Goal: Information Seeking & Learning: Learn about a topic

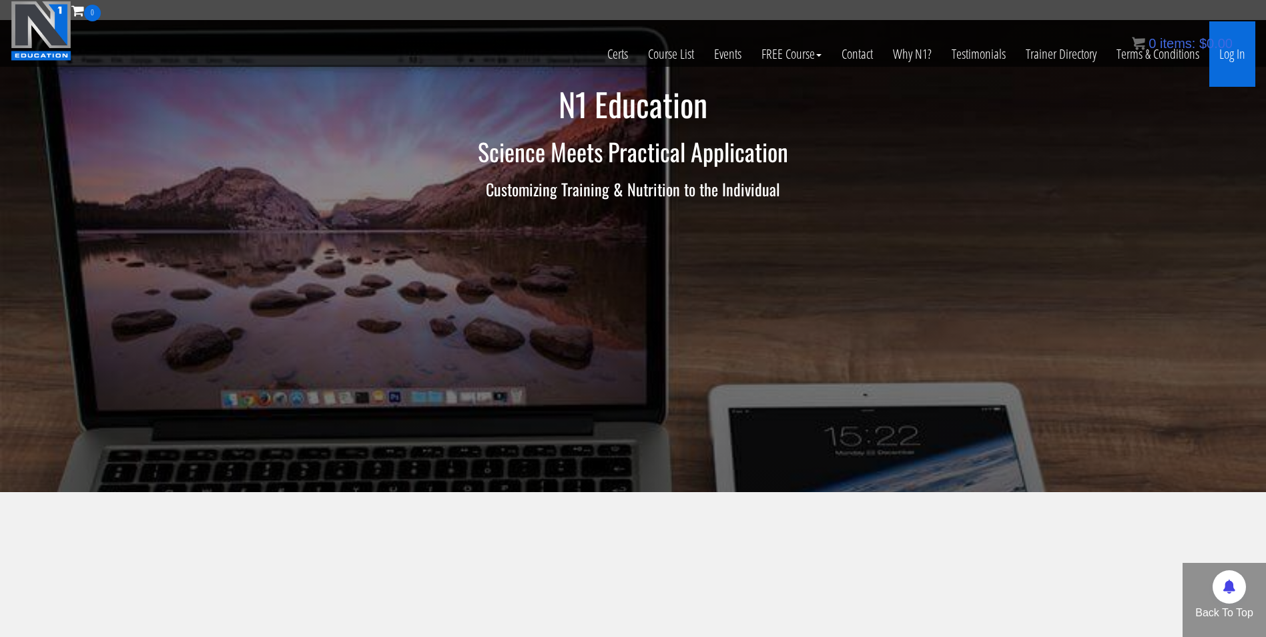
click at [1236, 56] on link "Log In" at bounding box center [1232, 53] width 46 height 65
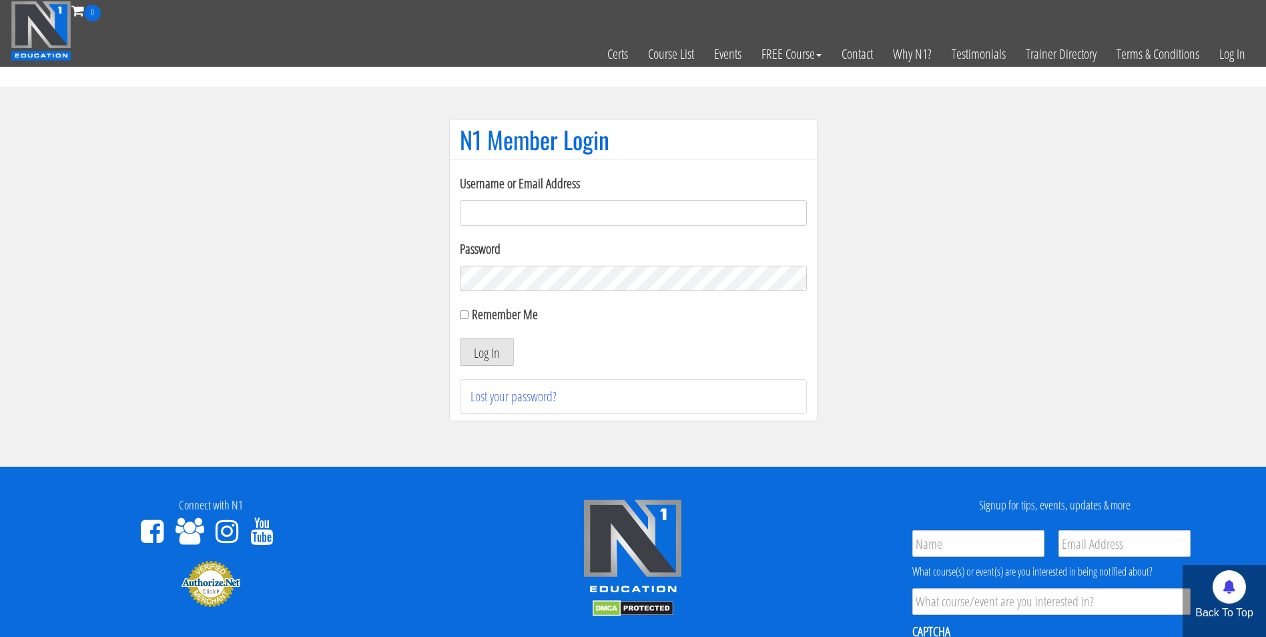
click at [559, 214] on input "Username or Email Address" at bounding box center [633, 212] width 347 height 25
type input "[EMAIL_ADDRESS][DOMAIN_NAME]"
click at [460, 338] on button "Log In" at bounding box center [487, 352] width 54 height 28
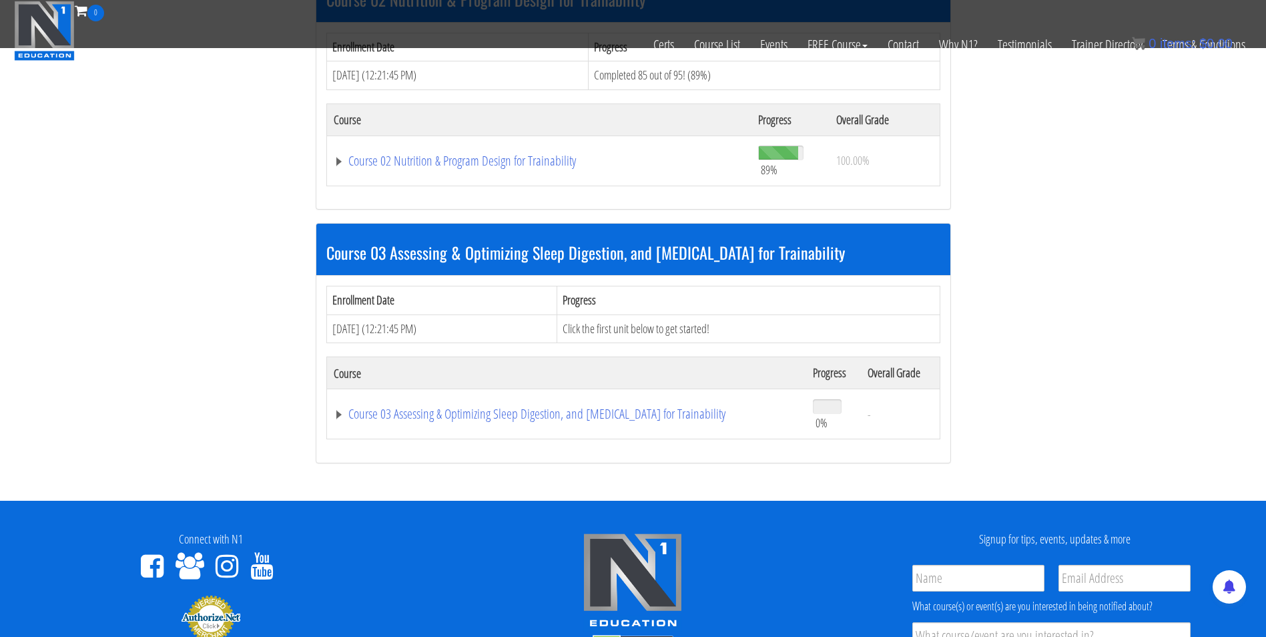
scroll to position [715, 0]
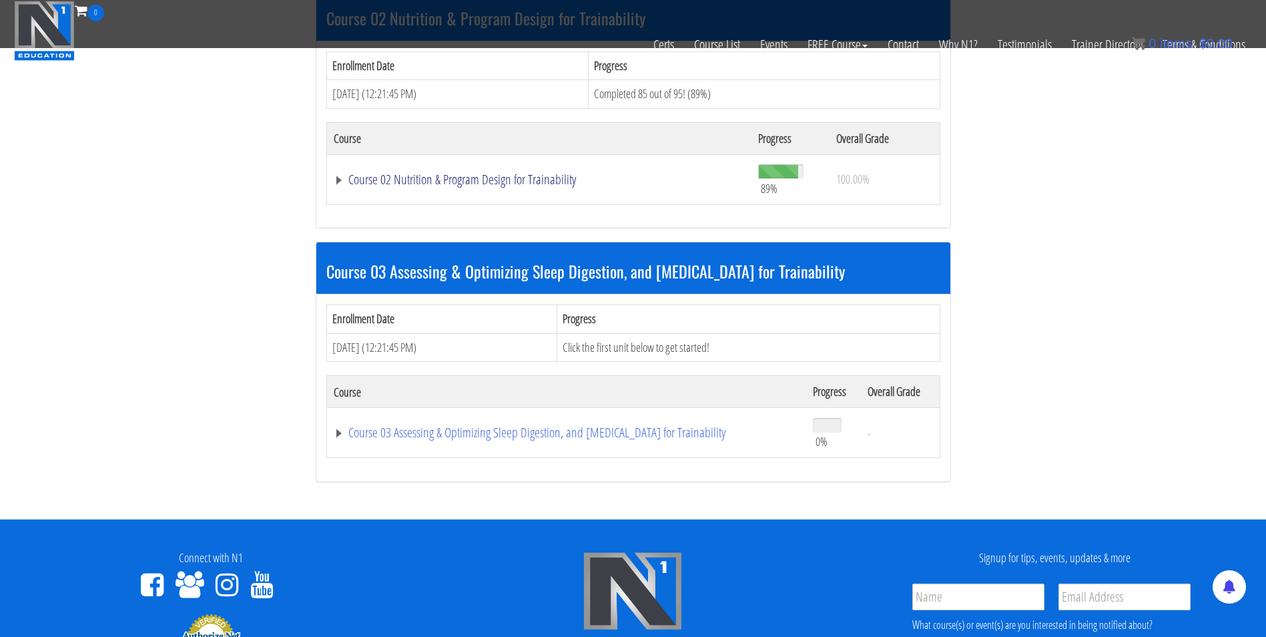
click at [431, 182] on link "Course 02 Nutrition & Program Design for Trainability" at bounding box center [540, 179] width 412 height 13
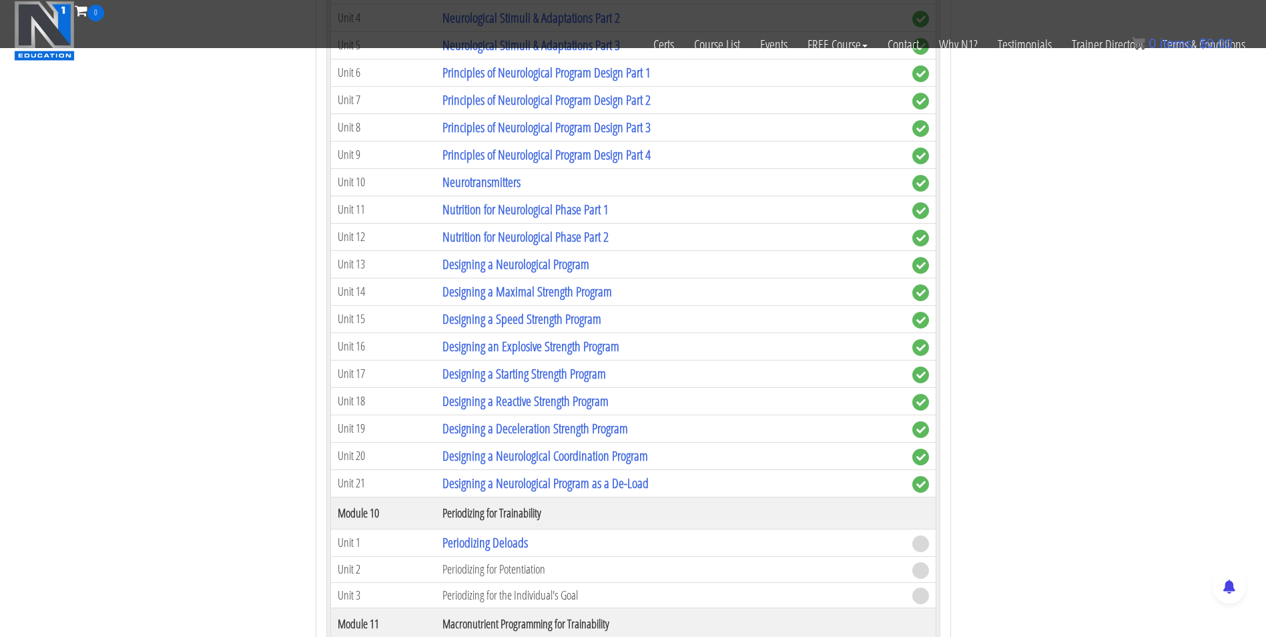
scroll to position [3215, 0]
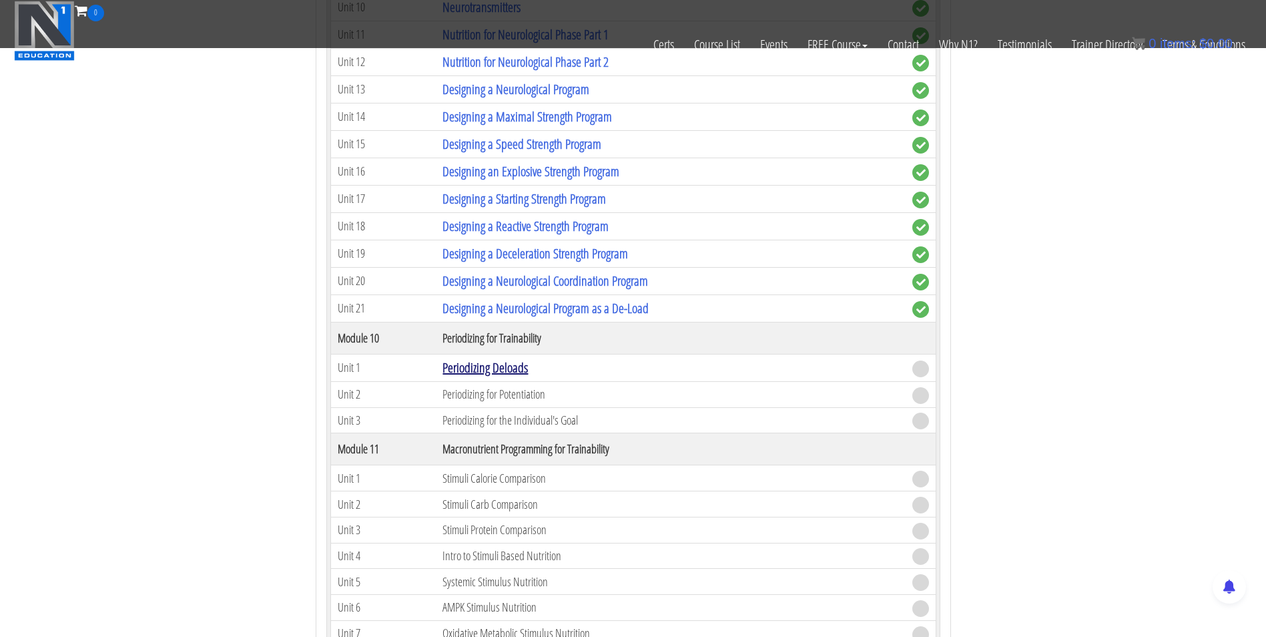
click at [507, 365] on link "Periodizing Deloads" at bounding box center [484, 367] width 85 height 18
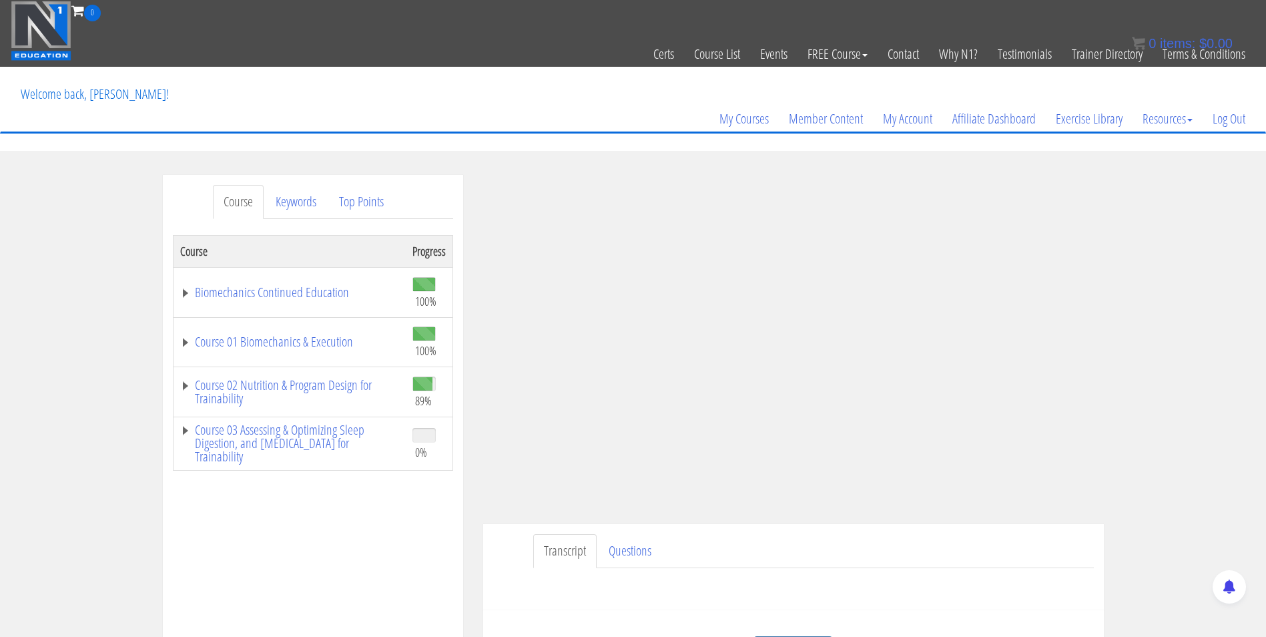
scroll to position [141, 0]
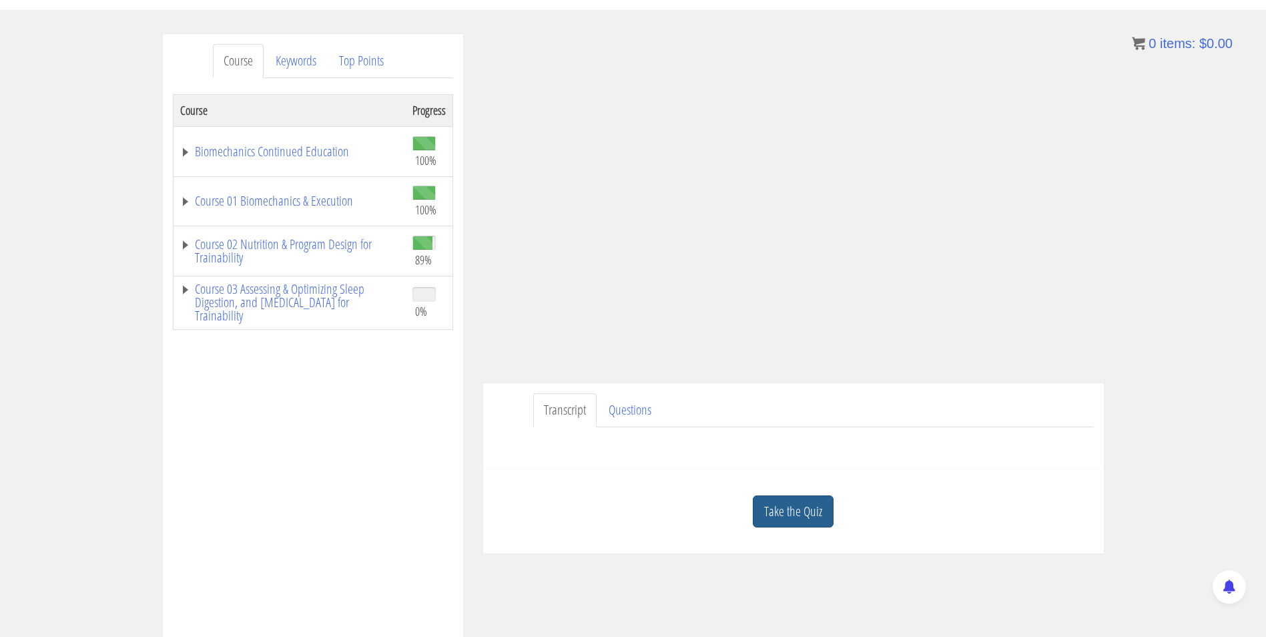
click at [798, 510] on link "Take the Quiz" at bounding box center [793, 511] width 81 height 33
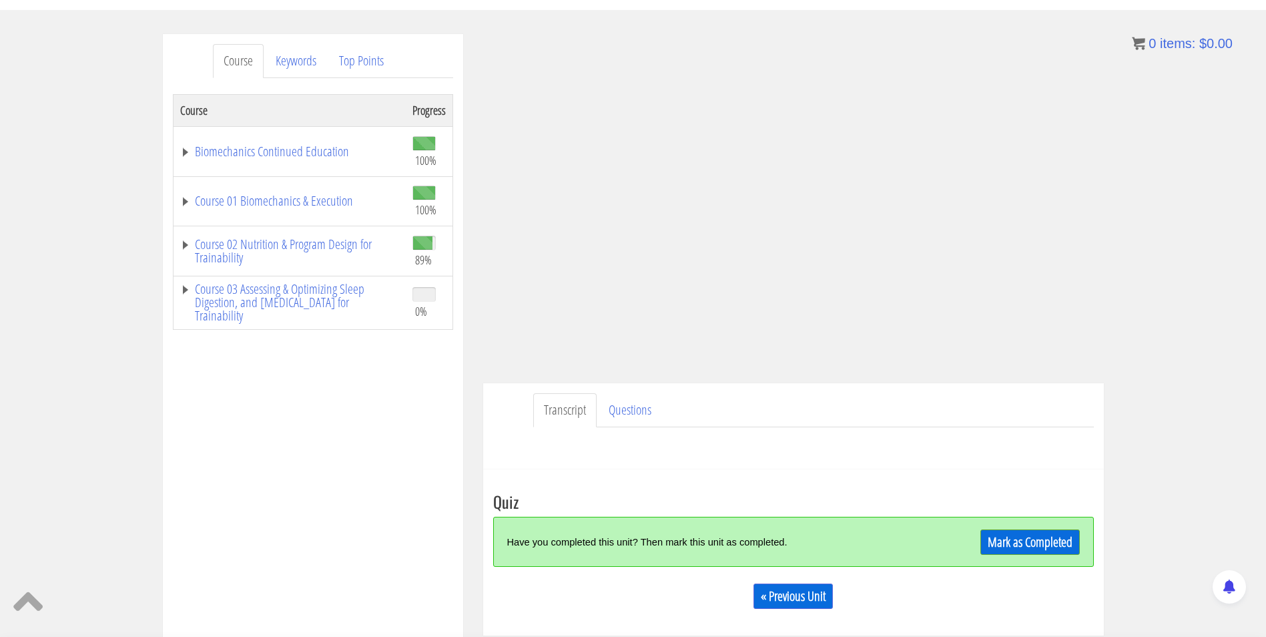
scroll to position [239, 0]
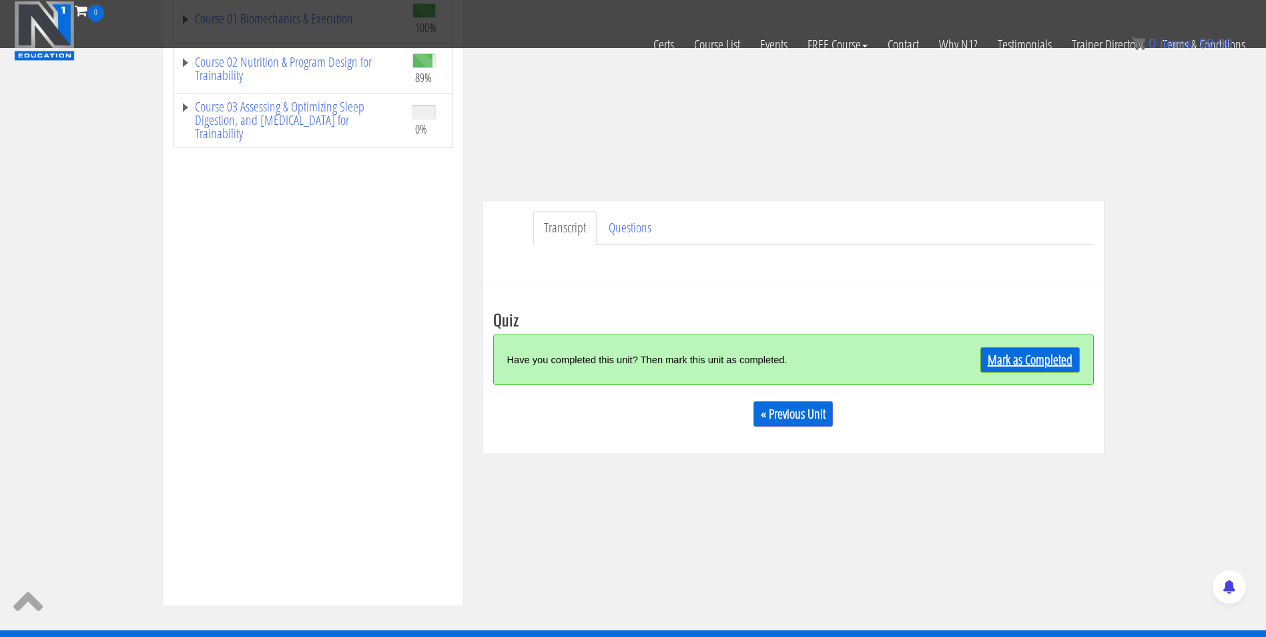
click at [1035, 352] on link "Mark as Completed" at bounding box center [1029, 359] width 99 height 25
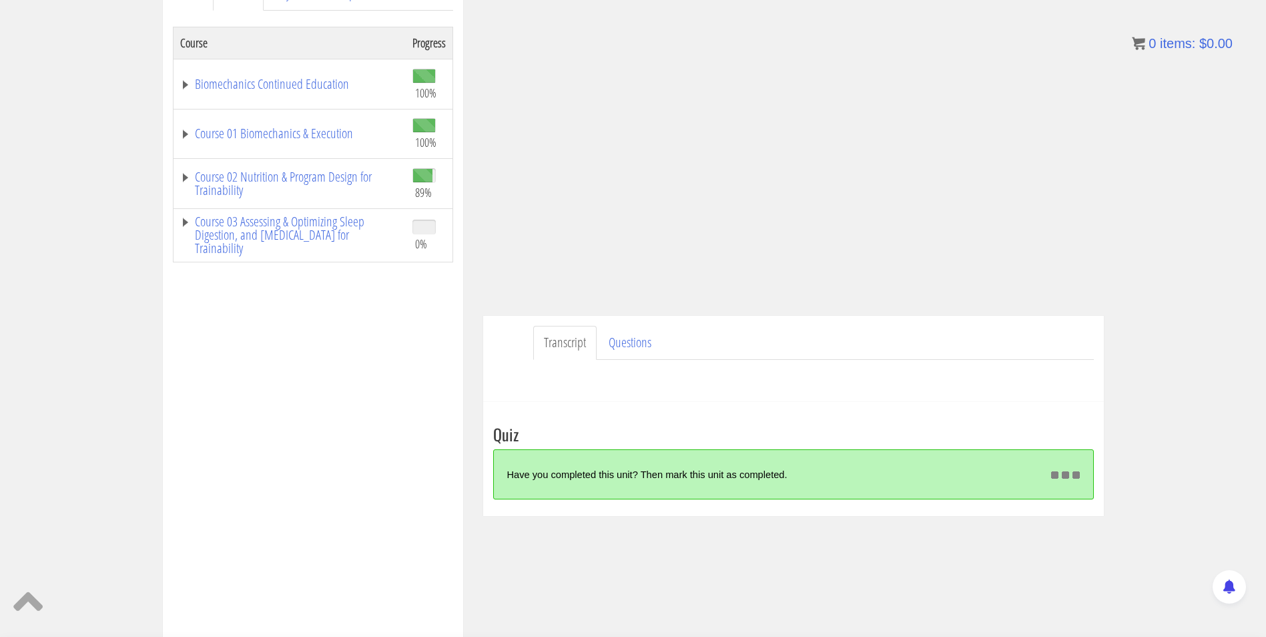
scroll to position [208, 0]
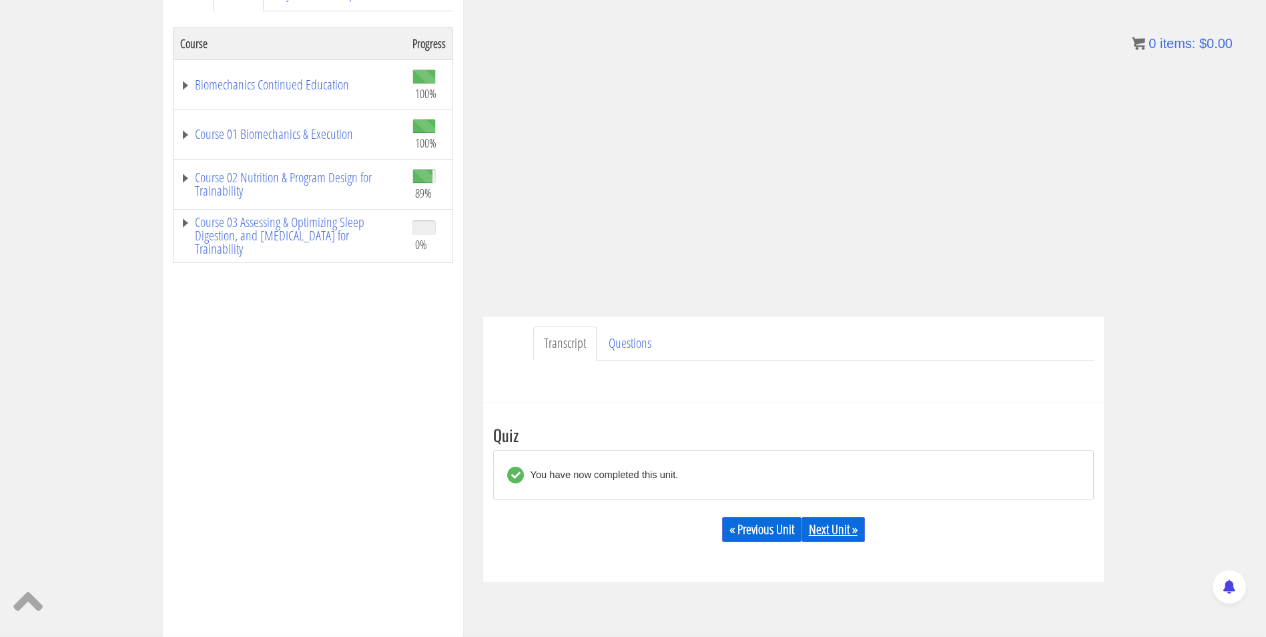
click at [828, 529] on link "Next Unit »" at bounding box center [833, 529] width 63 height 25
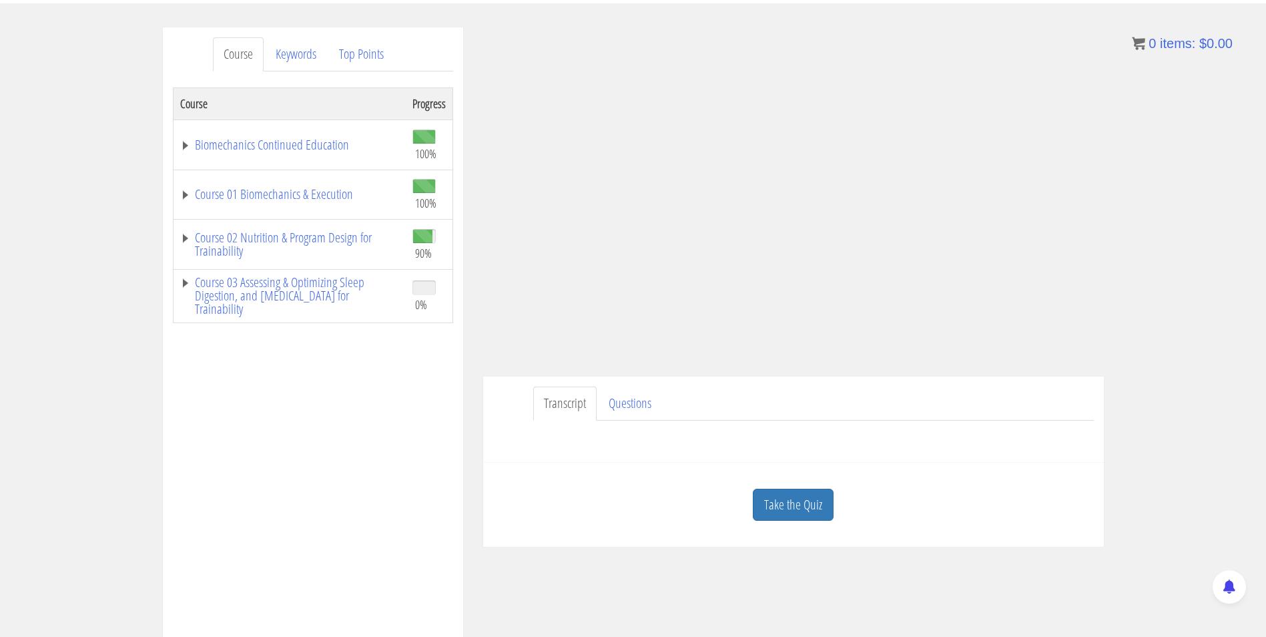
scroll to position [145, 0]
click at [342, 239] on link "Course 02 Nutrition & Program Design for Trainability" at bounding box center [289, 246] width 219 height 27
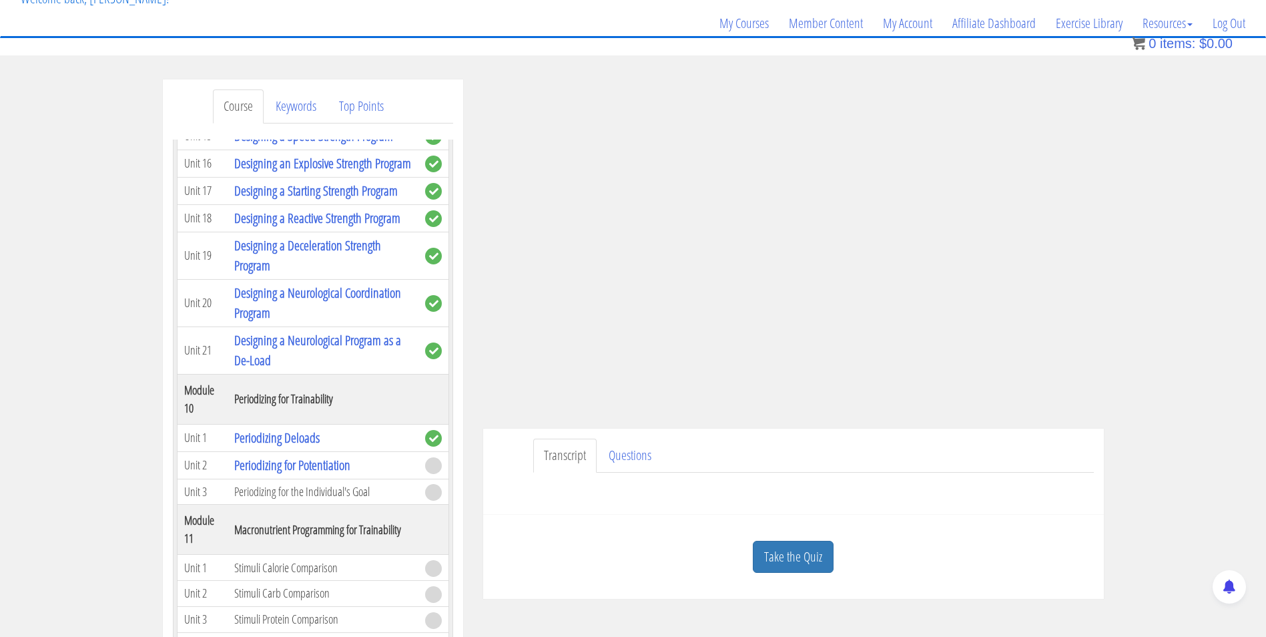
scroll to position [173, 0]
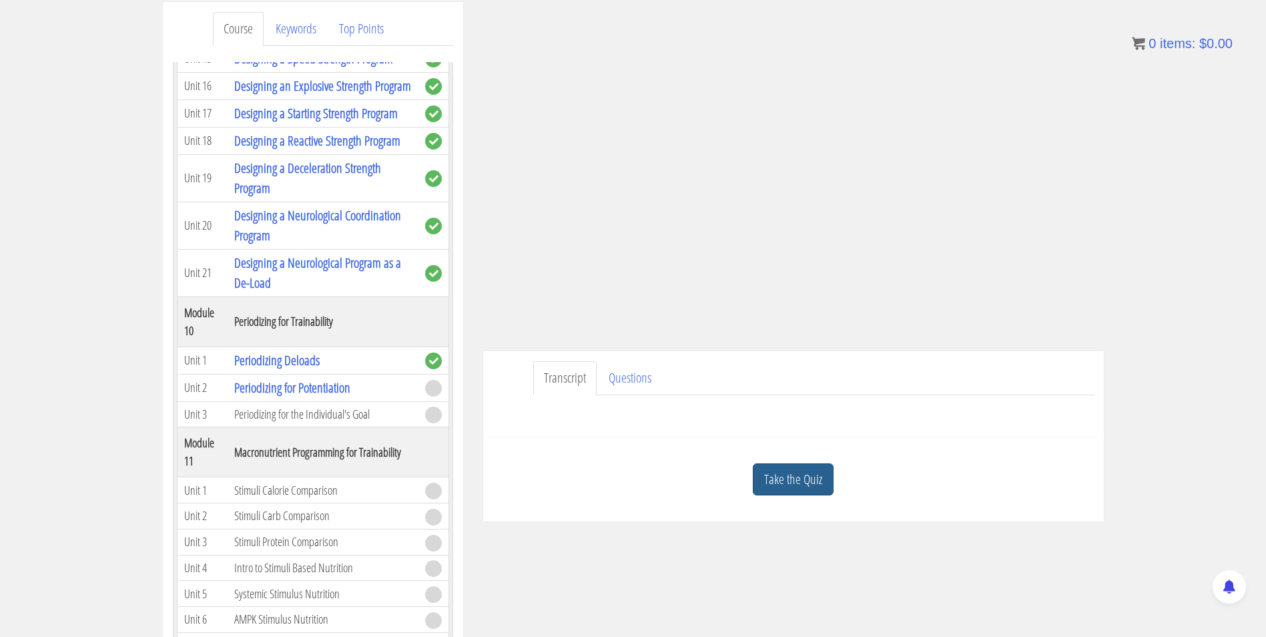
click at [782, 470] on link "Take the Quiz" at bounding box center [793, 479] width 81 height 33
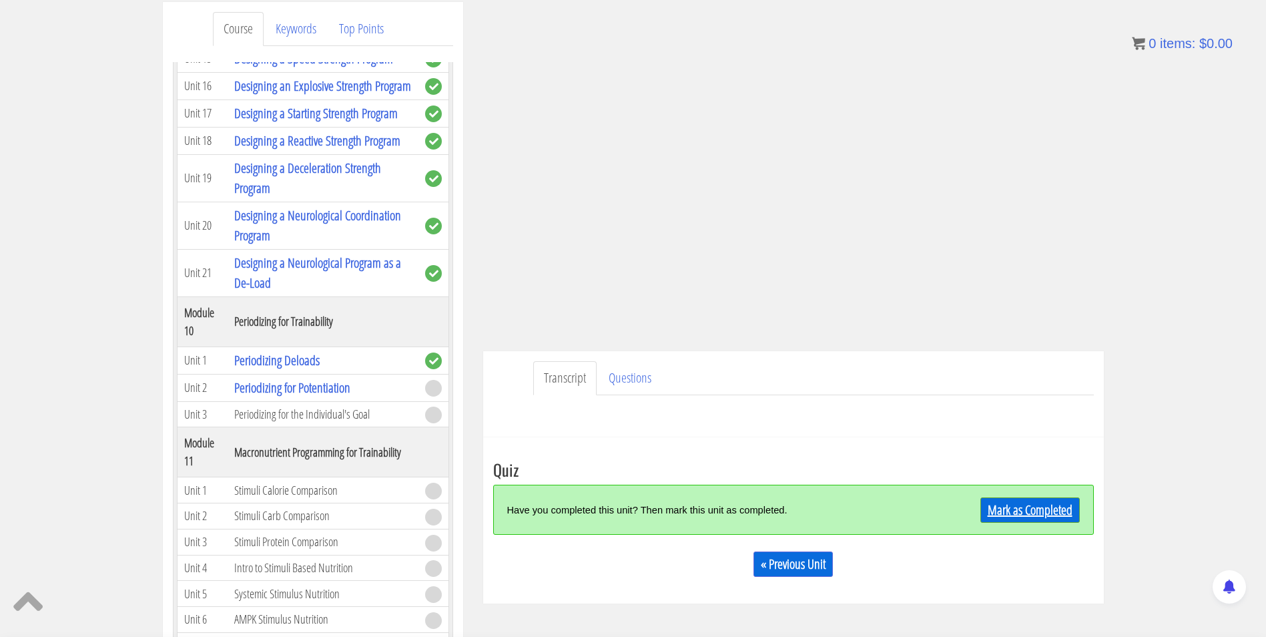
click at [1014, 517] on link "Mark as Completed" at bounding box center [1029, 509] width 99 height 25
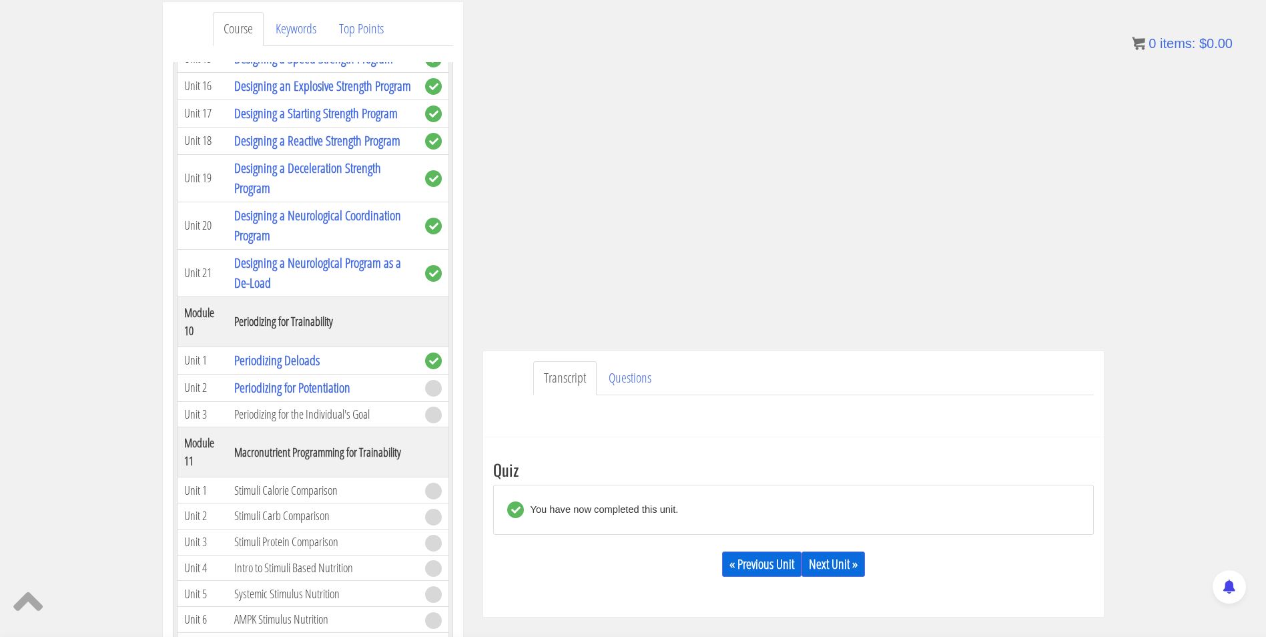
scroll to position [216, 0]
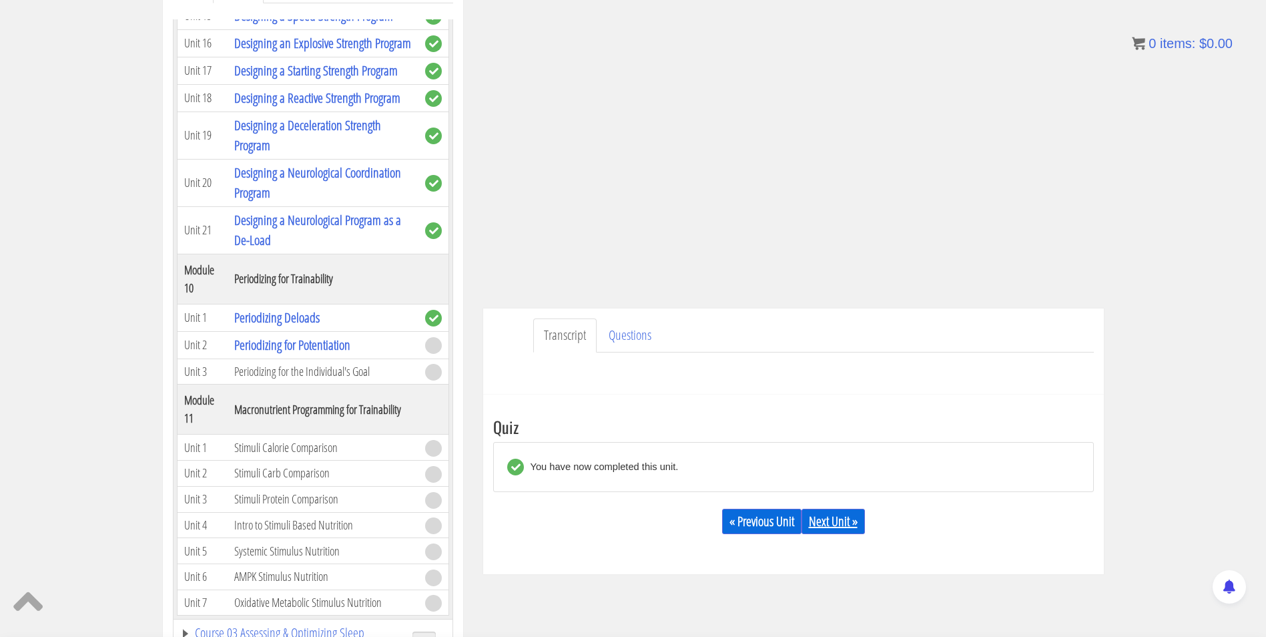
click at [826, 515] on link "Next Unit »" at bounding box center [833, 521] width 63 height 25
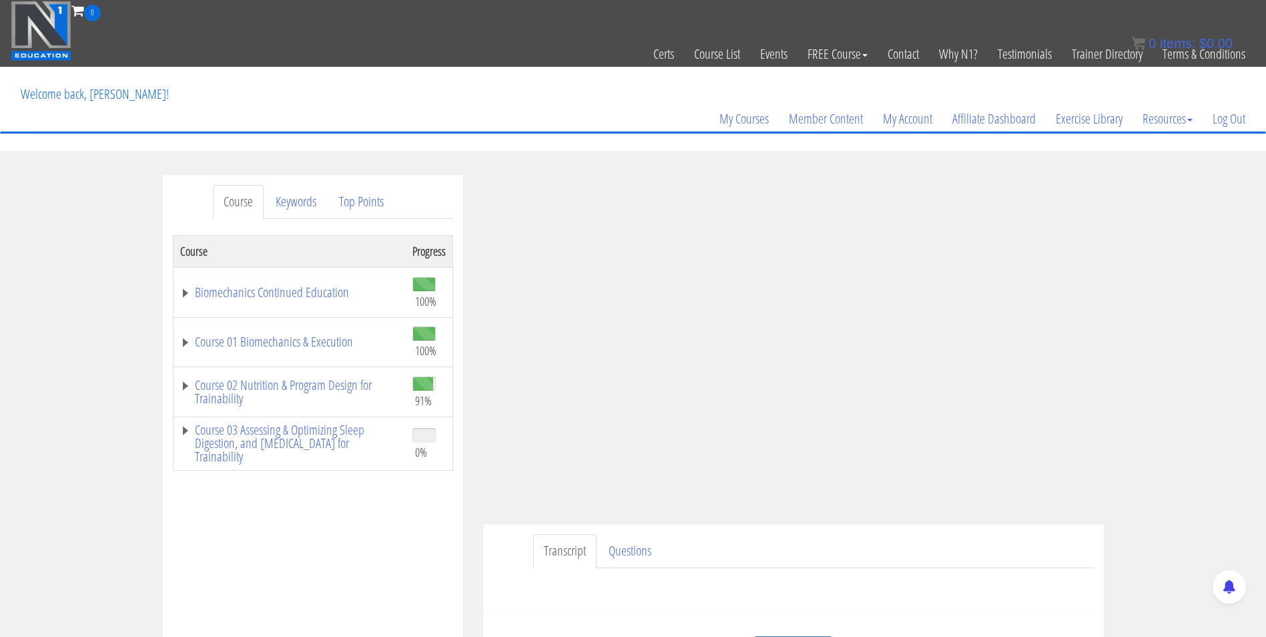
click at [564, 116] on div "My Courses Member Content My Account Affiliate Dashboard Exercise Library Resou…" at bounding box center [633, 99] width 1245 height 64
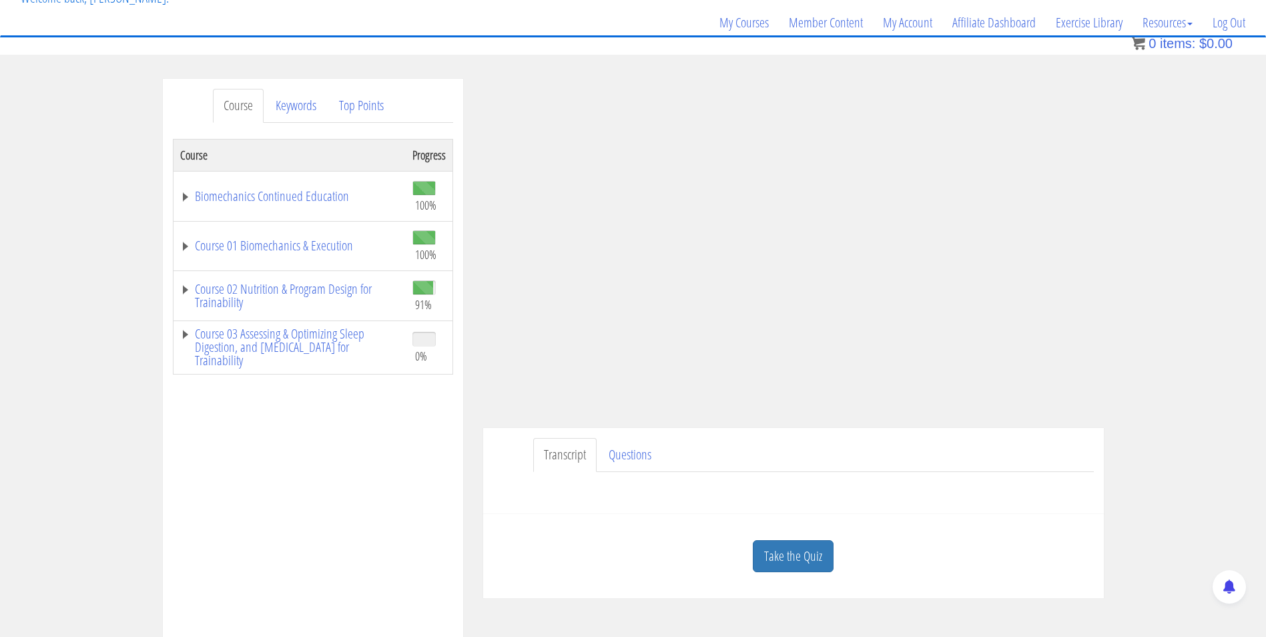
scroll to position [95, 0]
click at [802, 558] on link "Take the Quiz" at bounding box center [793, 557] width 81 height 33
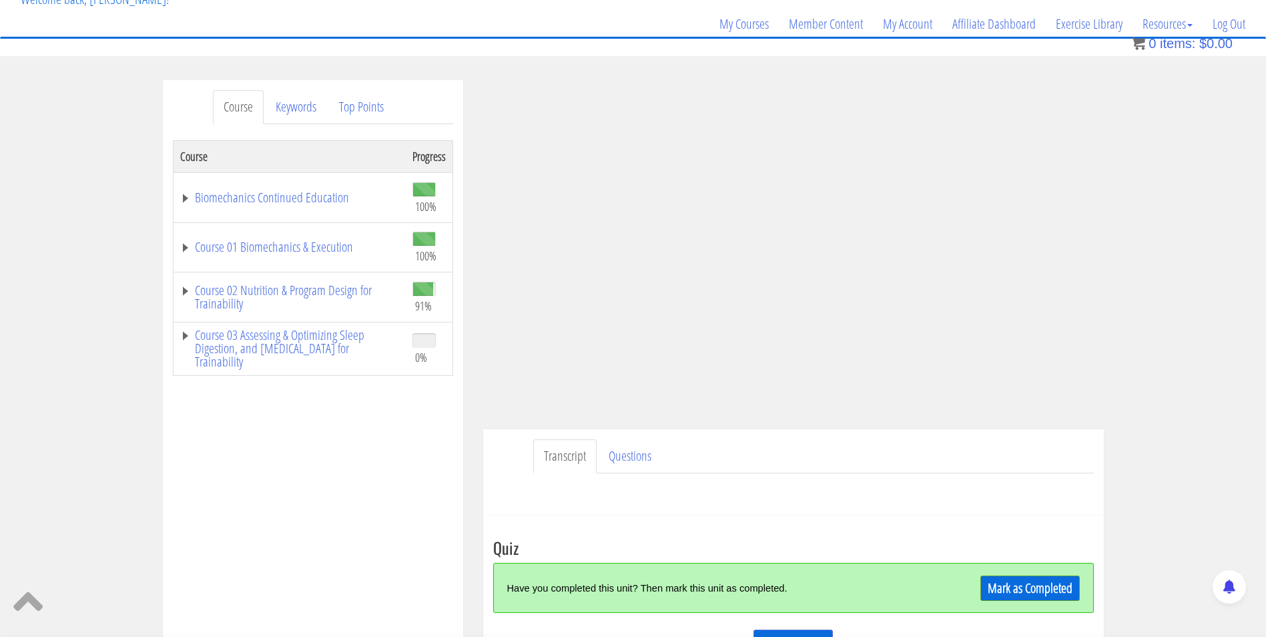
scroll to position [207, 0]
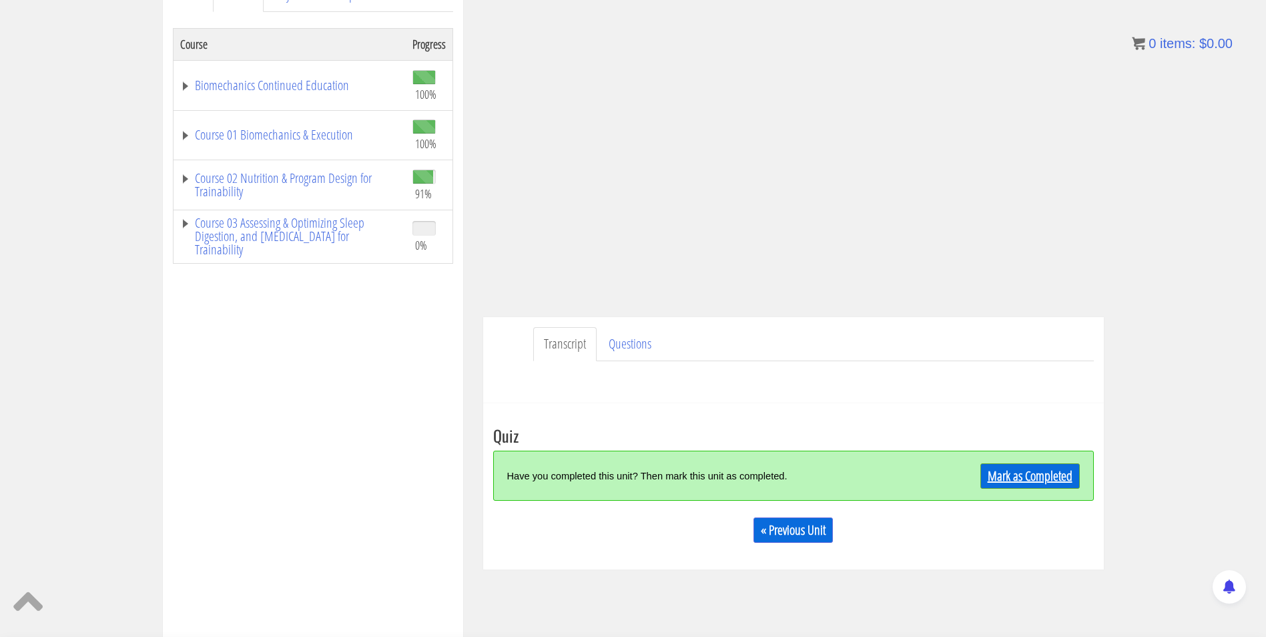
click at [1027, 468] on link "Mark as Completed" at bounding box center [1029, 475] width 99 height 25
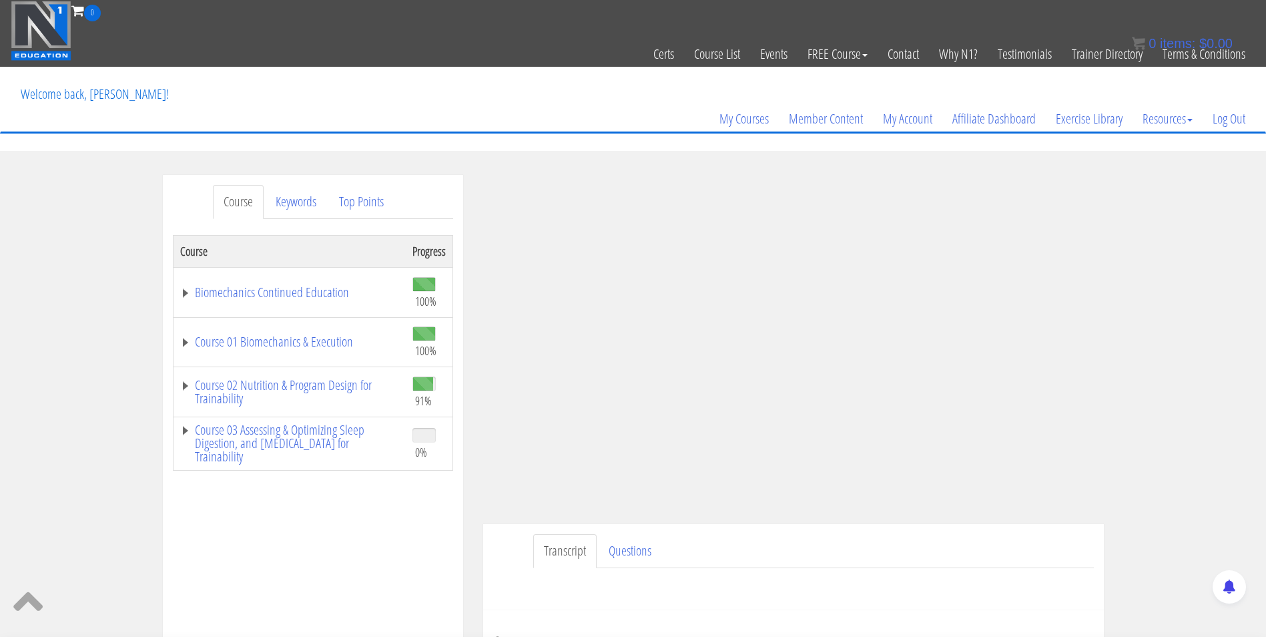
scroll to position [181, 0]
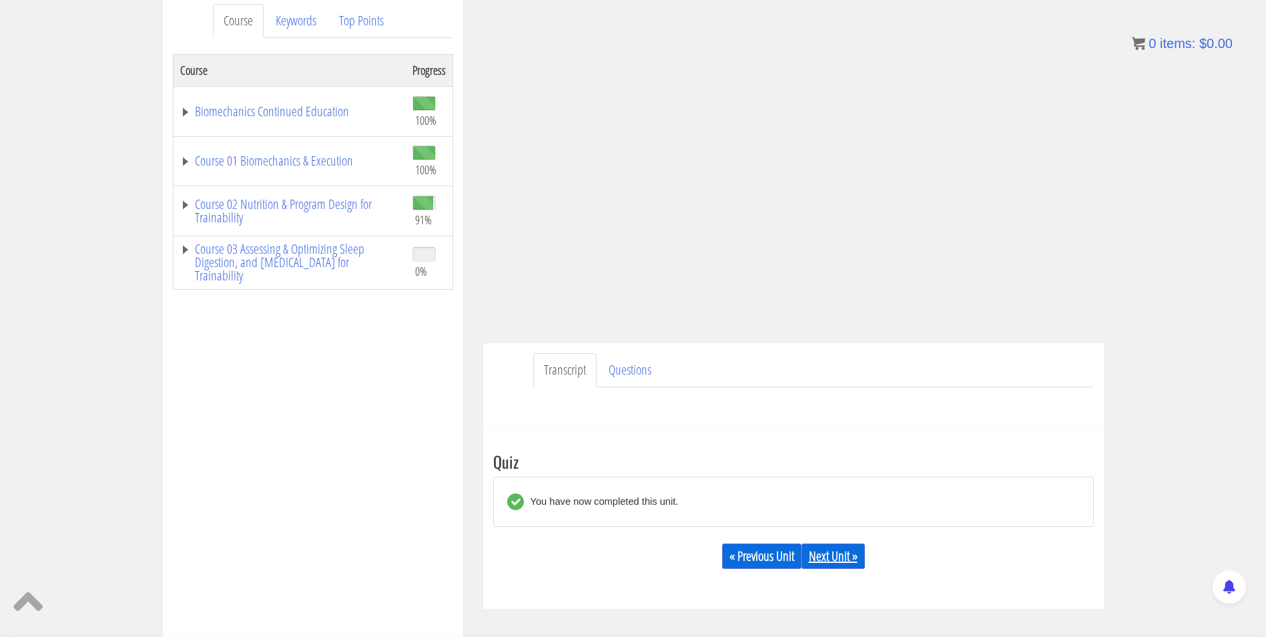
click at [845, 565] on link "Next Unit »" at bounding box center [833, 555] width 63 height 25
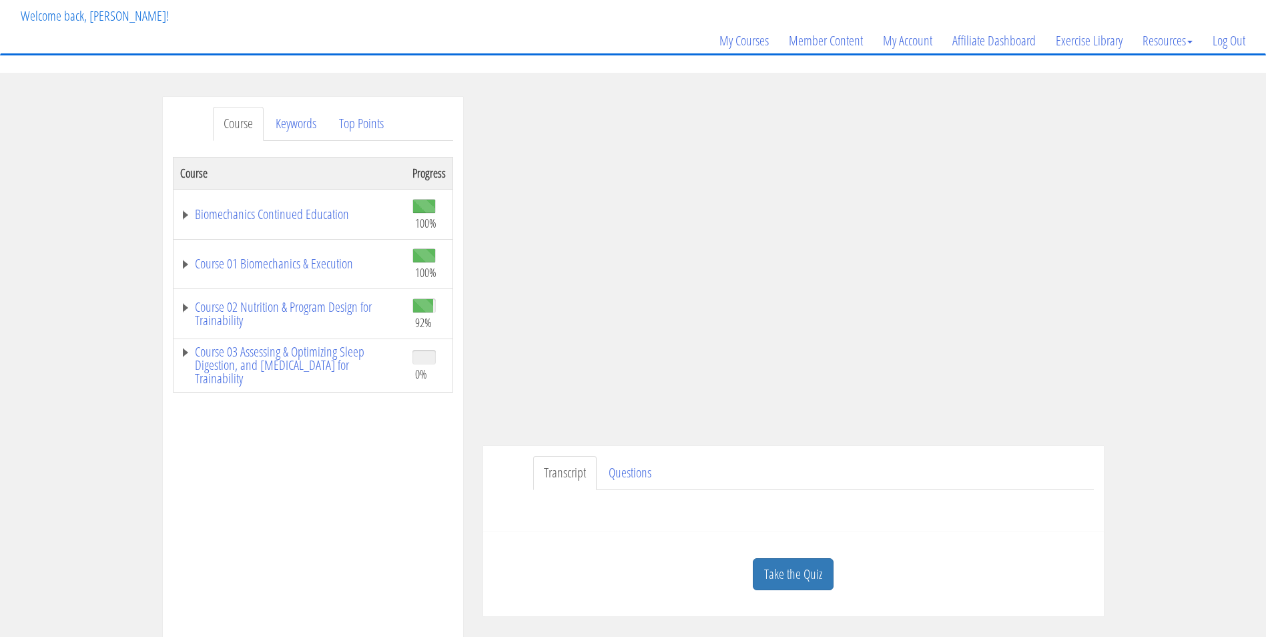
scroll to position [77, 0]
click at [286, 301] on link "Course 02 Nutrition & Program Design for Trainability" at bounding box center [289, 314] width 219 height 27
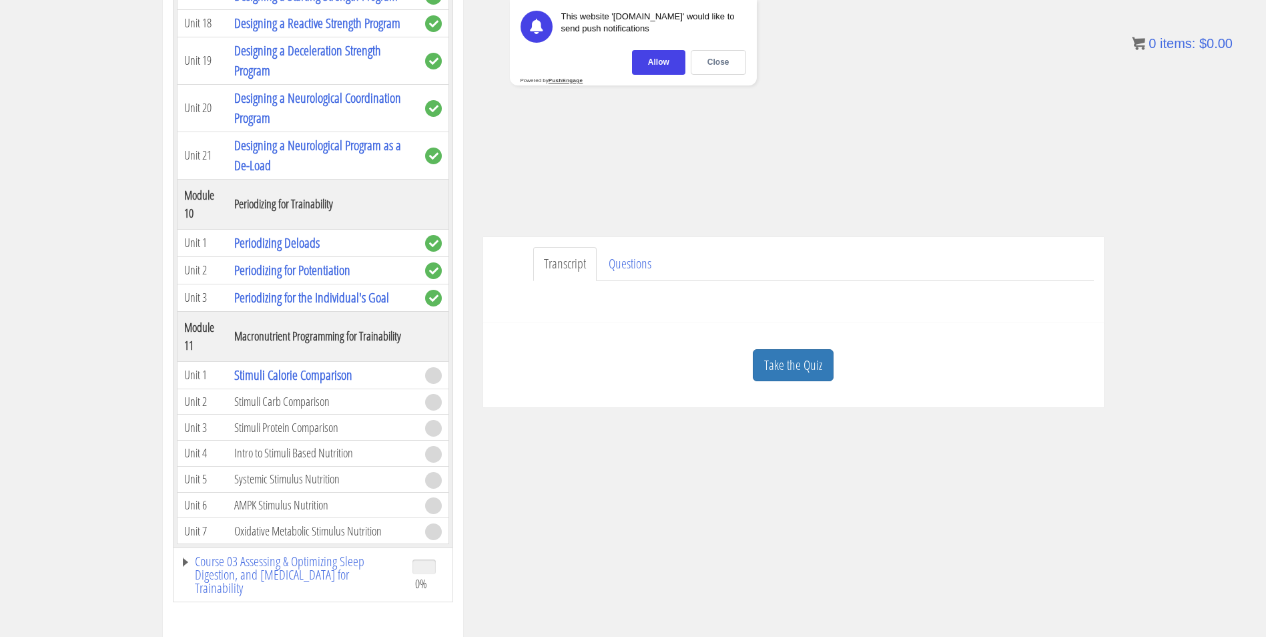
scroll to position [236, 0]
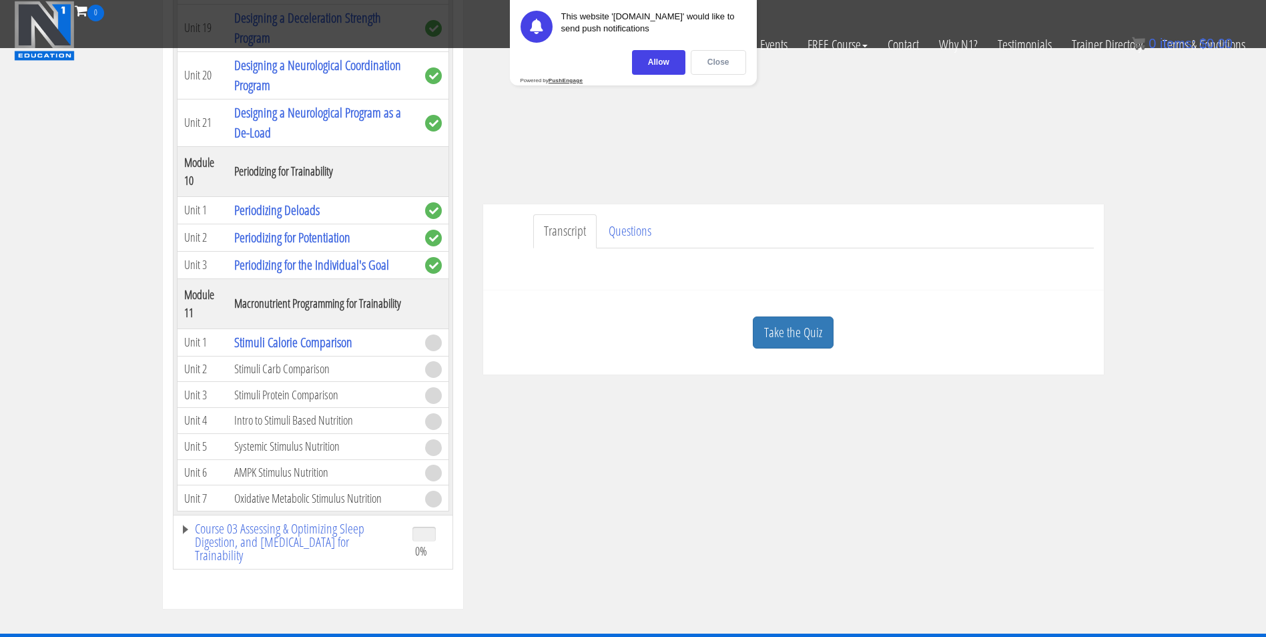
click at [711, 66] on div "Close" at bounding box center [718, 62] width 55 height 25
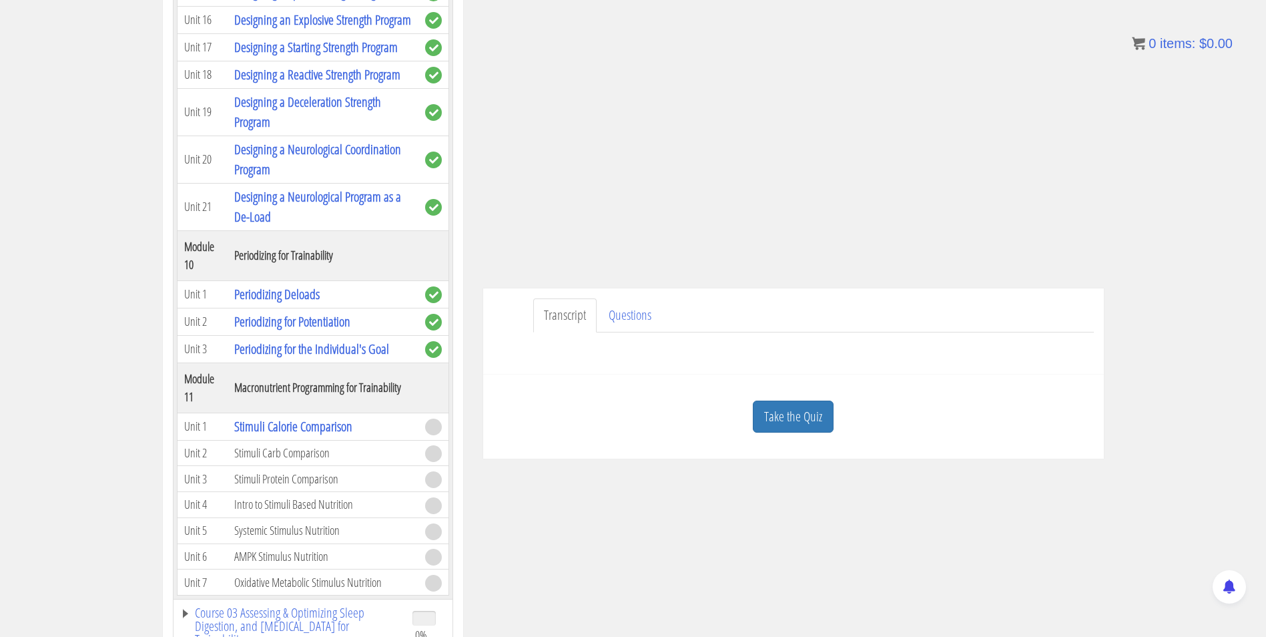
scroll to position [32, 0]
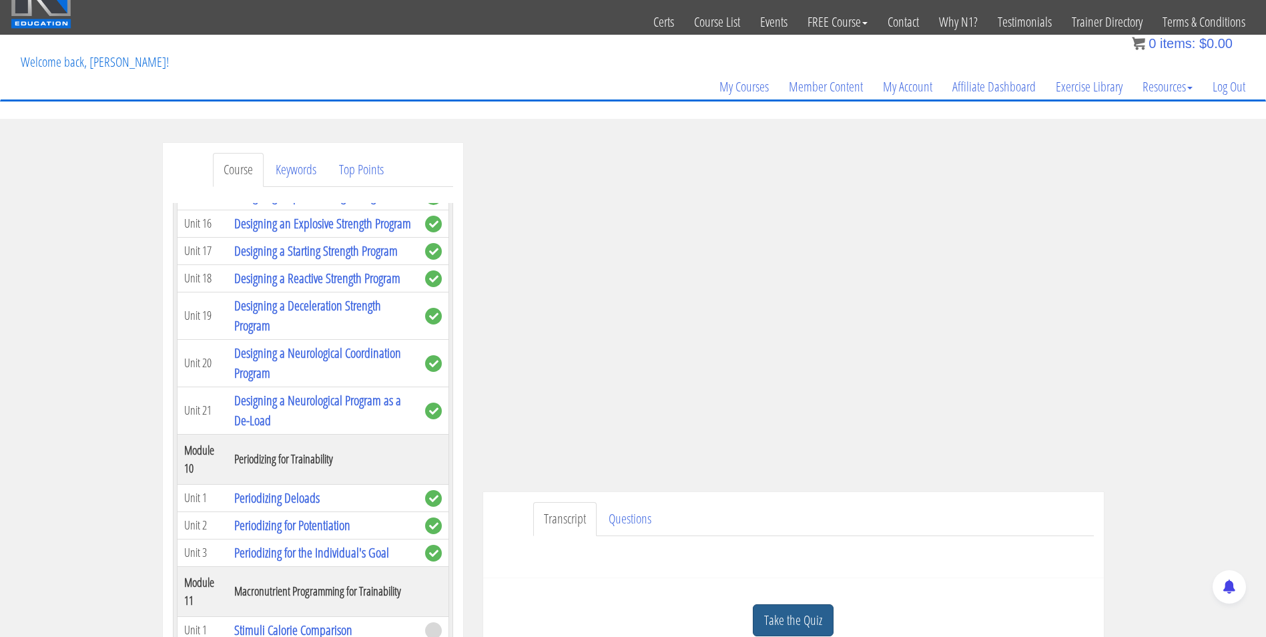
click at [810, 627] on link "Take the Quiz" at bounding box center [793, 620] width 81 height 33
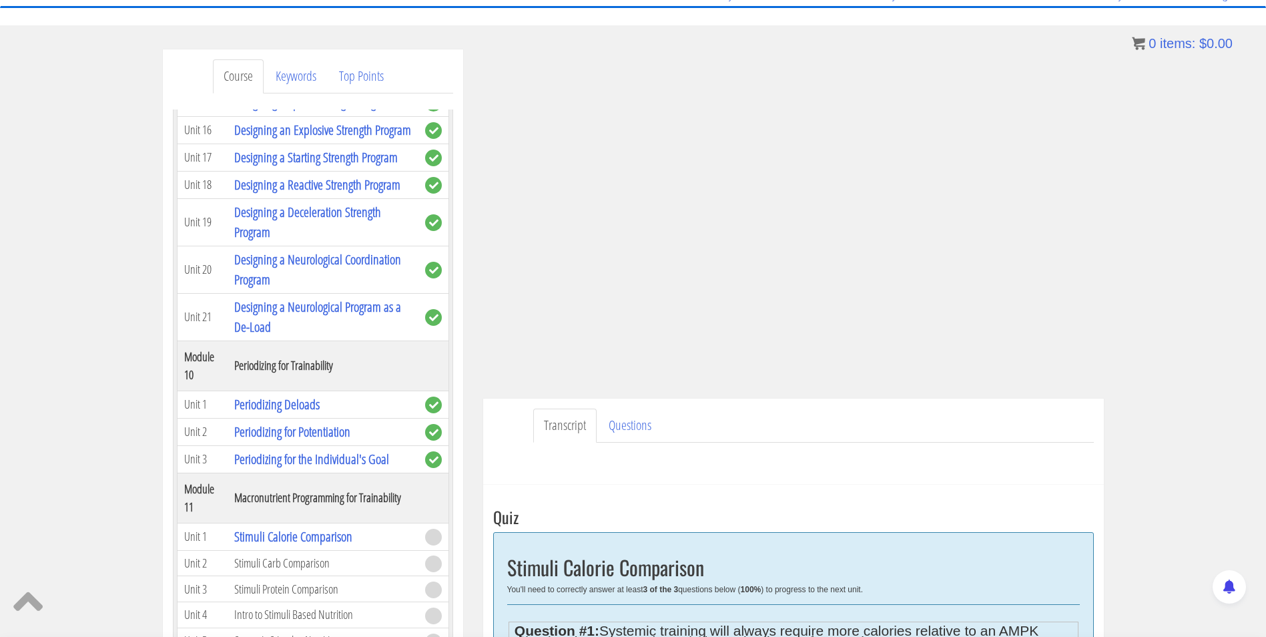
scroll to position [126, 0]
click at [1211, 262] on div "Course Keywords Top Points Course Progress Biomechanics Continued Education 100…" at bounding box center [633, 563] width 1266 height 1029
click at [1181, 252] on div "Course Keywords Top Points Course Progress Biomechanics Continued Education 100…" at bounding box center [633, 563] width 1266 height 1029
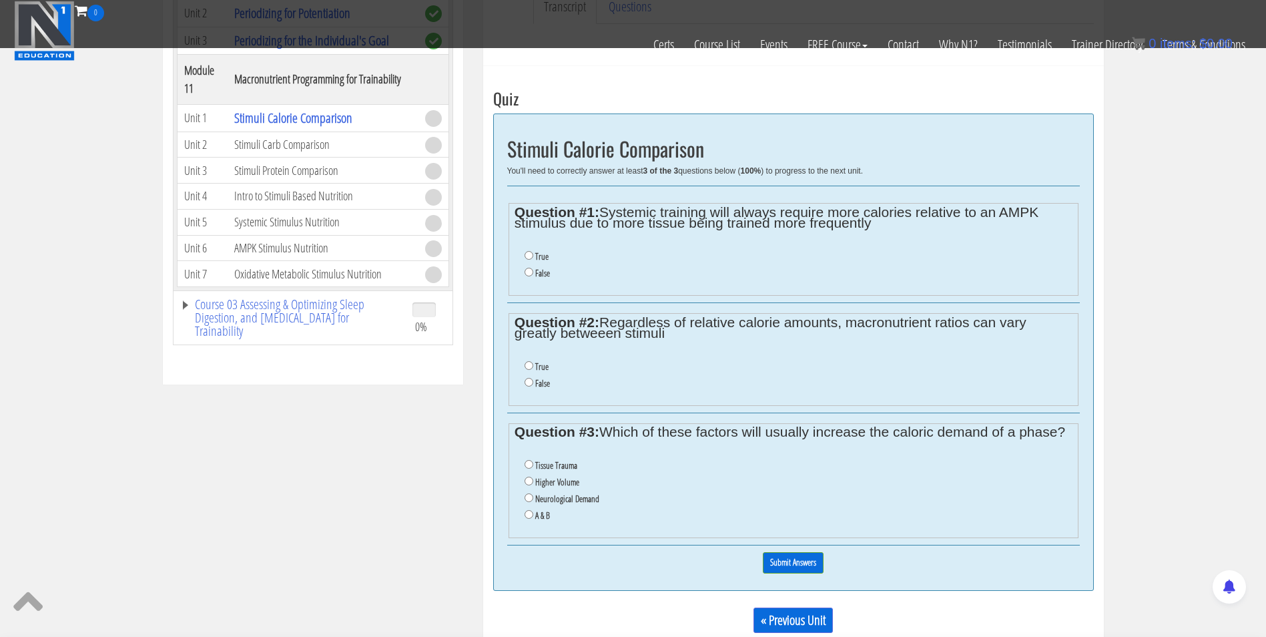
scroll to position [460, 0]
click at [529, 254] on input "True" at bounding box center [529, 254] width 9 height 9
radio input "true"
click at [525, 362] on input "True" at bounding box center [529, 364] width 9 height 9
radio input "true"
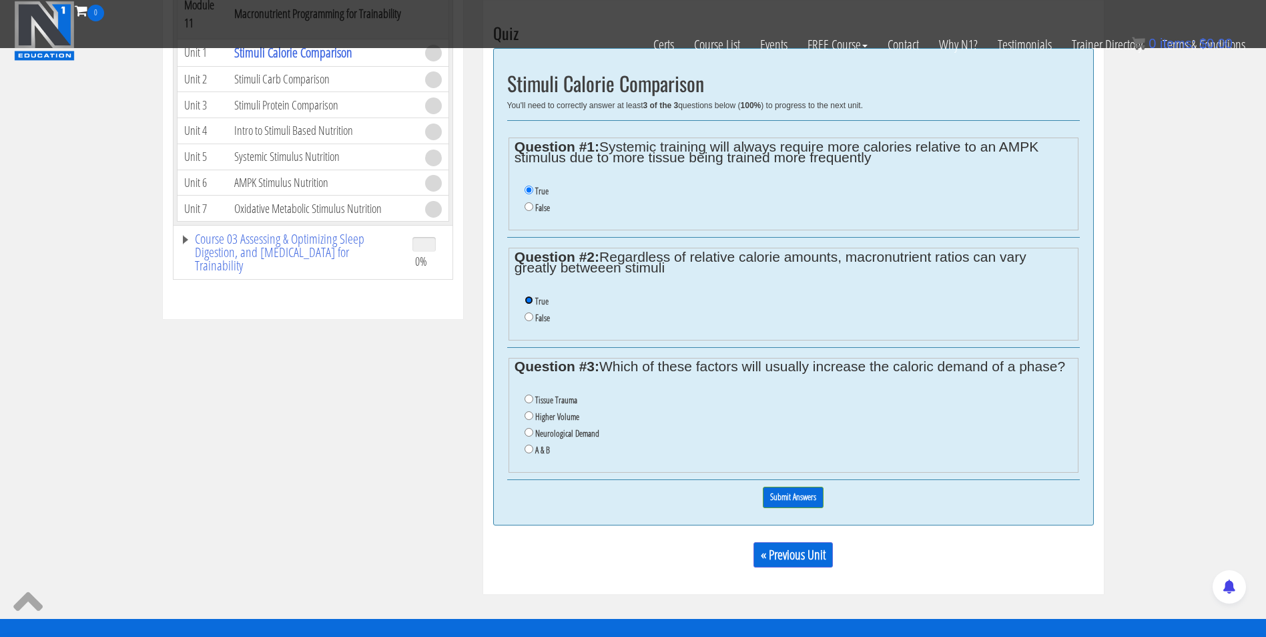
scroll to position [525, 0]
click at [526, 403] on input "Tissue Trauma" at bounding box center [529, 399] width 9 height 9
radio input "true"
click at [527, 457] on li "A & B" at bounding box center [798, 450] width 547 height 17
click at [527, 449] on input "A & B" at bounding box center [529, 449] width 9 height 9
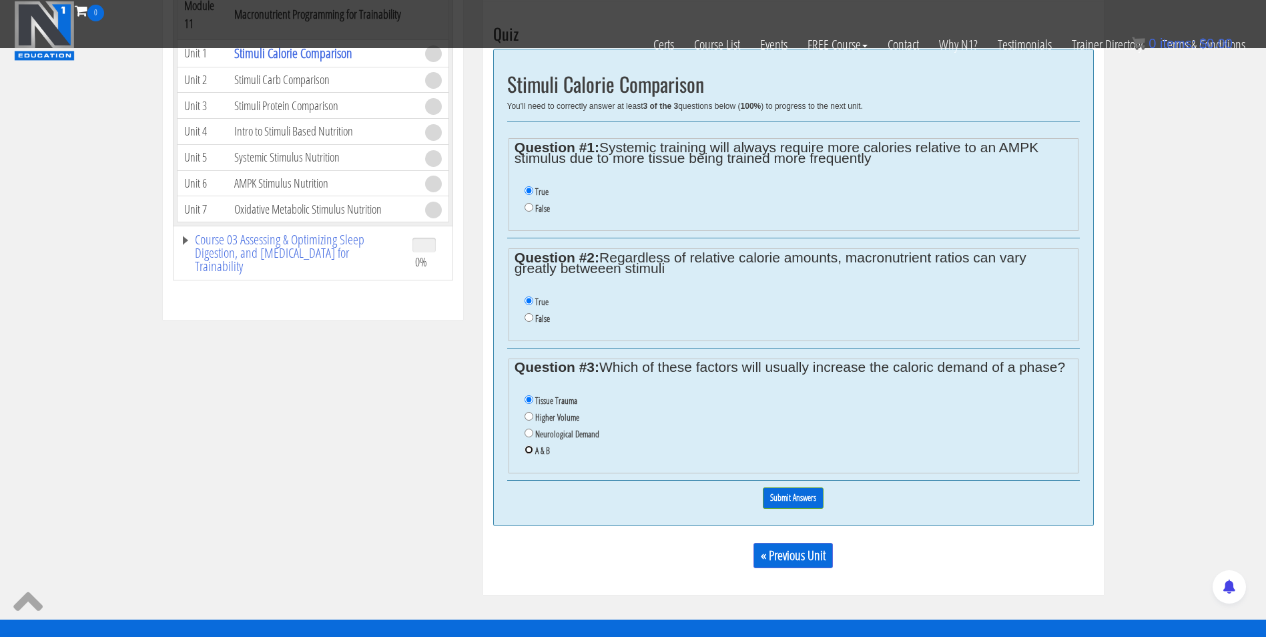
radio input "true"
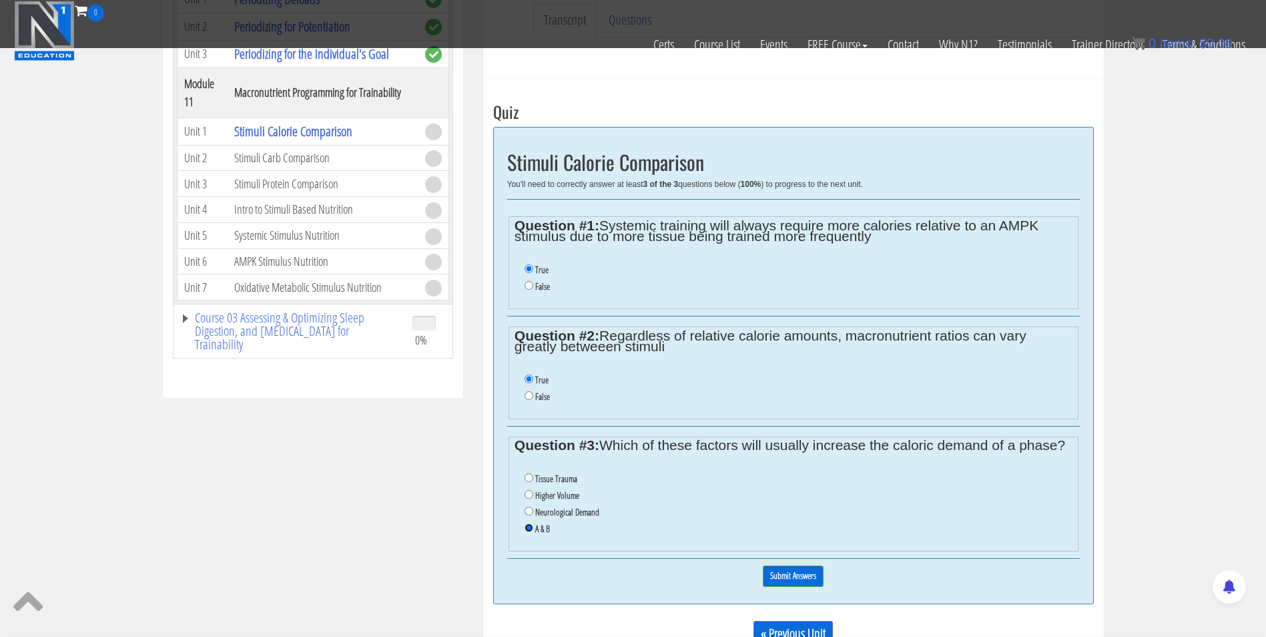
scroll to position [447, 0]
click at [528, 284] on input "False" at bounding box center [529, 284] width 9 height 9
radio input "true"
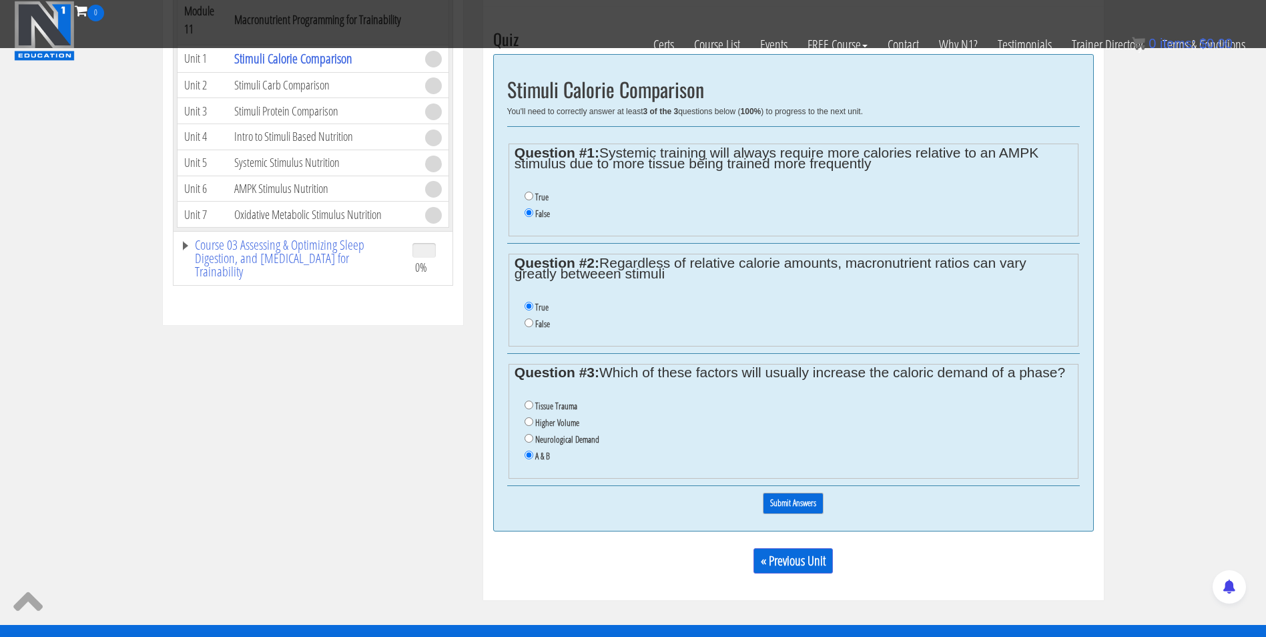
click at [802, 509] on input "Submit Answers" at bounding box center [793, 503] width 61 height 21
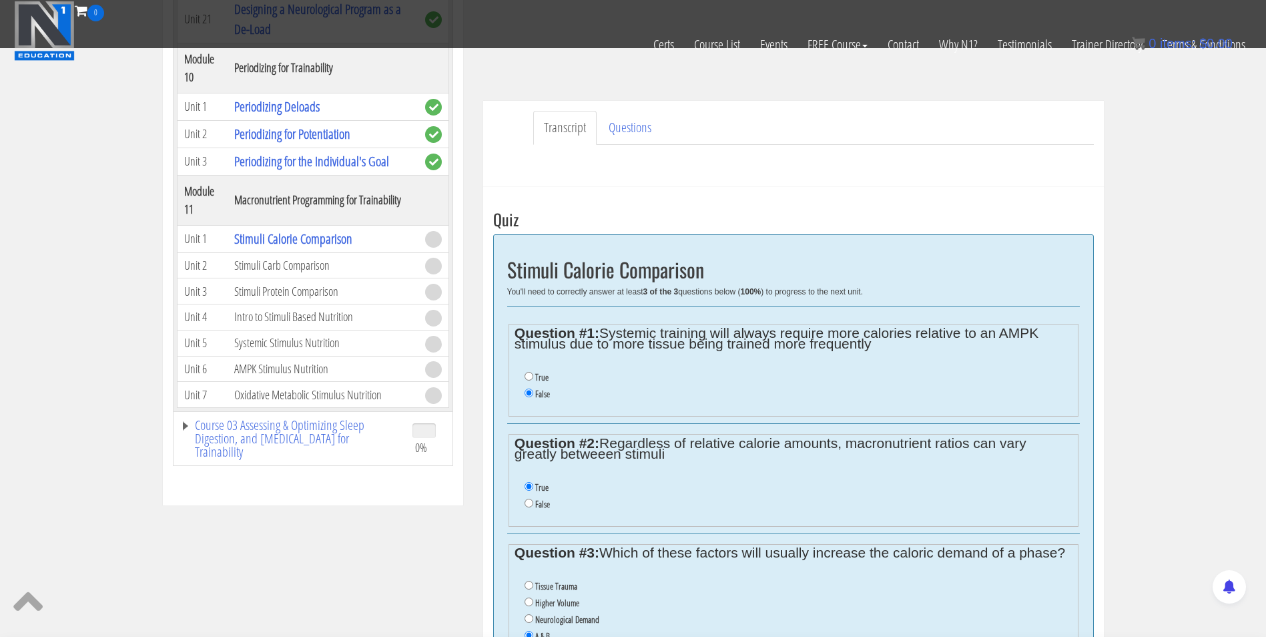
scroll to position [398, 0]
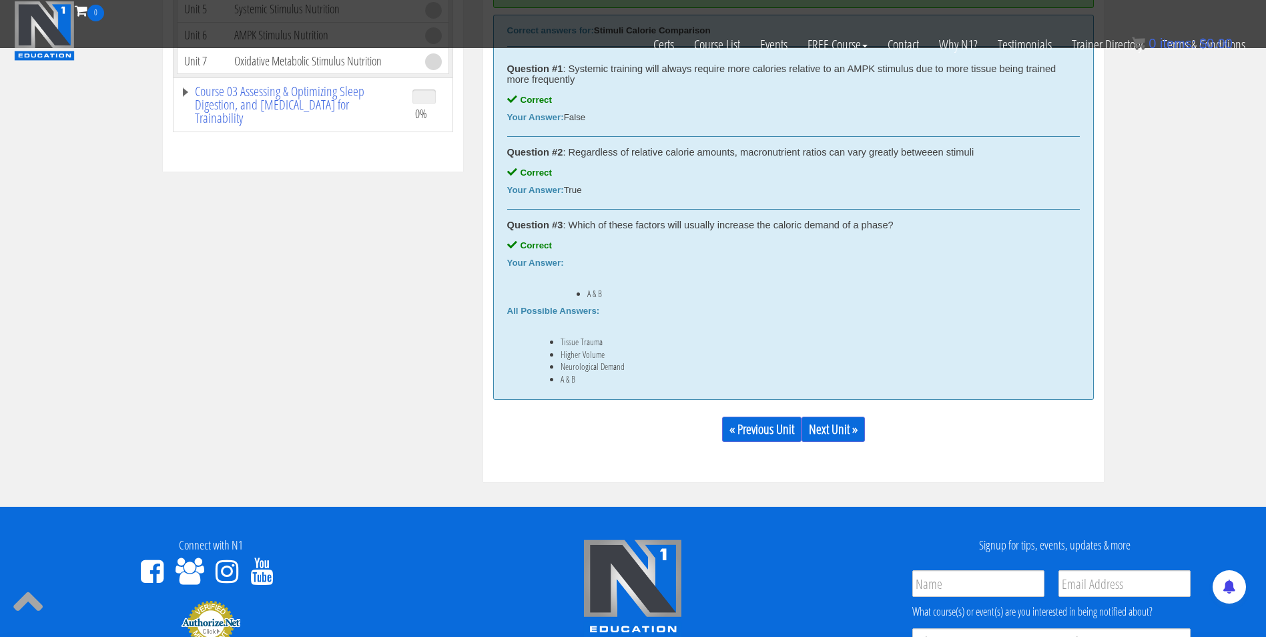
scroll to position [671, 0]
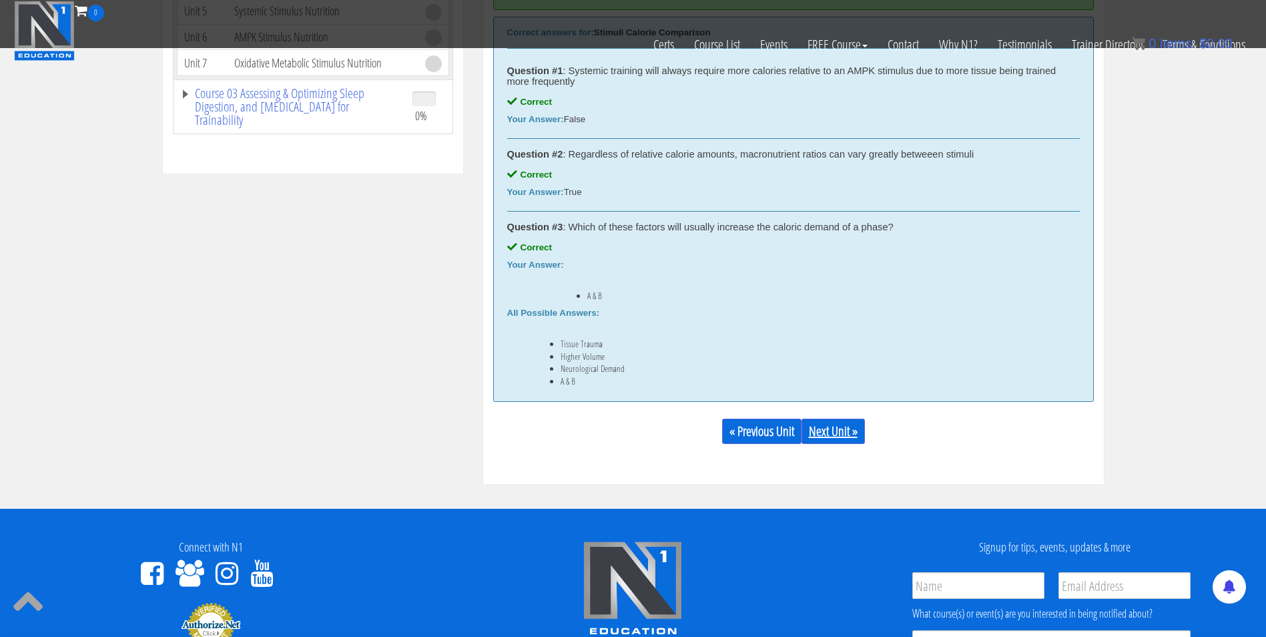
click at [820, 428] on link "Next Unit »" at bounding box center [833, 430] width 63 height 25
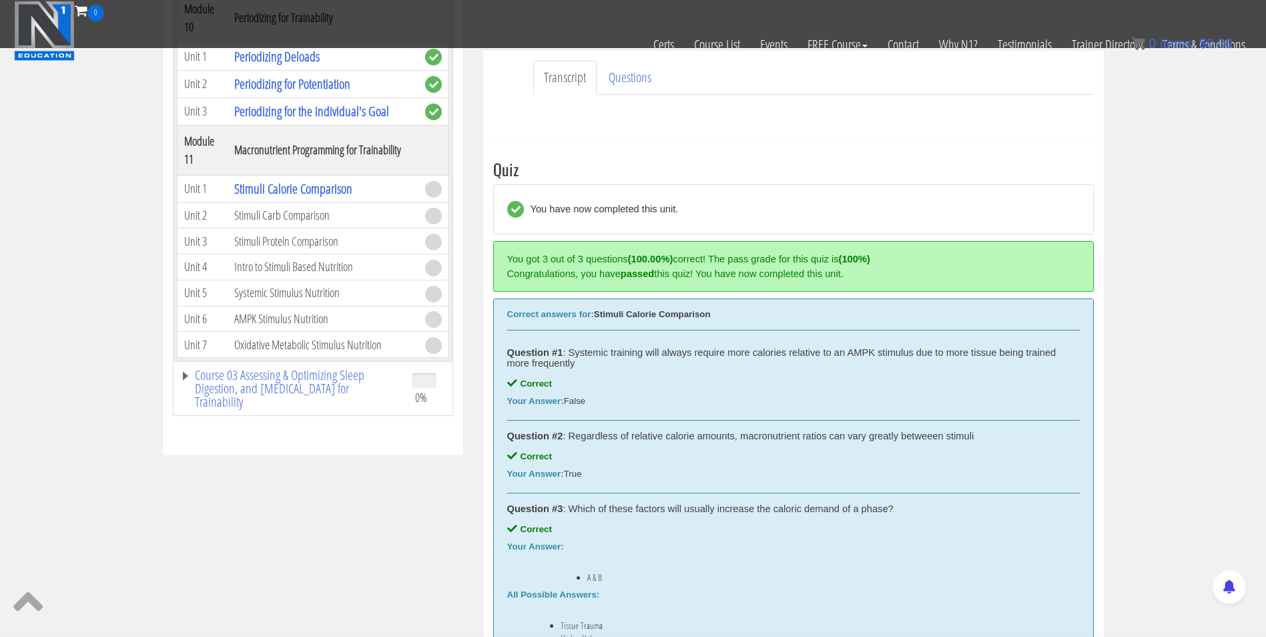
scroll to position [388, 0]
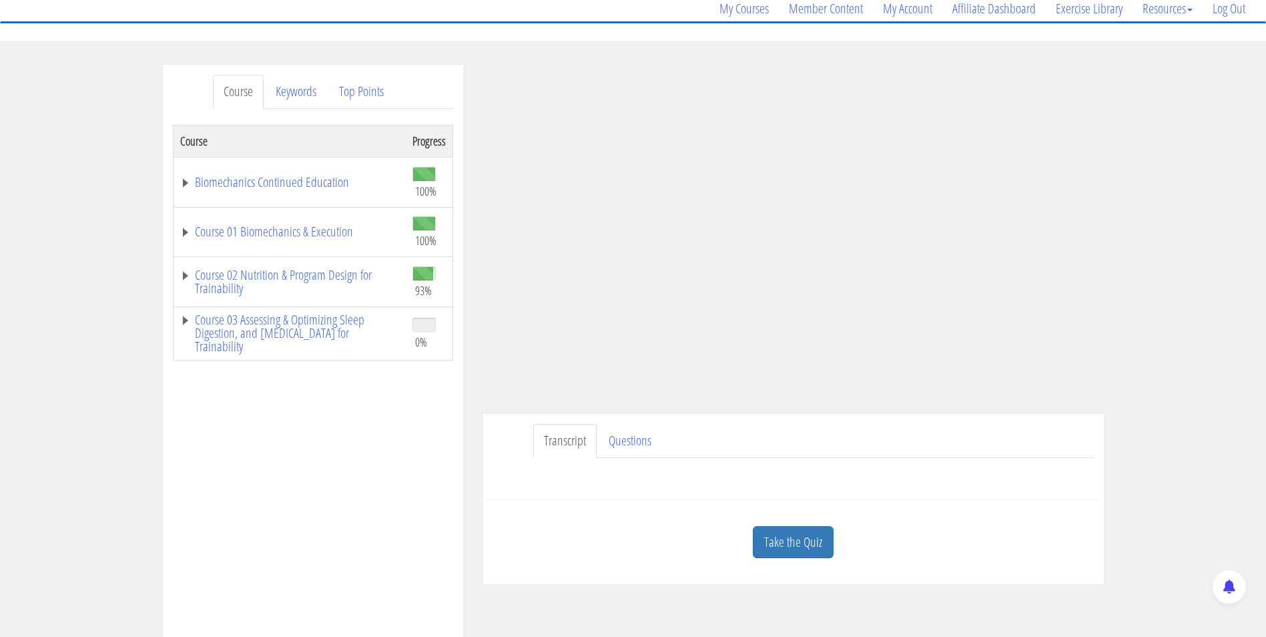
scroll to position [109, 0]
click at [792, 534] on link "Take the Quiz" at bounding box center [793, 543] width 81 height 33
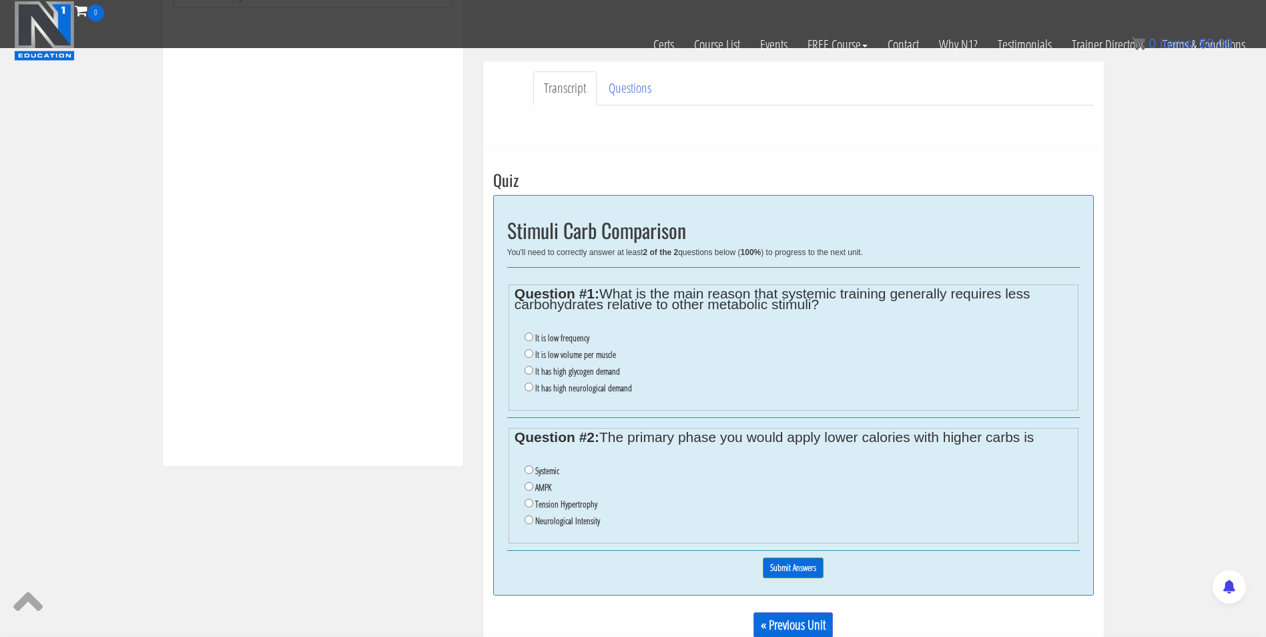
scroll to position [377, 0]
click at [535, 356] on label "It is low volume per muscle" at bounding box center [575, 355] width 81 height 11
click at [533, 356] on input "It is low volume per muscle" at bounding box center [529, 354] width 9 height 9
radio input "true"
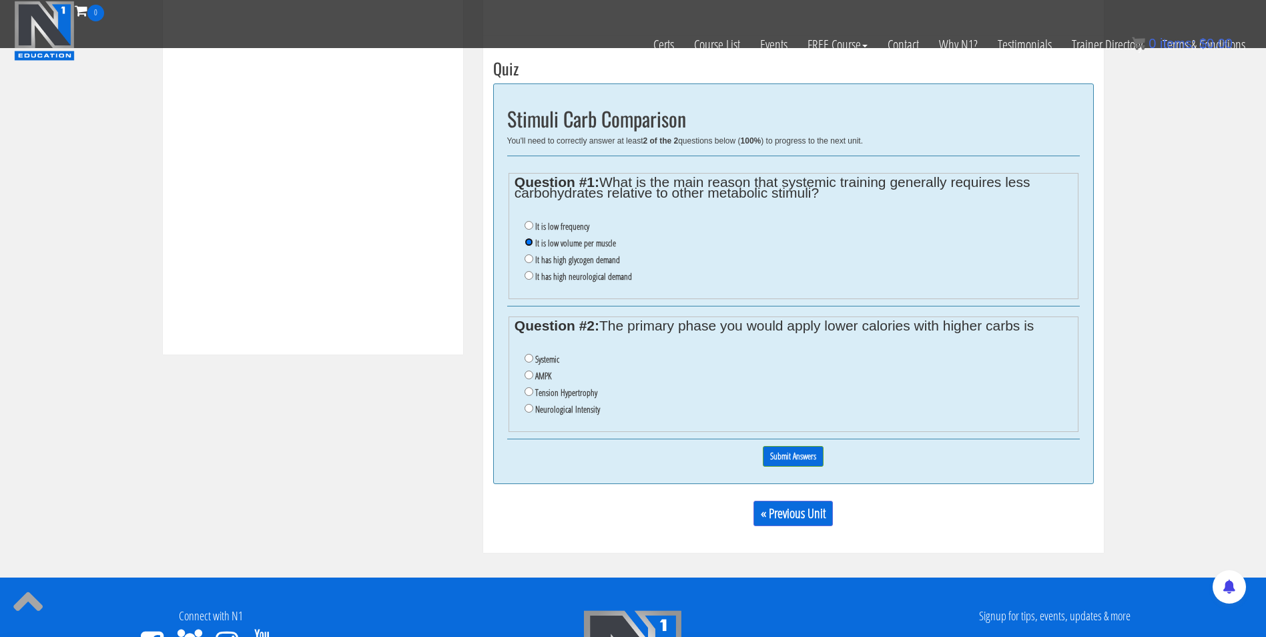
scroll to position [491, 0]
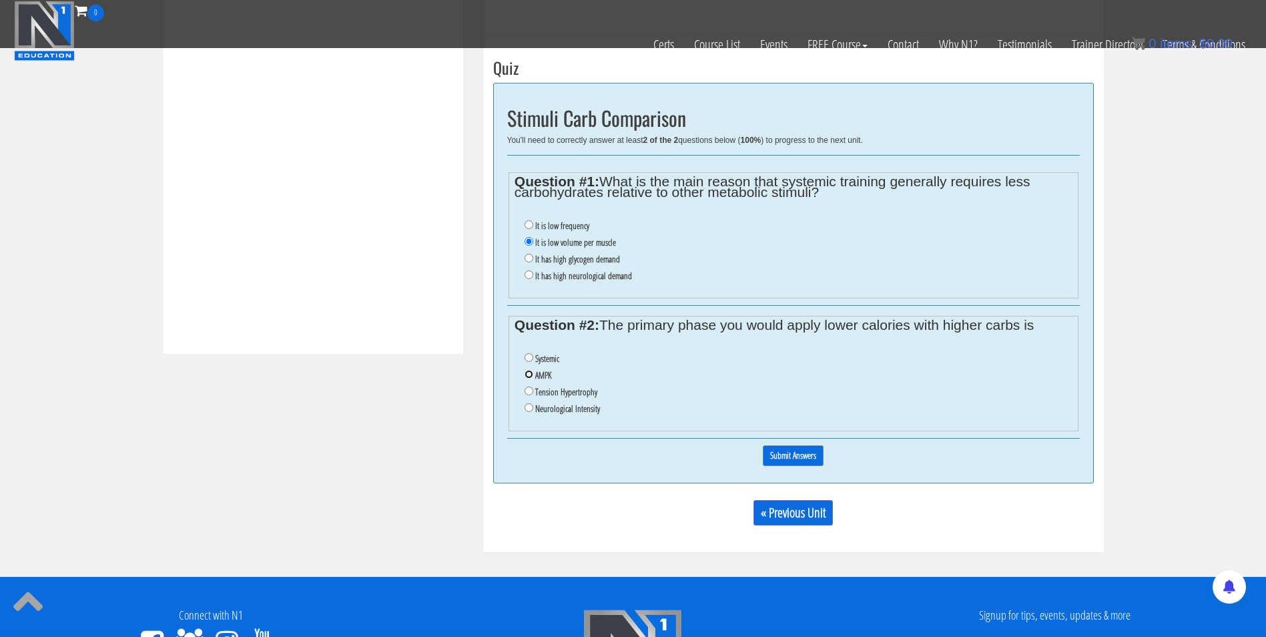
click at [527, 372] on input "AMPK" at bounding box center [529, 374] width 9 height 9
radio input "true"
click at [812, 458] on input "Submit Answers" at bounding box center [793, 455] width 61 height 21
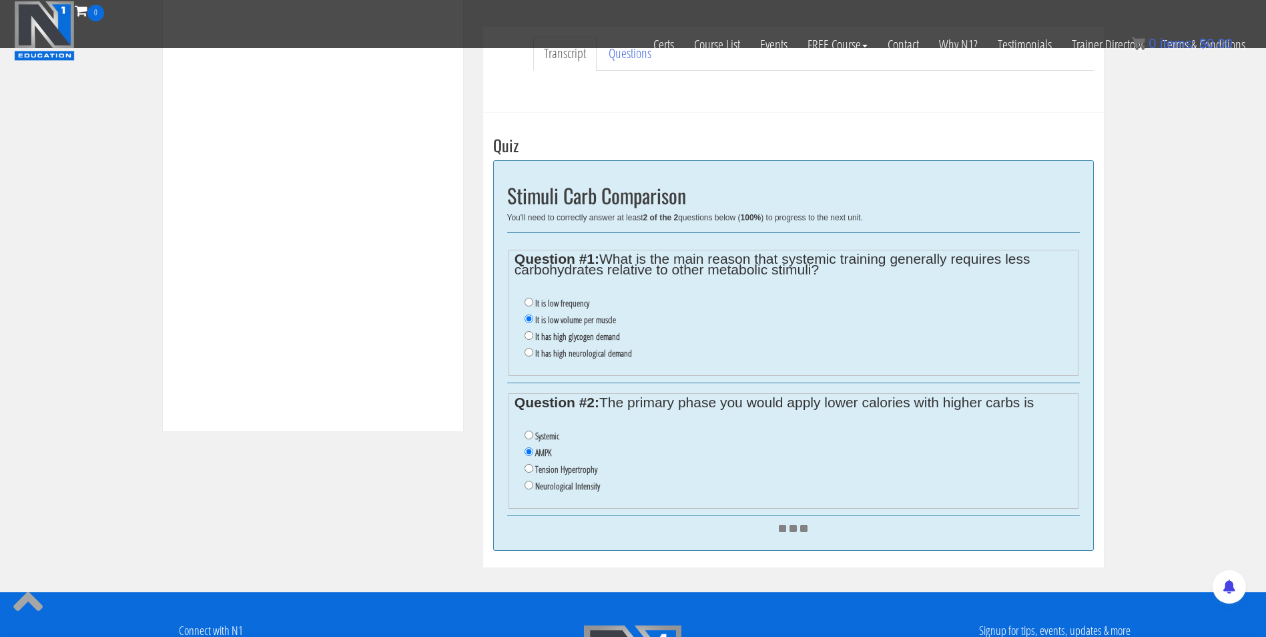
scroll to position [416, 0]
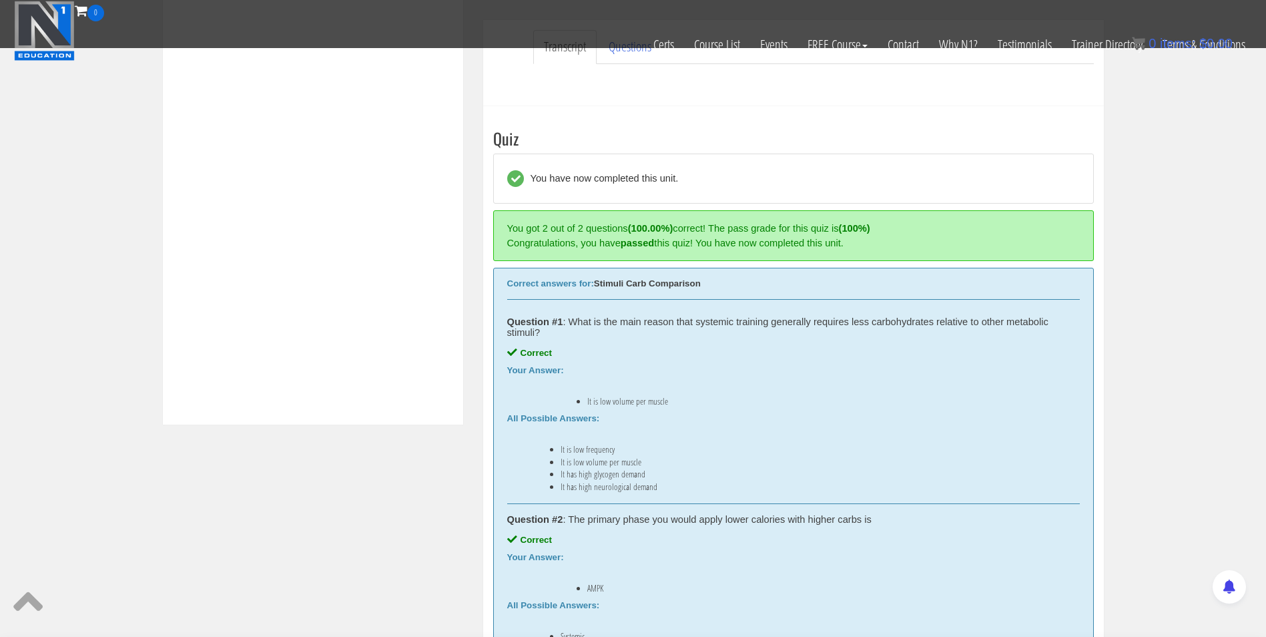
scroll to position [539, 0]
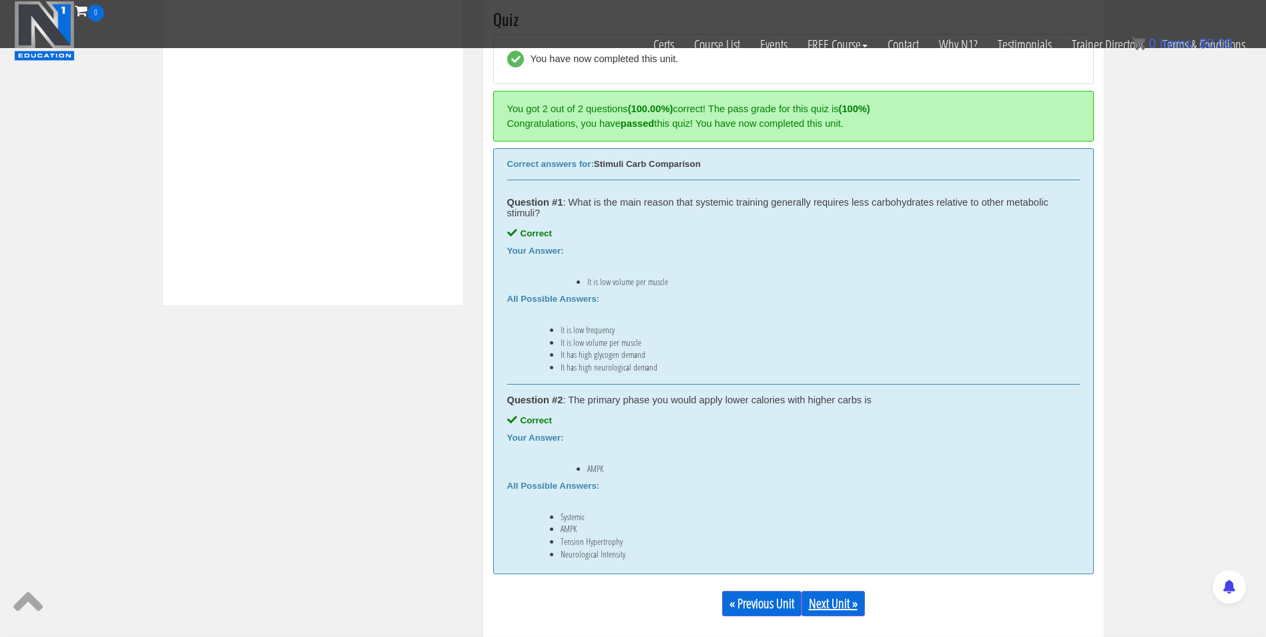
click at [838, 603] on link "Next Unit »" at bounding box center [833, 603] width 63 height 25
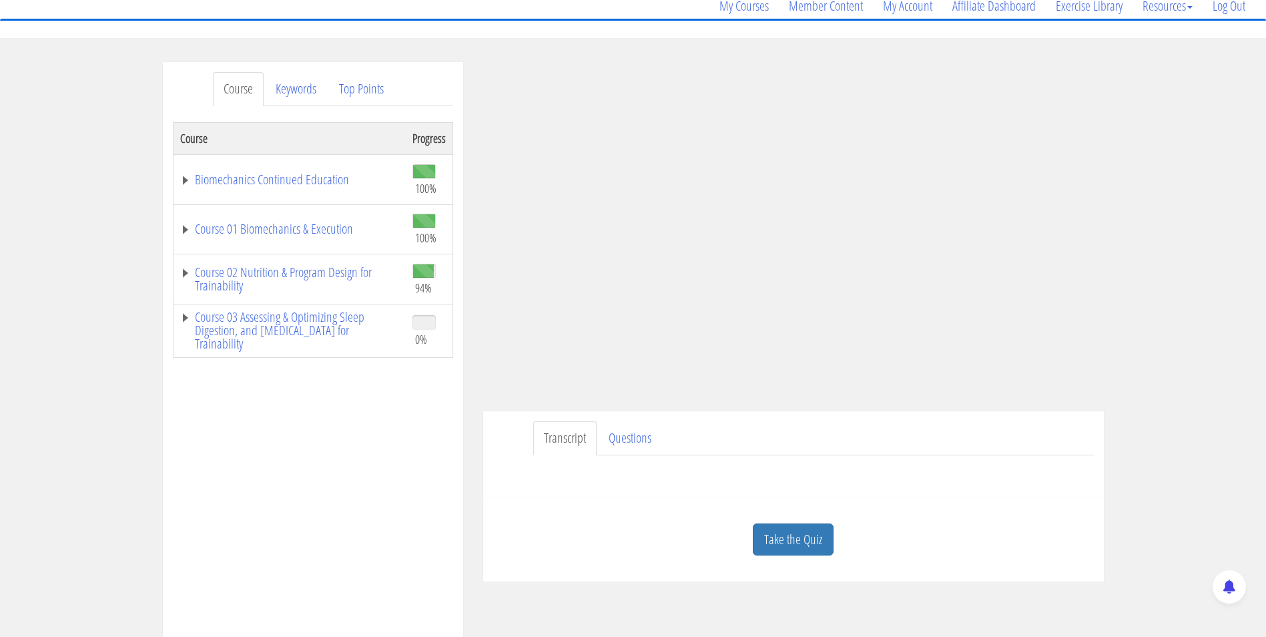
scroll to position [115, 0]
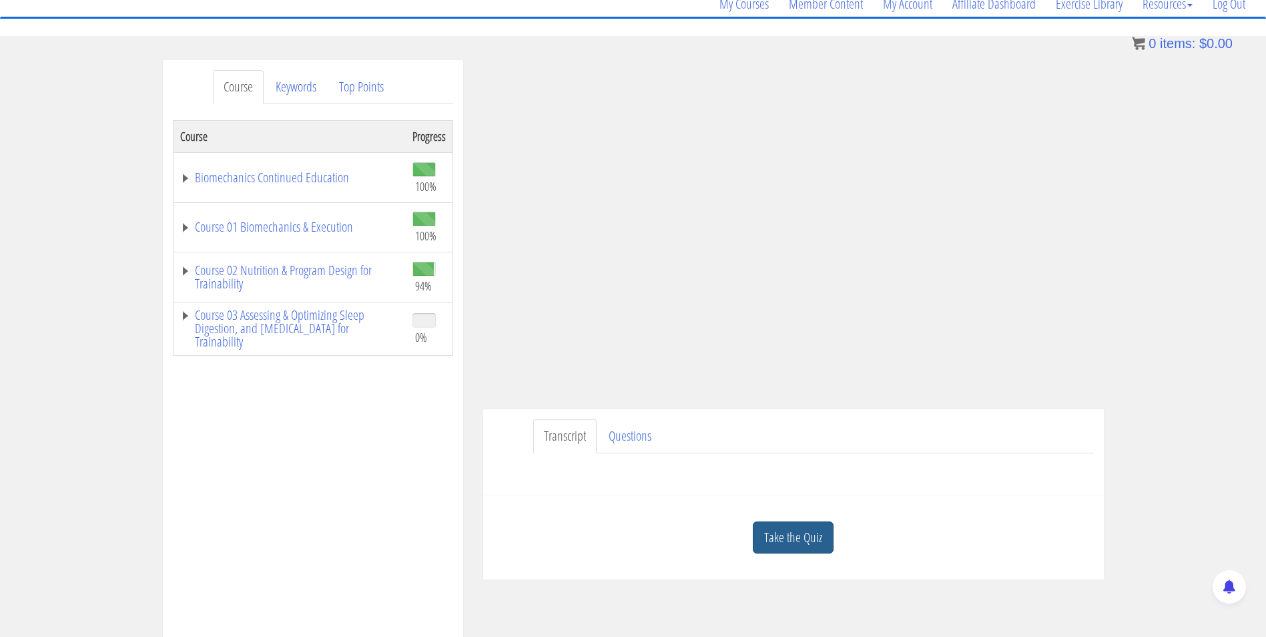
click at [813, 541] on link "Take the Quiz" at bounding box center [793, 537] width 81 height 33
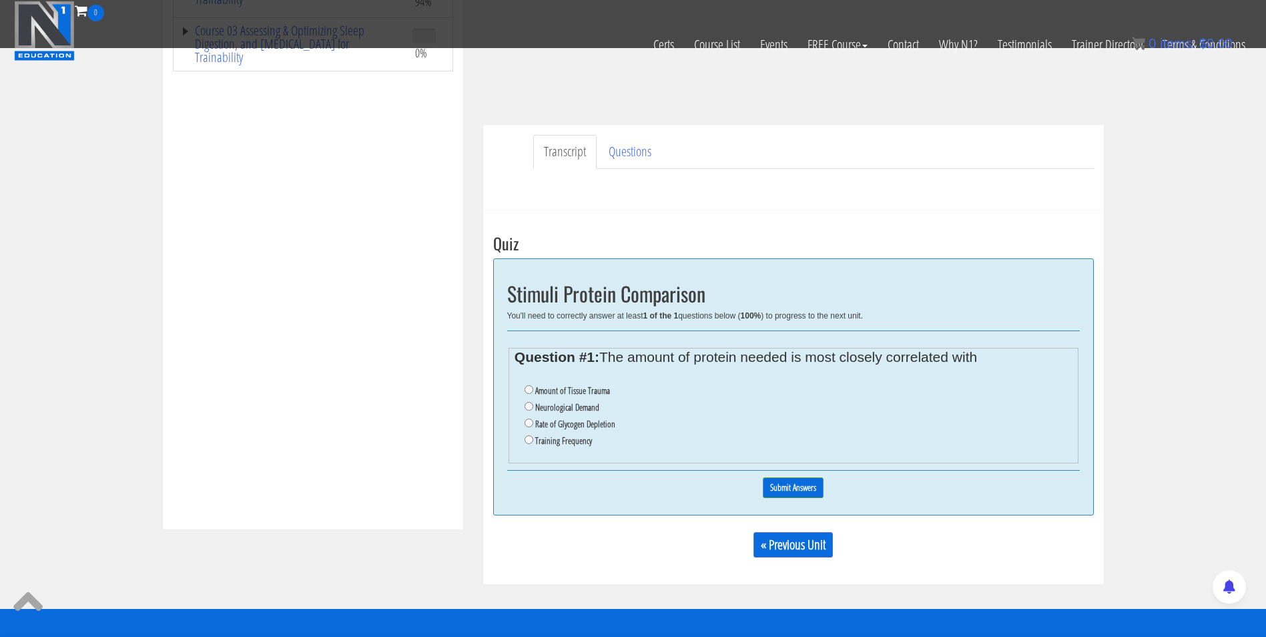
scroll to position [354, 0]
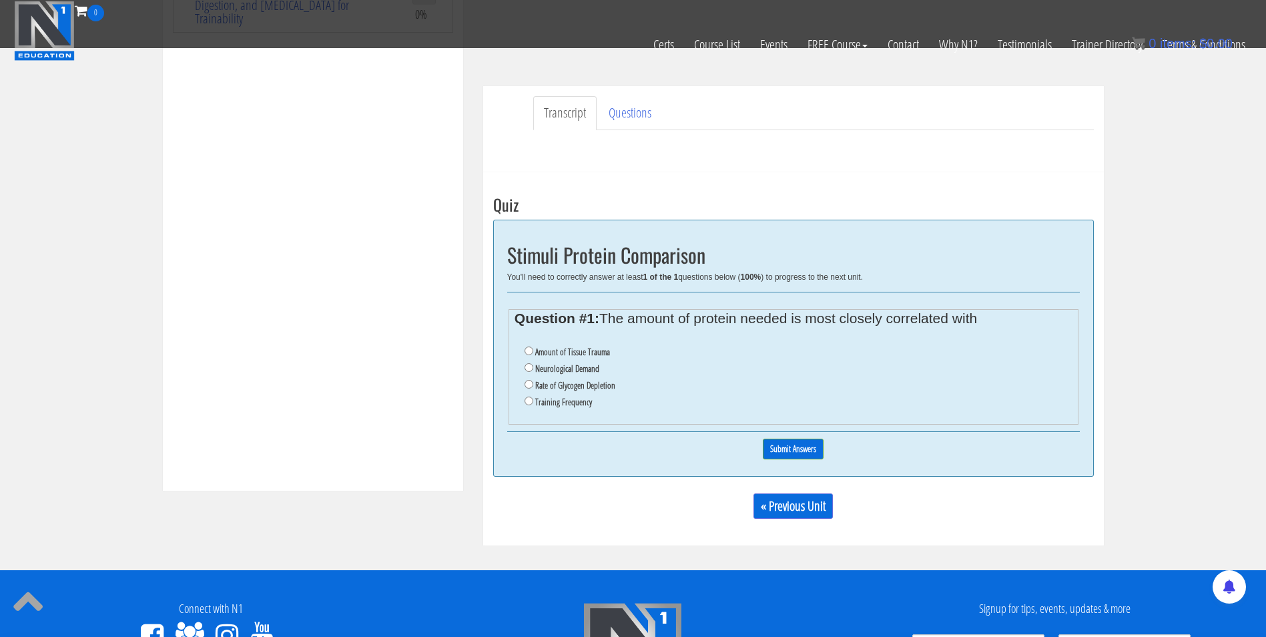
click at [571, 350] on label "Amount of Tissue Trauma" at bounding box center [572, 351] width 75 height 11
click at [533, 350] on input "Amount of Tissue Trauma" at bounding box center [529, 350] width 9 height 9
radio input "true"
click at [781, 449] on input "Submit Answers" at bounding box center [793, 448] width 61 height 21
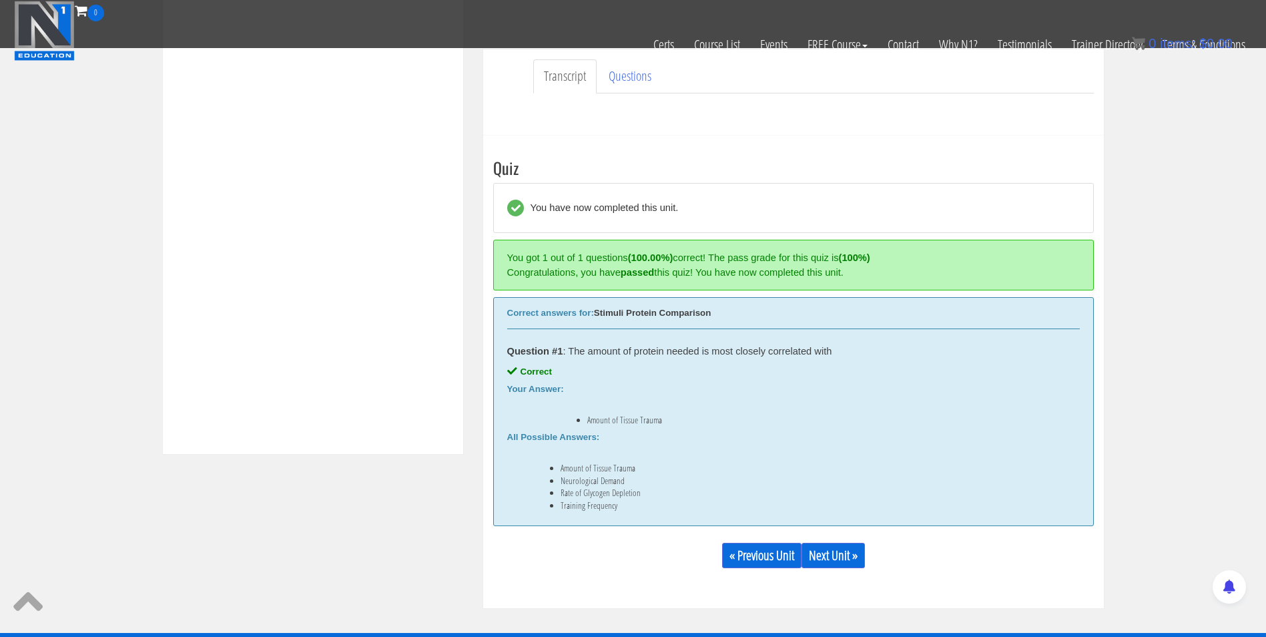
scroll to position [437, 0]
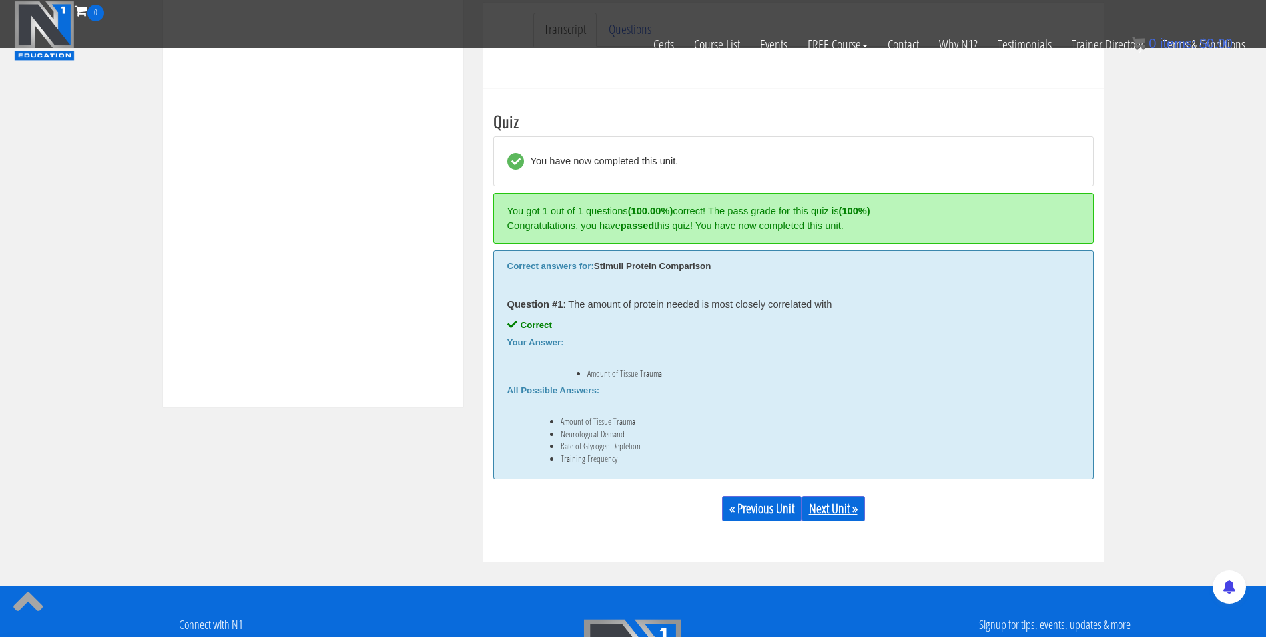
click at [856, 511] on link "Next Unit »" at bounding box center [833, 508] width 63 height 25
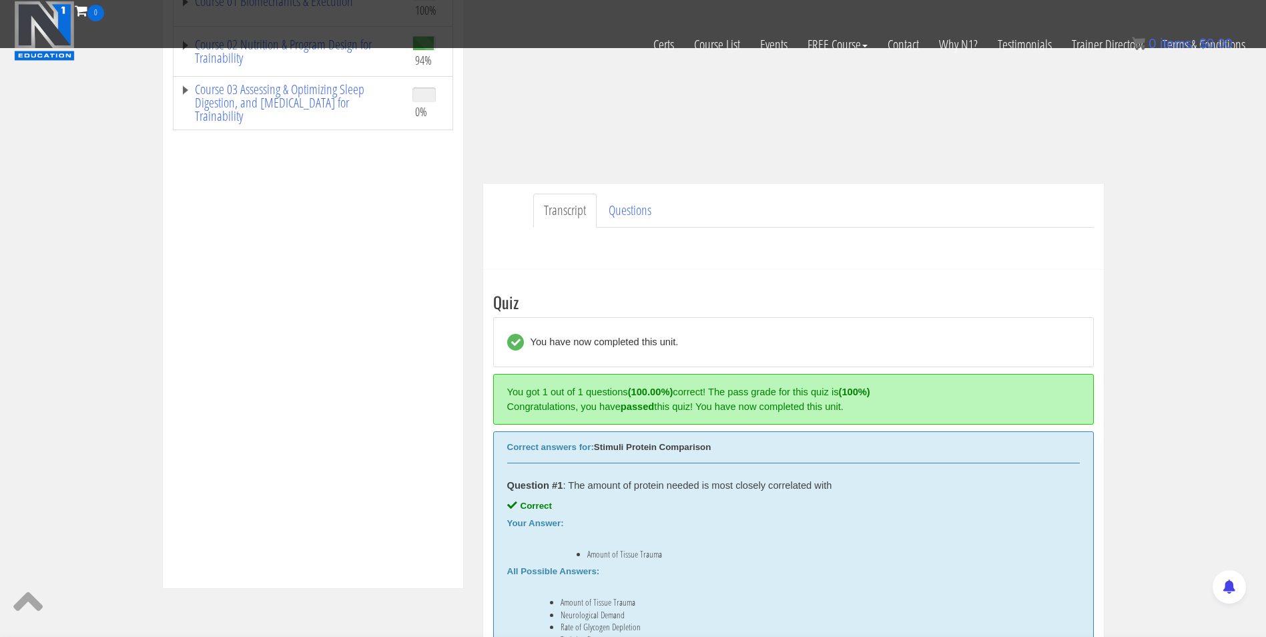
scroll to position [401, 0]
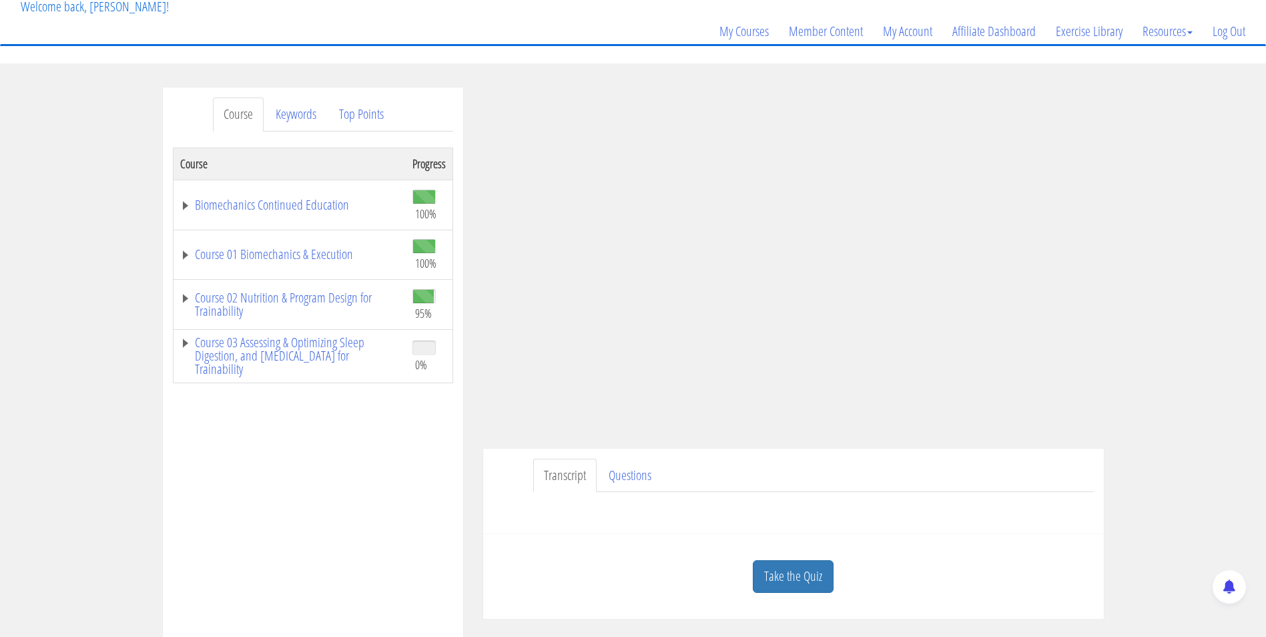
scroll to position [145, 0]
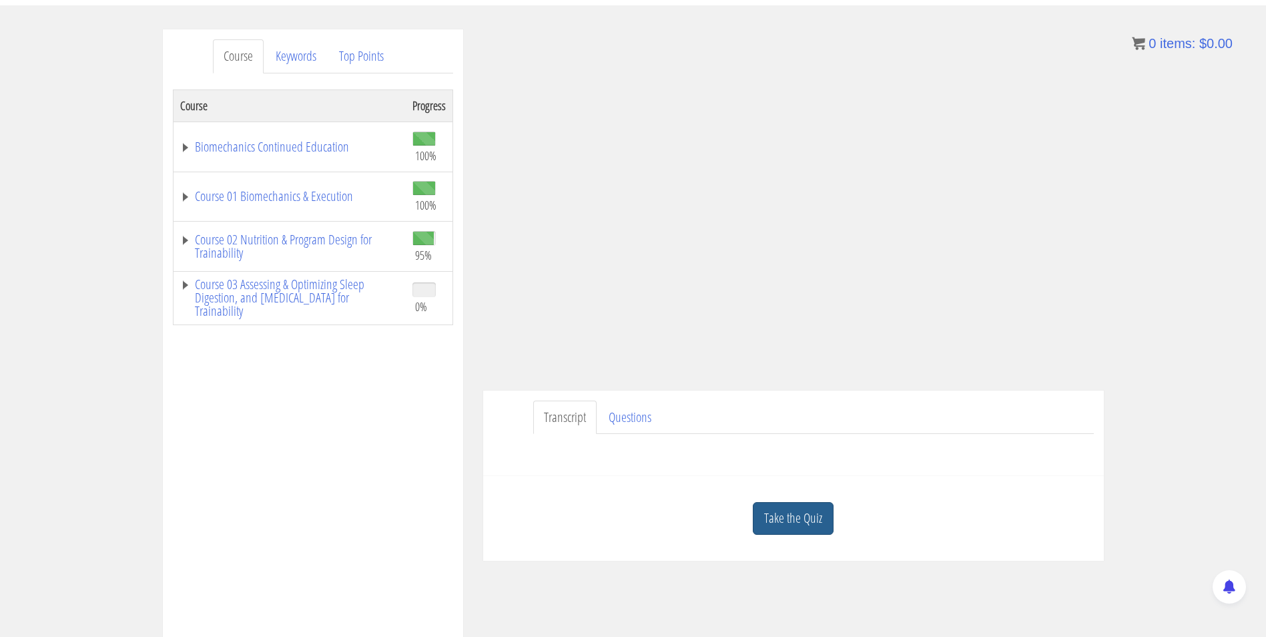
click at [802, 524] on link "Take the Quiz" at bounding box center [793, 518] width 81 height 33
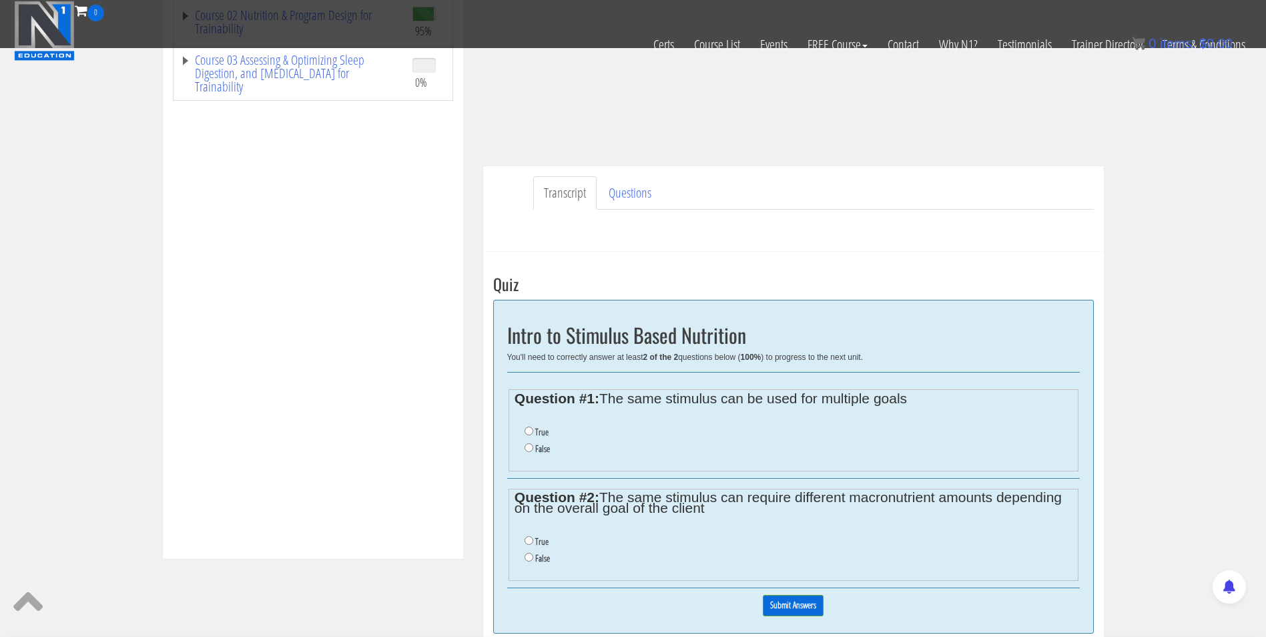
scroll to position [387, 0]
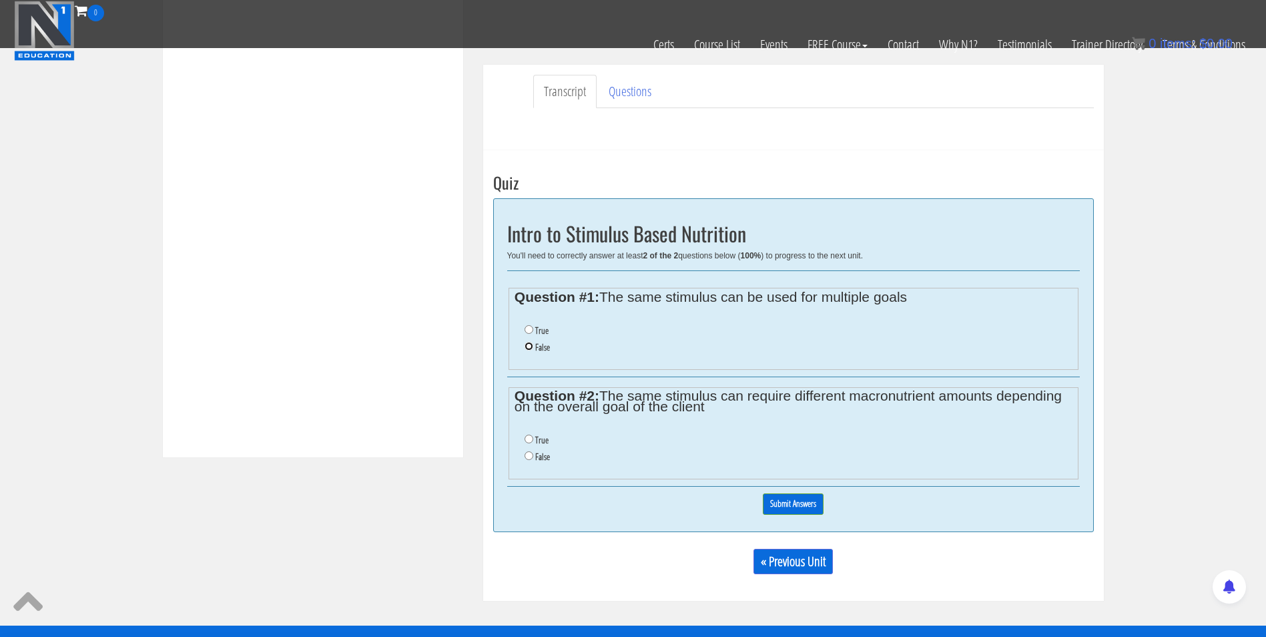
click at [527, 347] on input "False" at bounding box center [529, 346] width 9 height 9
radio input "true"
click at [535, 427] on ul "True False" at bounding box center [793, 448] width 557 height 47
click at [529, 448] on li "True" at bounding box center [798, 440] width 547 height 17
click at [529, 438] on input "True" at bounding box center [529, 438] width 9 height 9
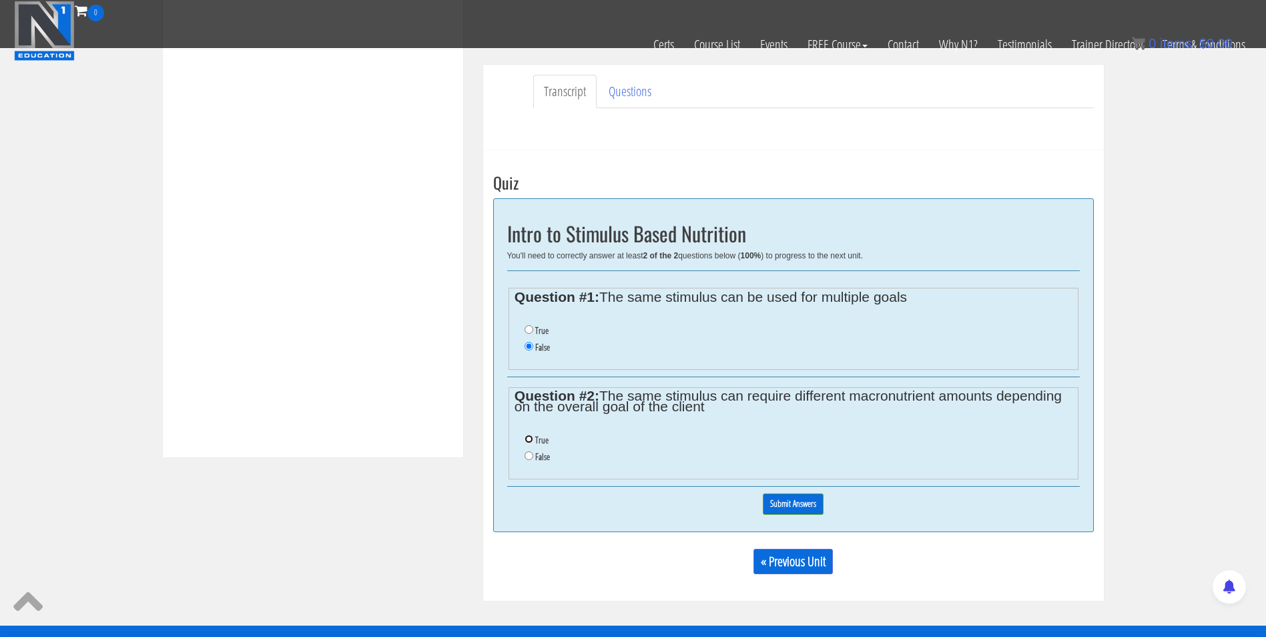
radio input "true"
click at [806, 502] on input "Submit Answers" at bounding box center [793, 503] width 61 height 21
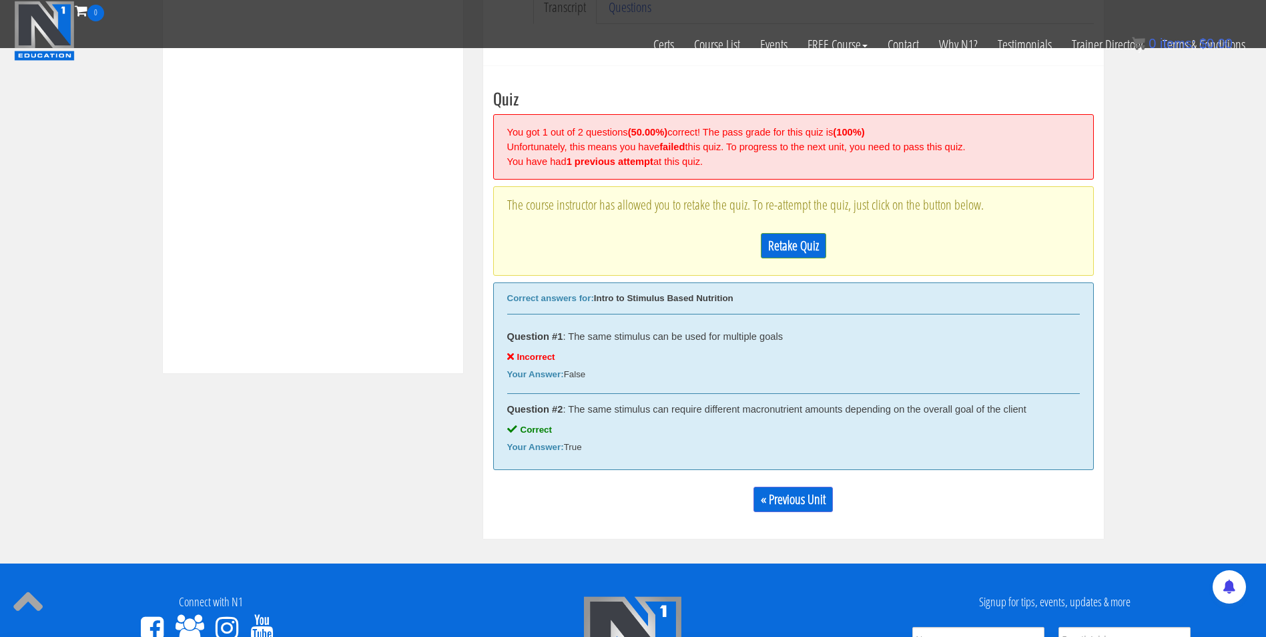
scroll to position [519, 0]
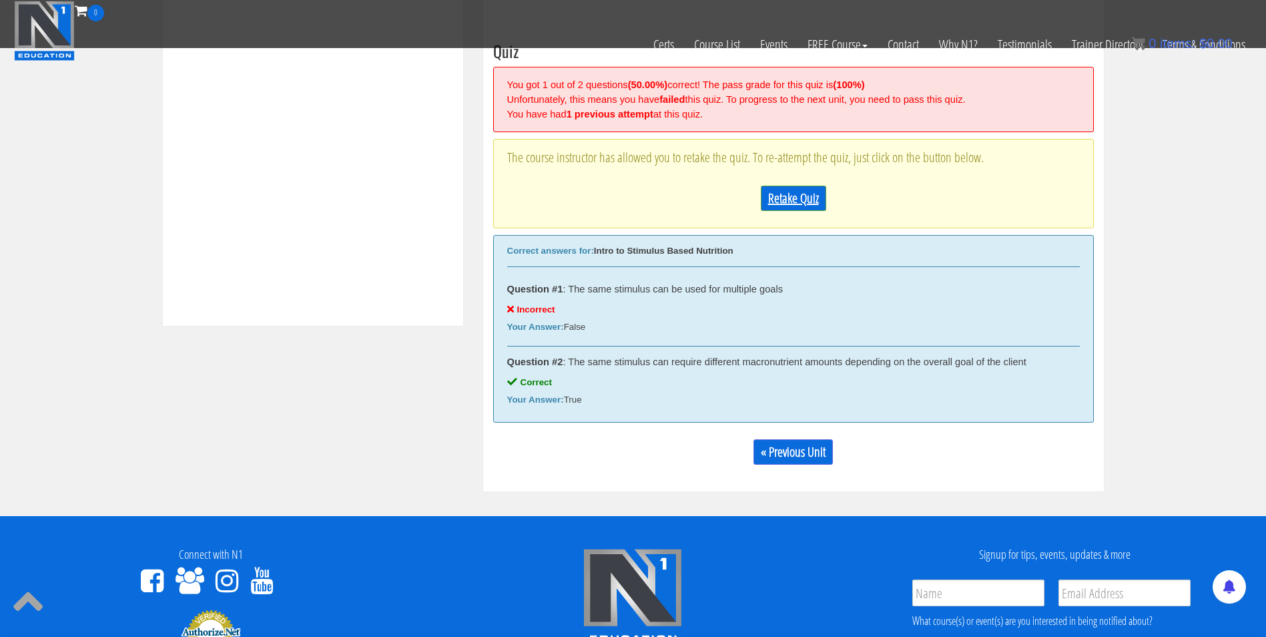
click at [804, 188] on link "Retake Quiz" at bounding box center [793, 198] width 65 height 25
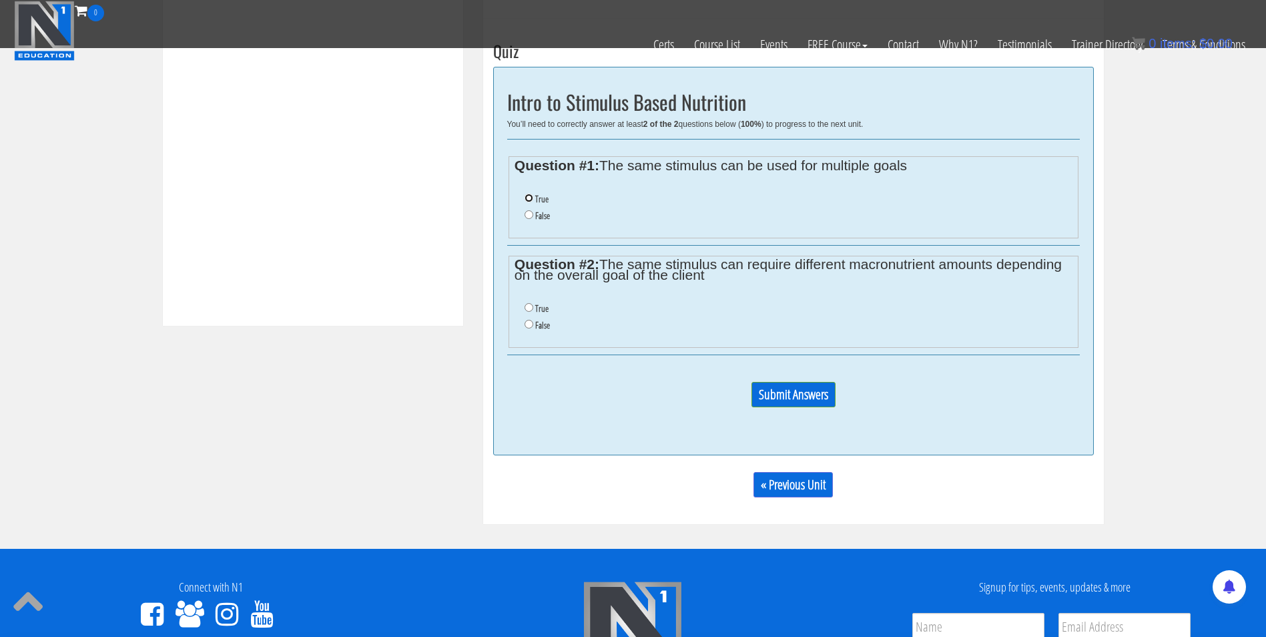
click at [526, 194] on input "True" at bounding box center [529, 198] width 9 height 9
radio input "true"
click at [527, 305] on input "True" at bounding box center [529, 307] width 9 height 9
radio input "true"
click at [777, 391] on input "Submit Answers" at bounding box center [793, 394] width 84 height 25
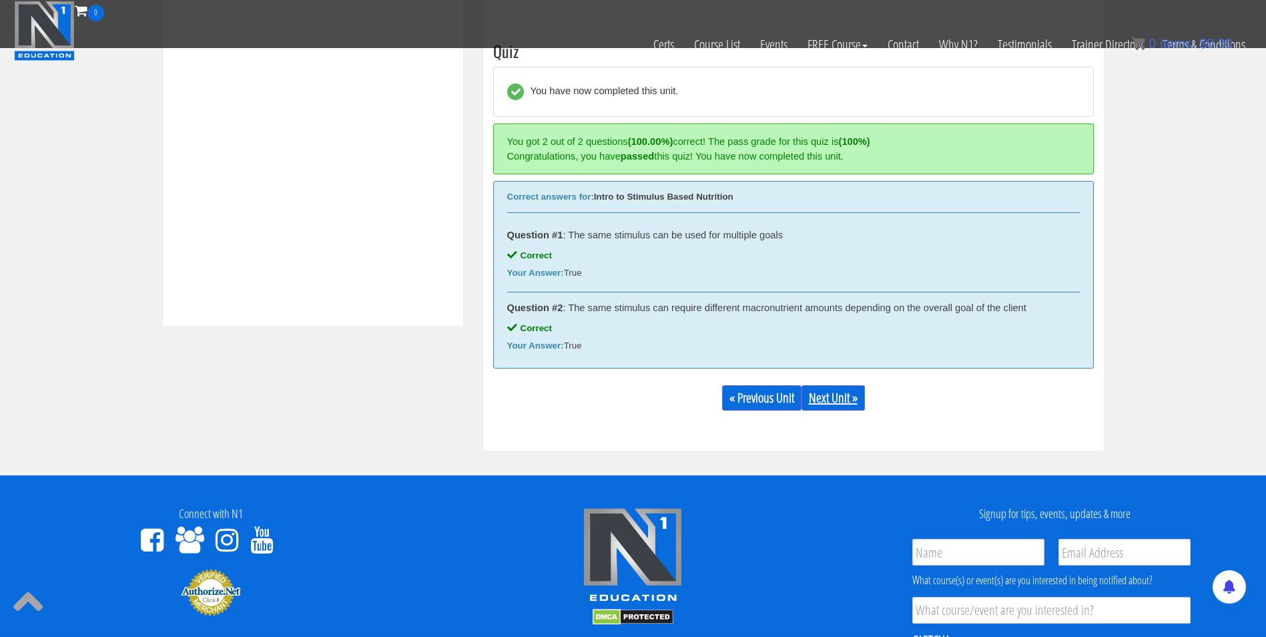
click at [832, 393] on link "Next Unit »" at bounding box center [833, 397] width 63 height 25
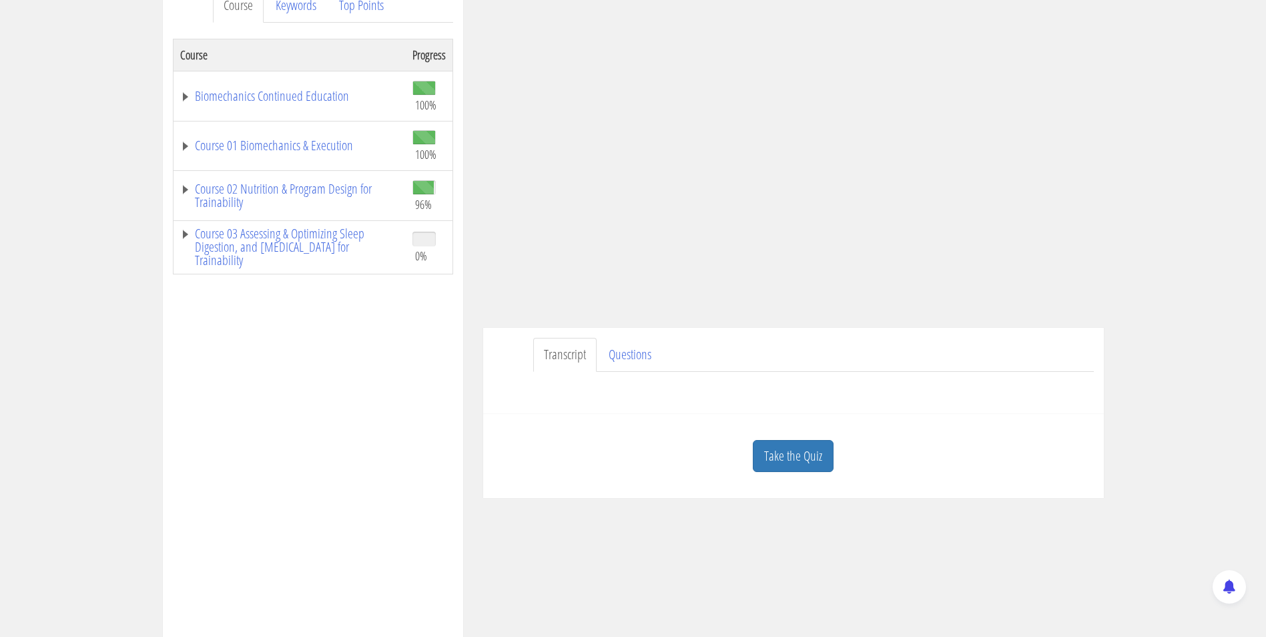
scroll to position [200, 0]
click at [790, 455] on link "Take the Quiz" at bounding box center [793, 452] width 81 height 33
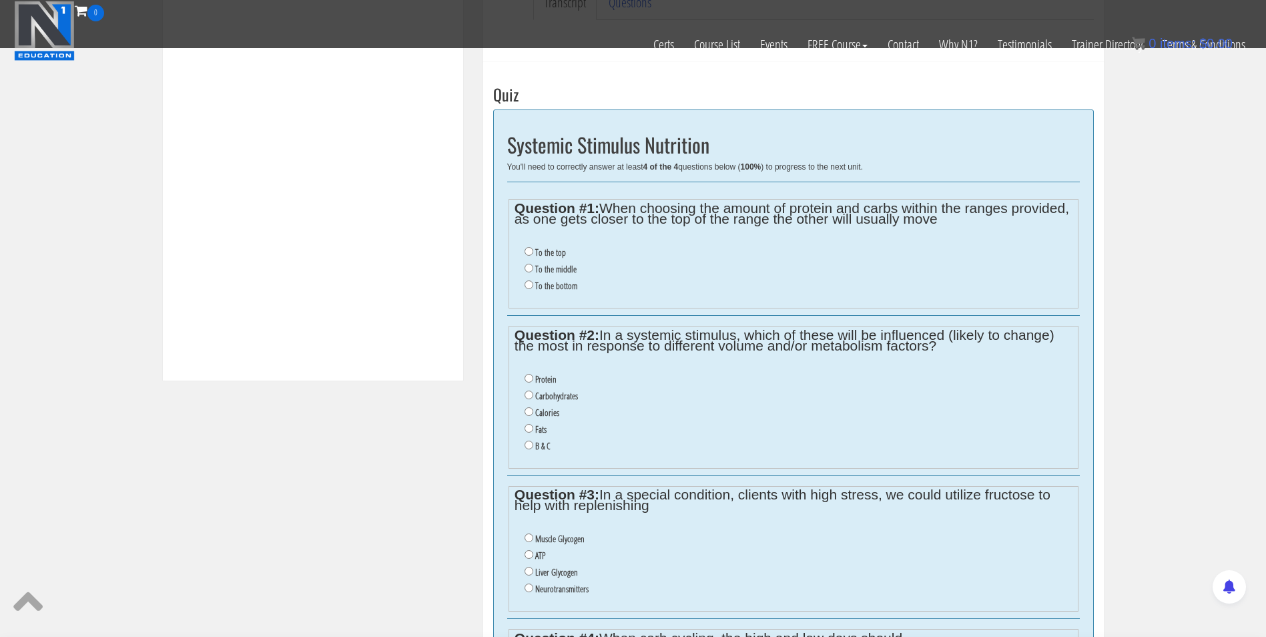
scroll to position [463, 0]
click at [547, 287] on label "To the bottom" at bounding box center [556, 286] width 42 height 11
click at [533, 287] on input "To the bottom" at bounding box center [529, 285] width 9 height 9
radio input "true"
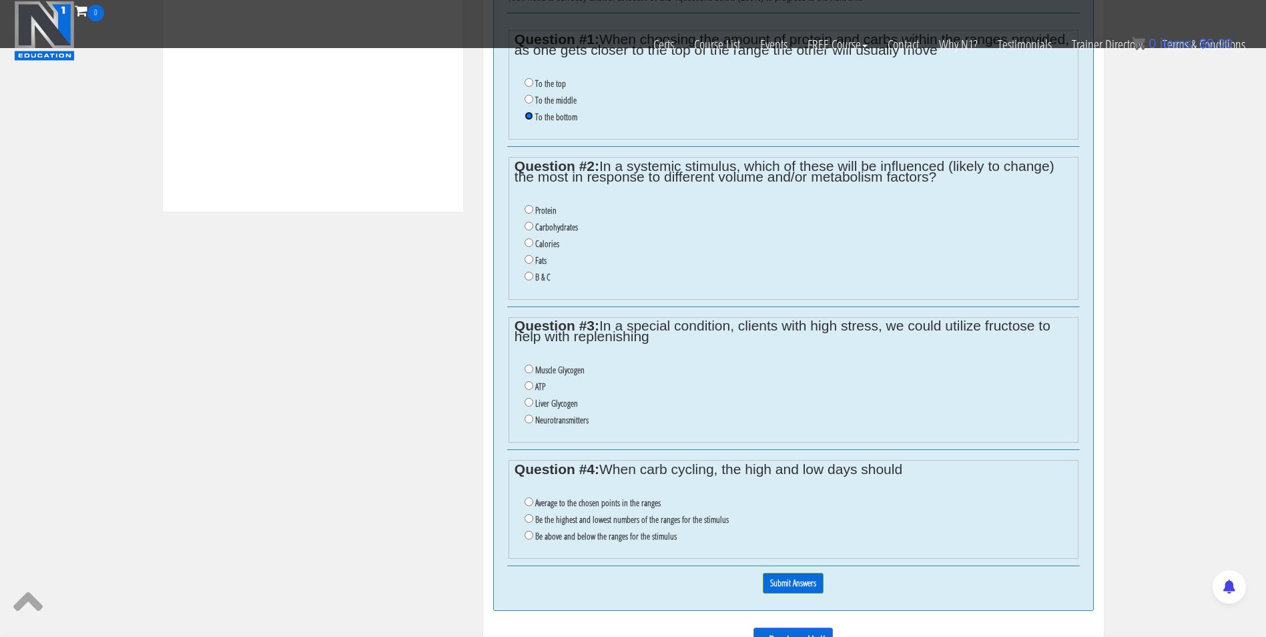
scroll to position [632, 0]
click at [539, 212] on label "Protein" at bounding box center [545, 211] width 21 height 11
click at [533, 212] on input "Protein" at bounding box center [529, 210] width 9 height 9
radio input "true"
click at [539, 225] on label "Carbohydrates" at bounding box center [556, 227] width 43 height 11
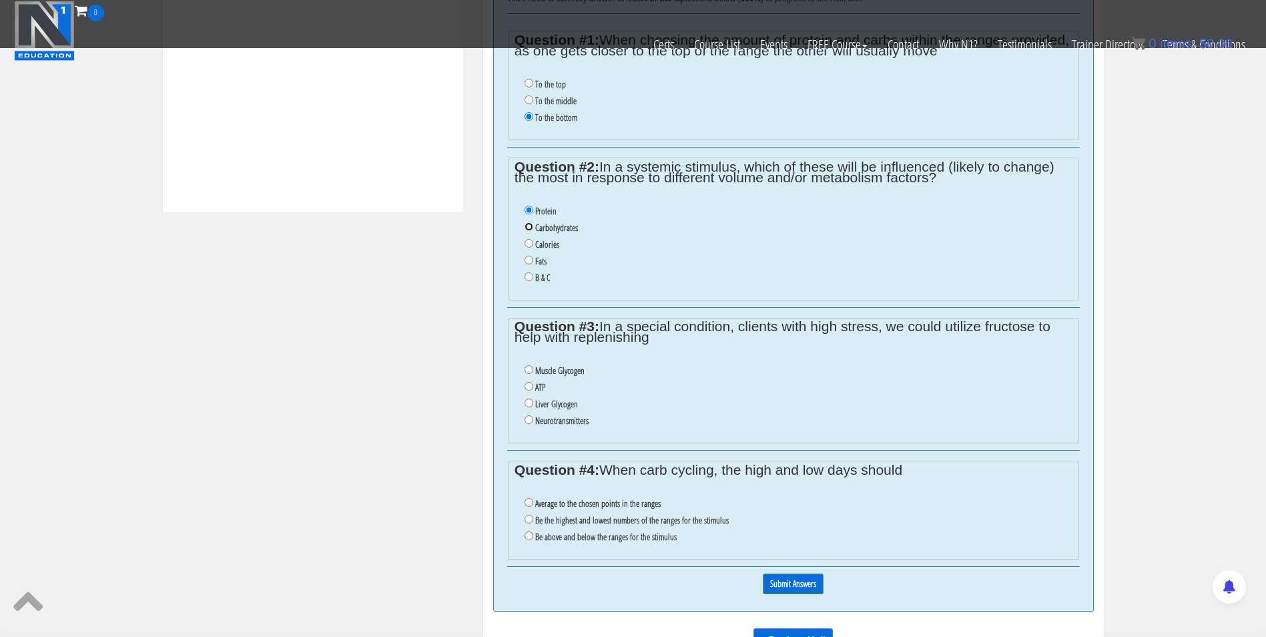
click at [533, 225] on input "Carbohydrates" at bounding box center [529, 226] width 9 height 9
radio input "true"
click at [528, 276] on input "B & C" at bounding box center [529, 276] width 9 height 9
radio input "true"
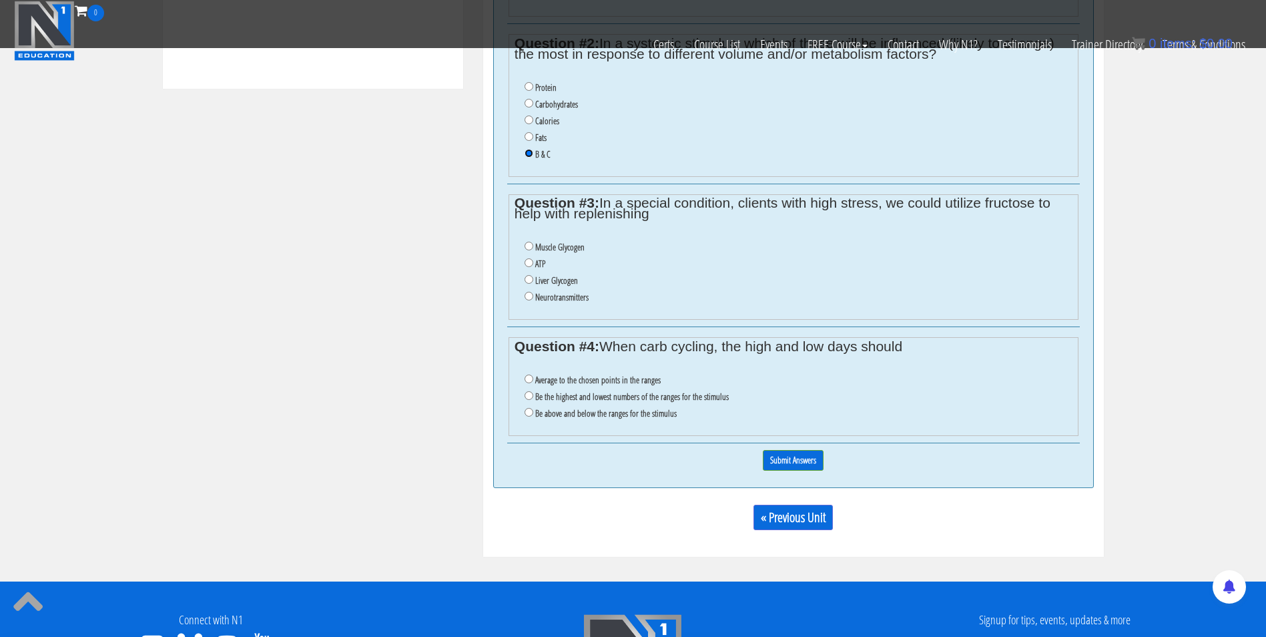
scroll to position [755, 0]
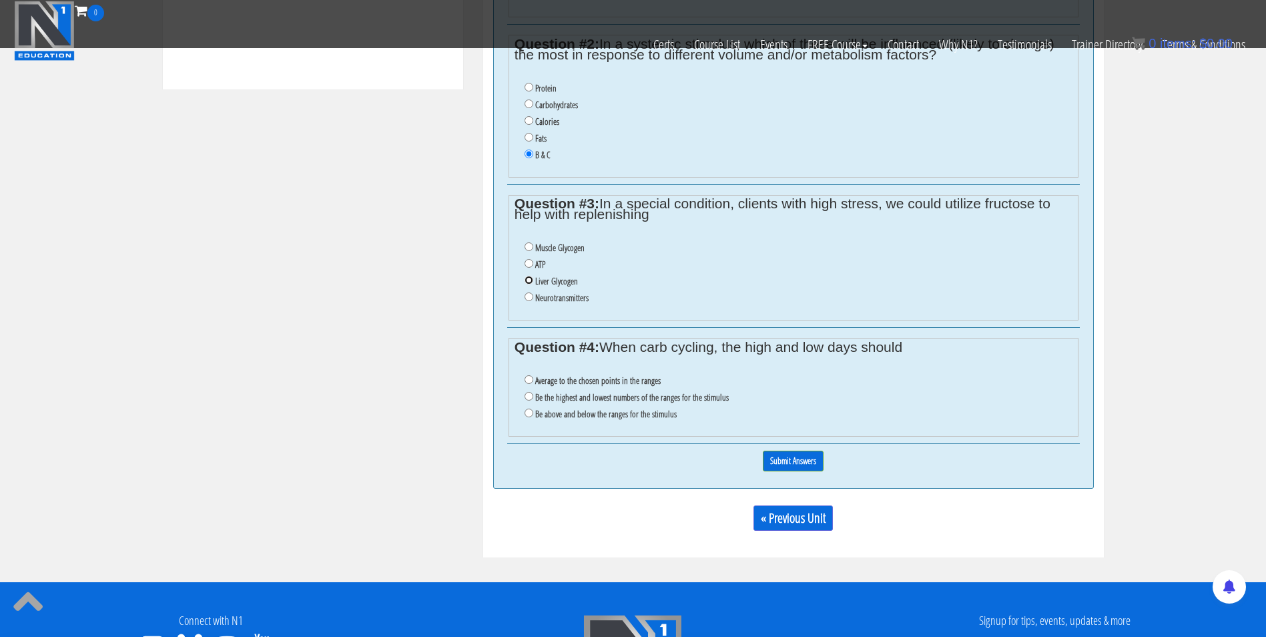
click at [527, 284] on input "Liver Glycogen" at bounding box center [529, 280] width 9 height 9
radio input "true"
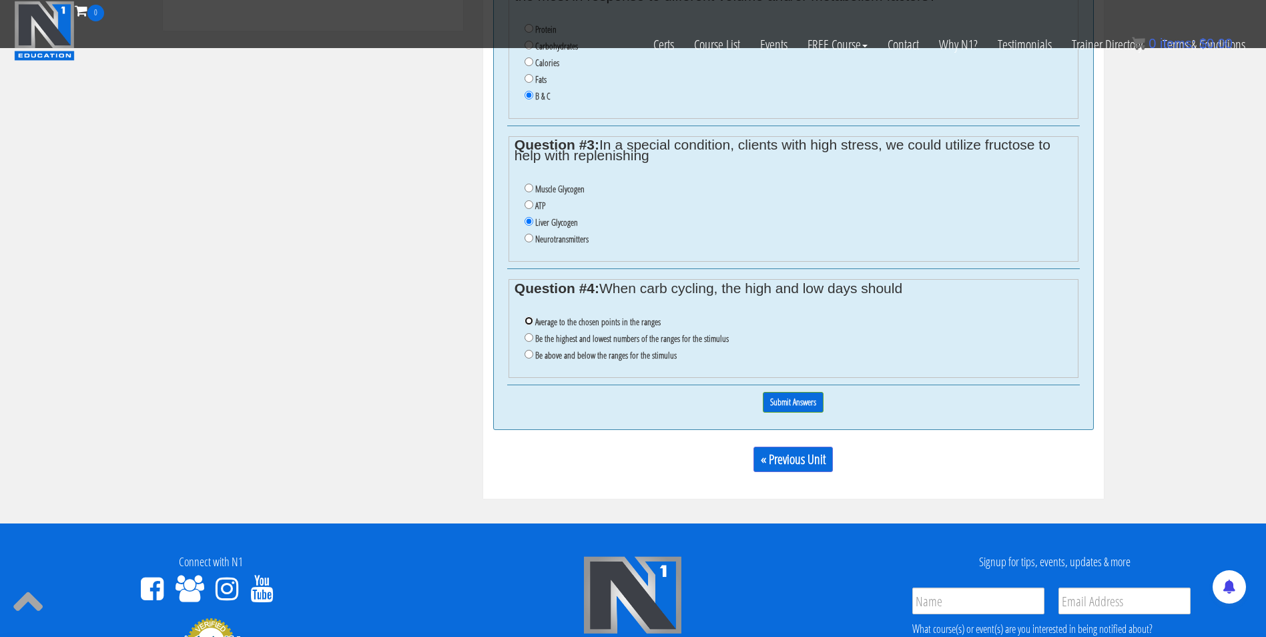
click at [532, 320] on input "Average to the chosen points in the ranges" at bounding box center [529, 320] width 9 height 9
radio input "true"
click at [784, 399] on input "Submit Answers" at bounding box center [793, 402] width 61 height 21
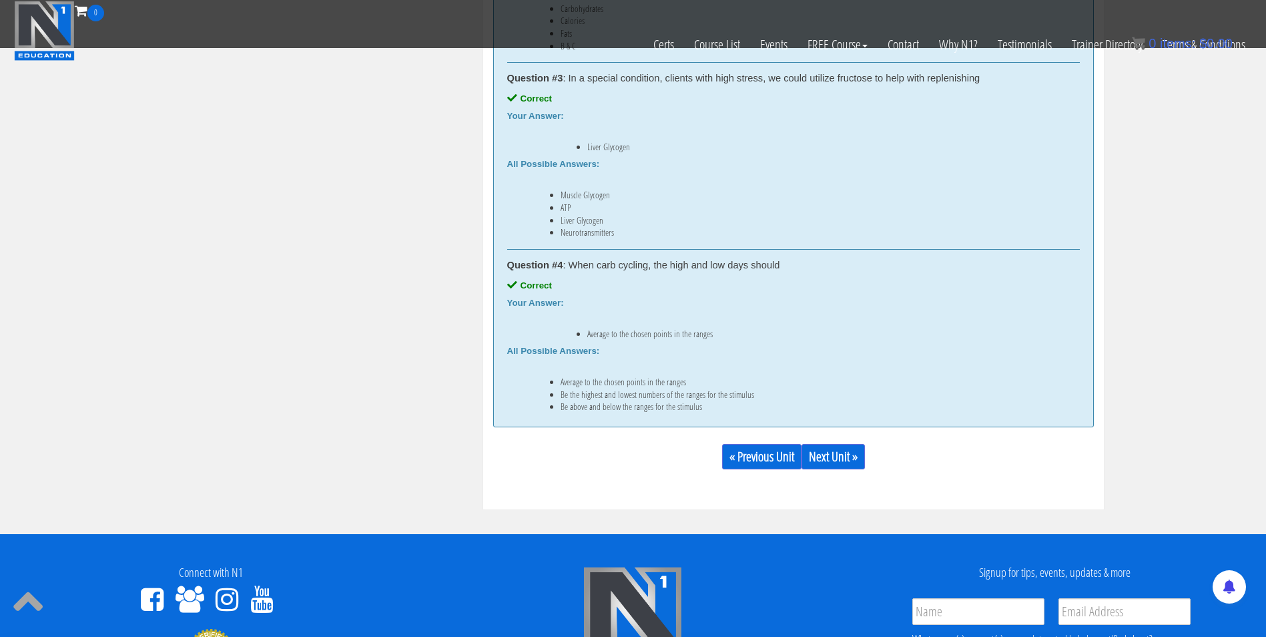
scroll to position [1102, 0]
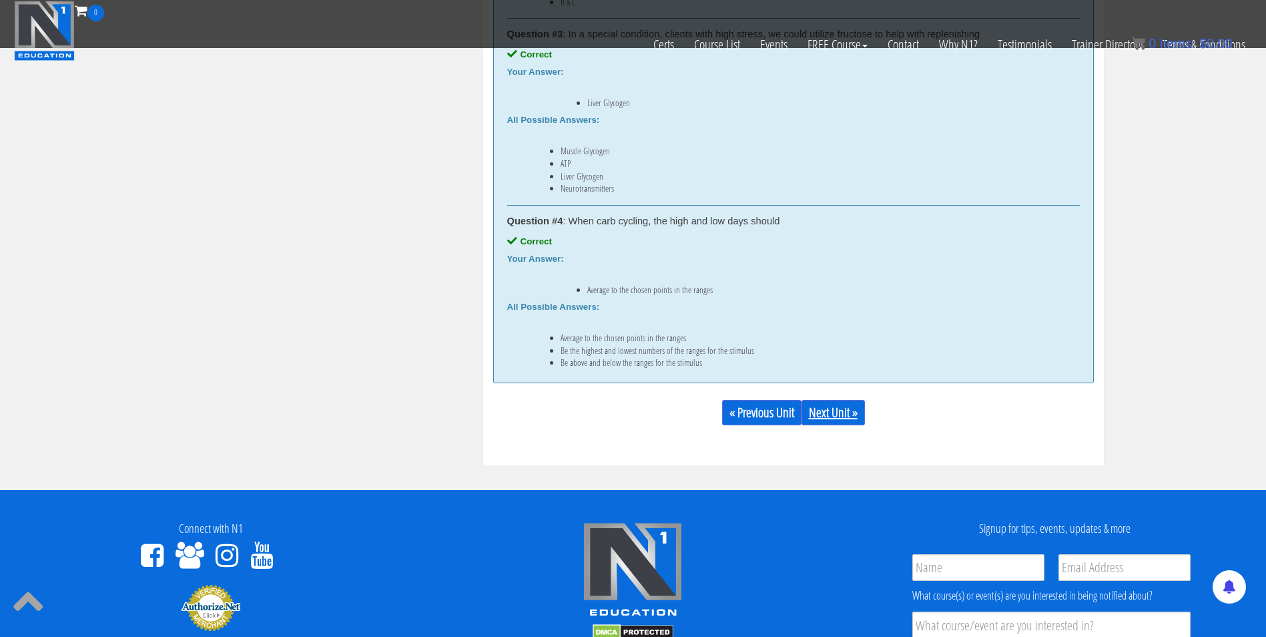
click at [830, 409] on link "Next Unit »" at bounding box center [833, 412] width 63 height 25
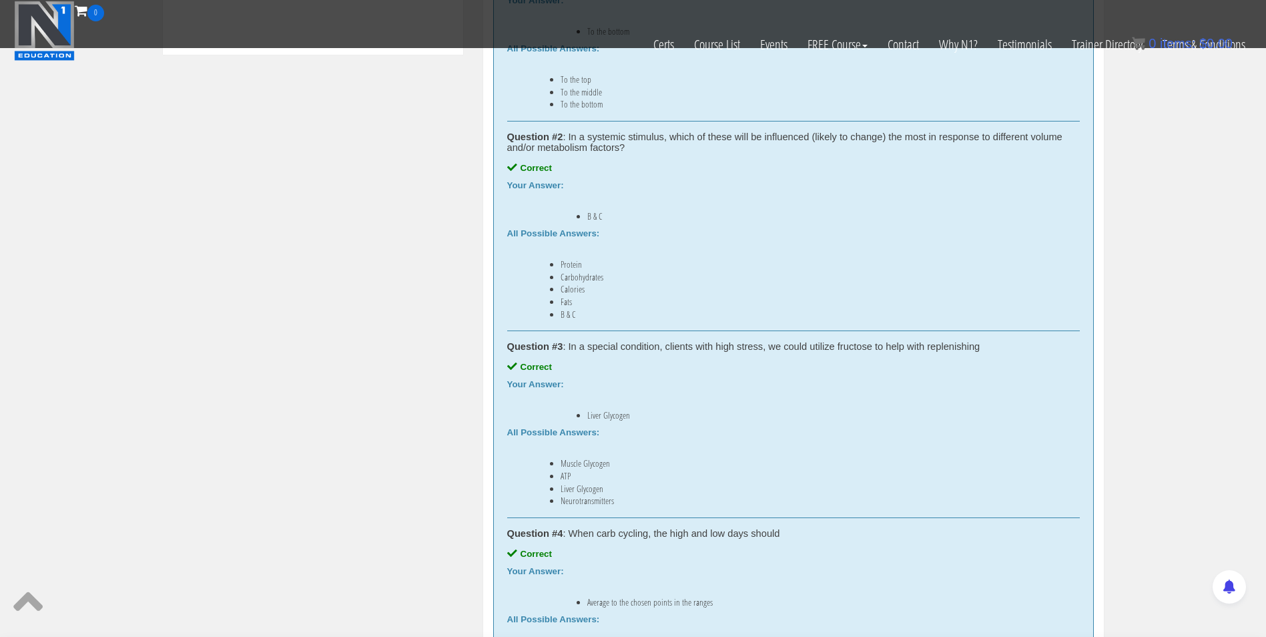
scroll to position [789, 0]
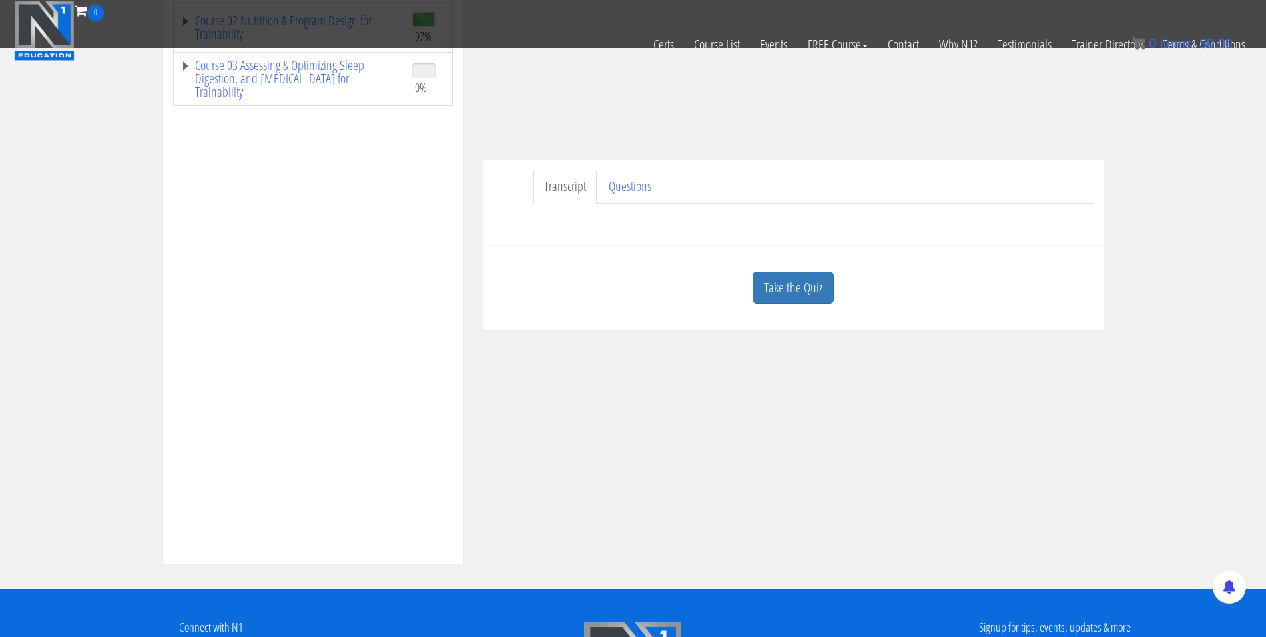
scroll to position [367, 0]
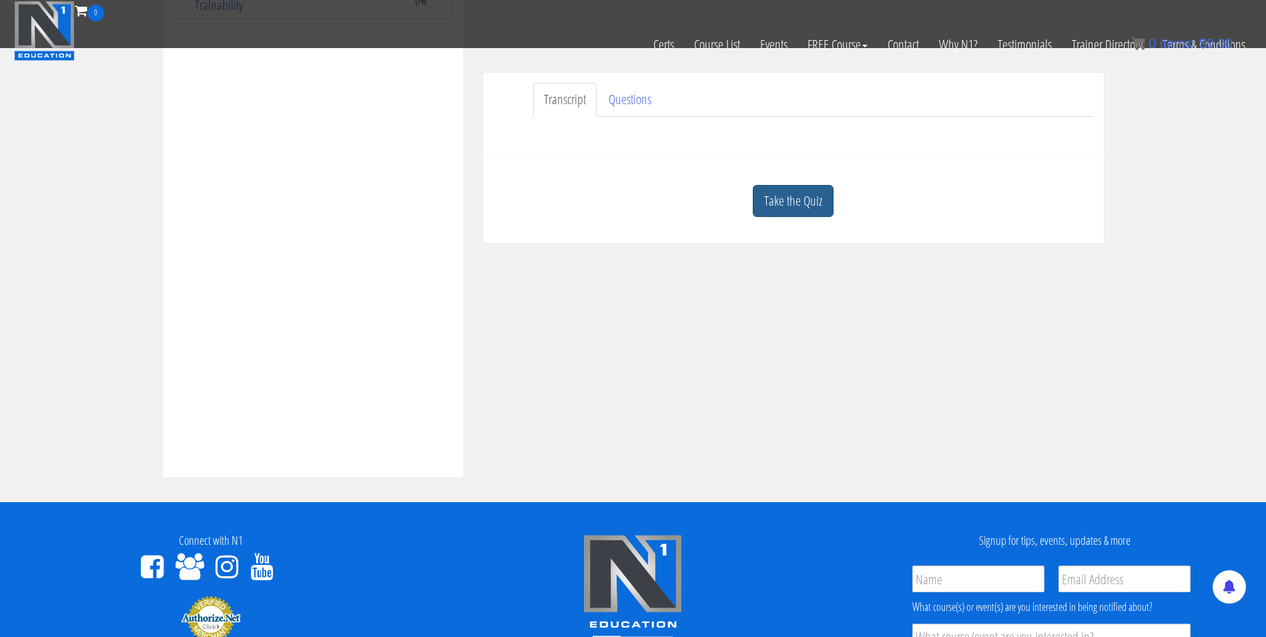
click at [791, 200] on link "Take the Quiz" at bounding box center [793, 201] width 81 height 33
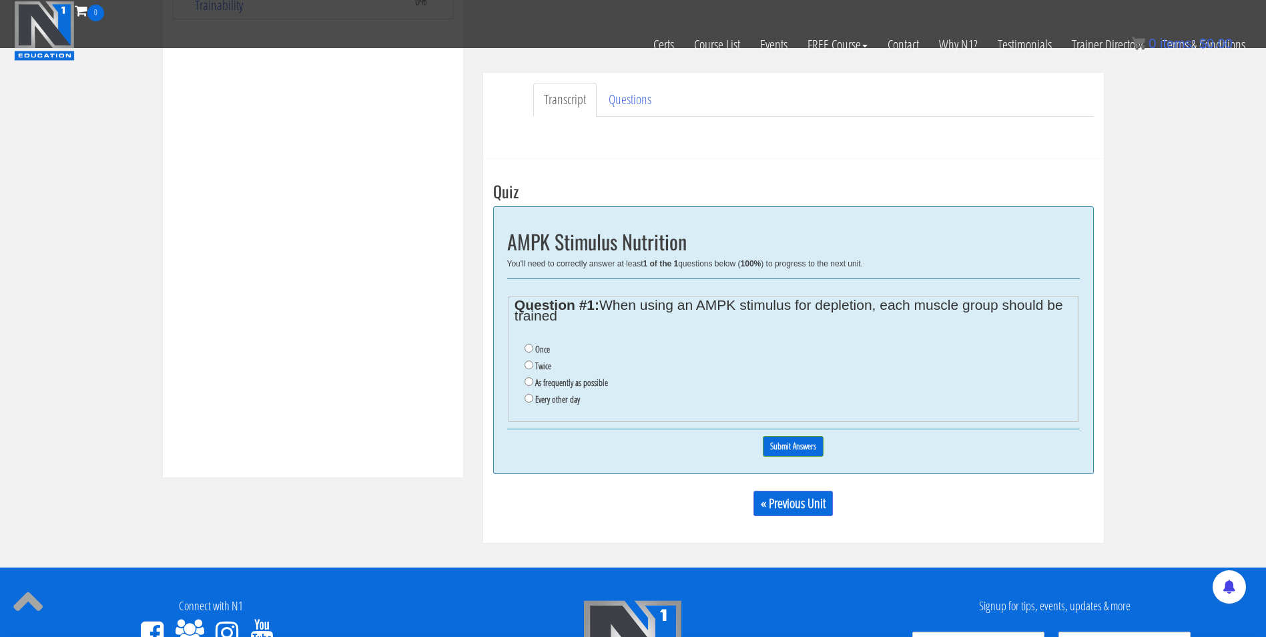
click at [547, 384] on label "As frequently as possible" at bounding box center [571, 382] width 73 height 11
click at [533, 384] on input "As frequently as possible" at bounding box center [529, 381] width 9 height 9
radio input "true"
click at [783, 449] on input "Submit Answers" at bounding box center [793, 446] width 61 height 21
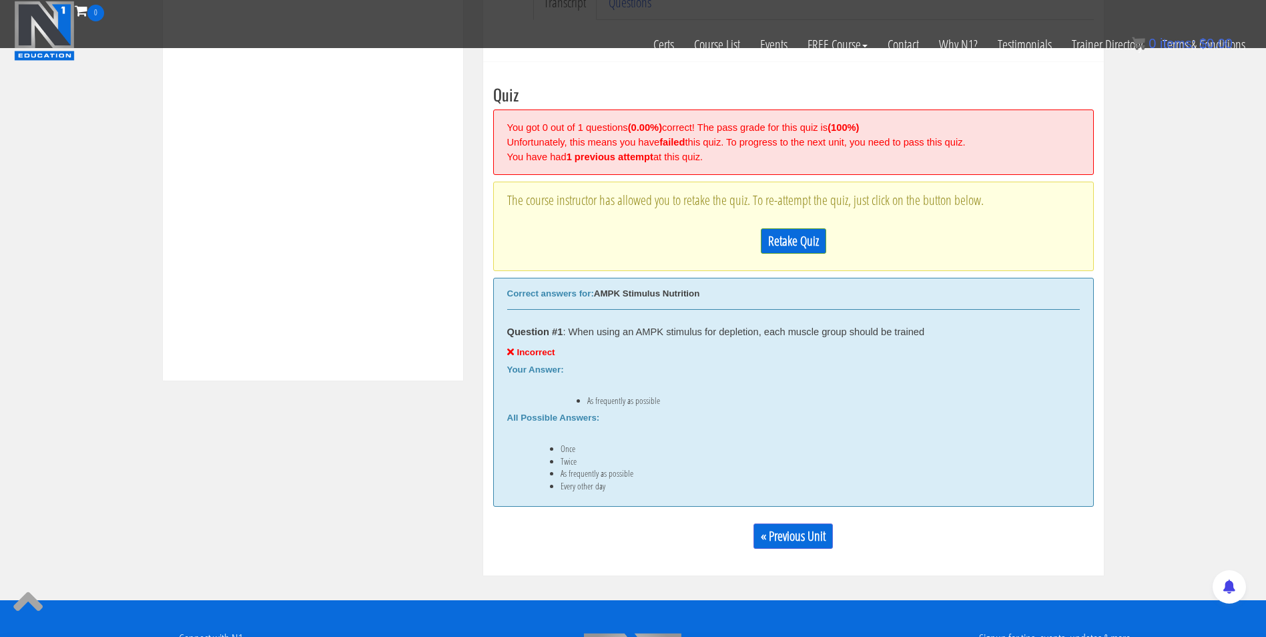
scroll to position [507, 0]
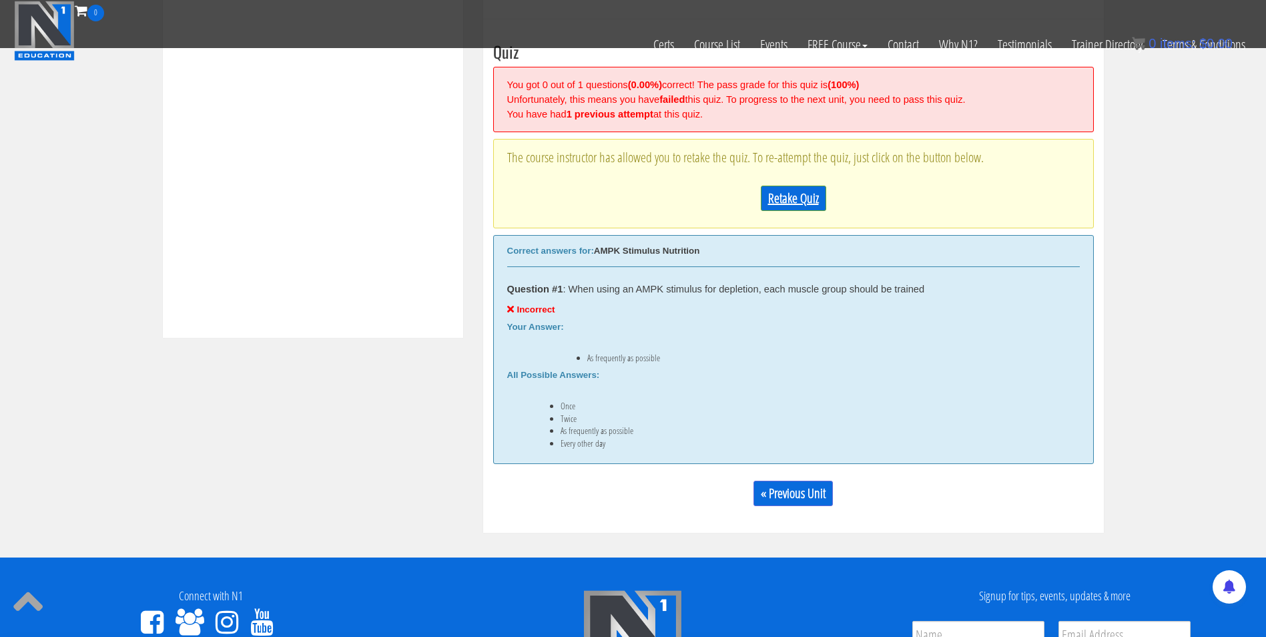
click at [790, 195] on link "Retake Quiz" at bounding box center [793, 198] width 65 height 25
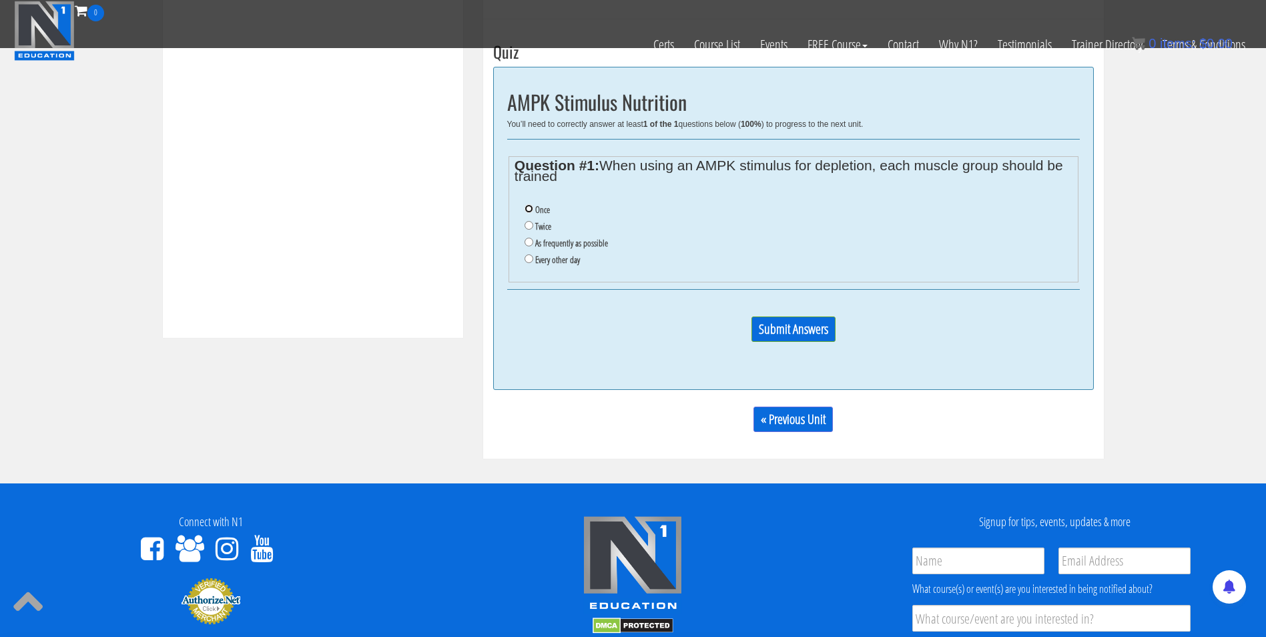
click at [525, 210] on input "Once" at bounding box center [529, 208] width 9 height 9
radio input "true"
click at [773, 324] on input "Submit Answers" at bounding box center [793, 328] width 84 height 25
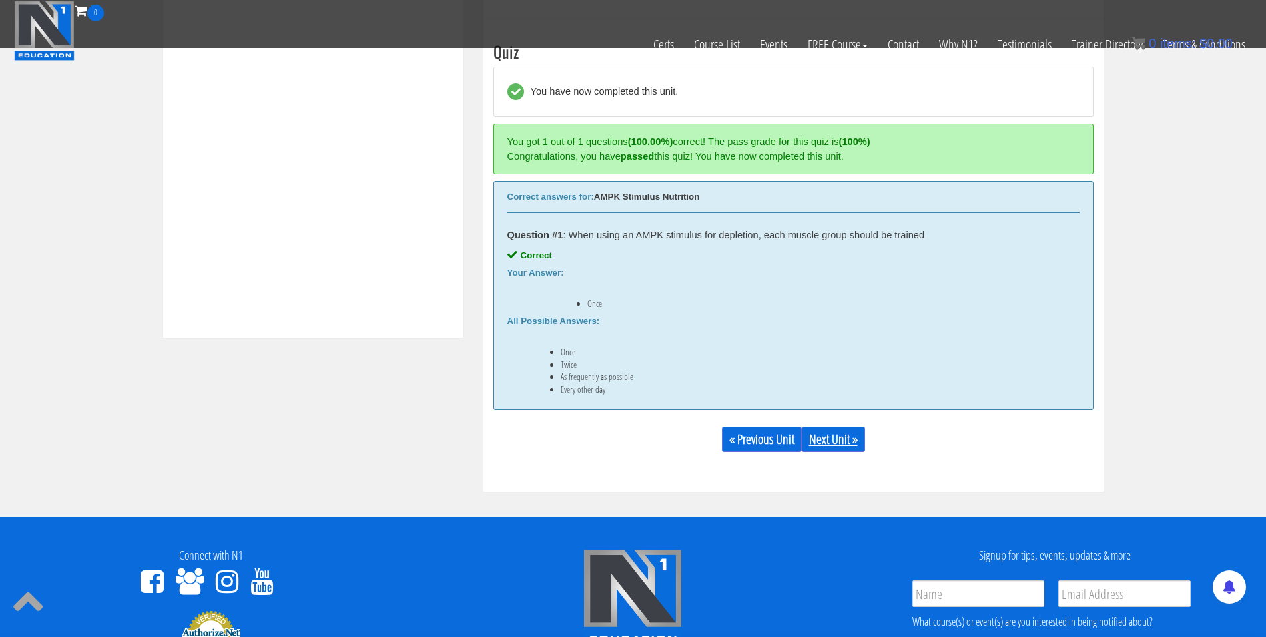
click at [820, 429] on link "Next Unit »" at bounding box center [833, 438] width 63 height 25
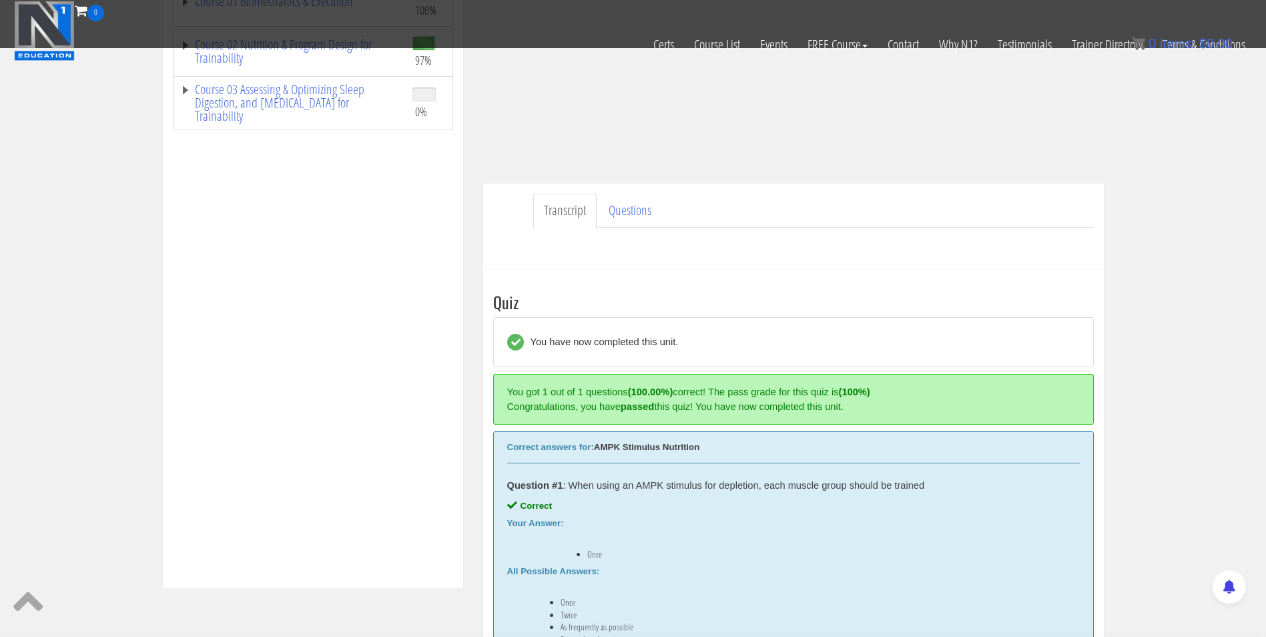
scroll to position [294, 0]
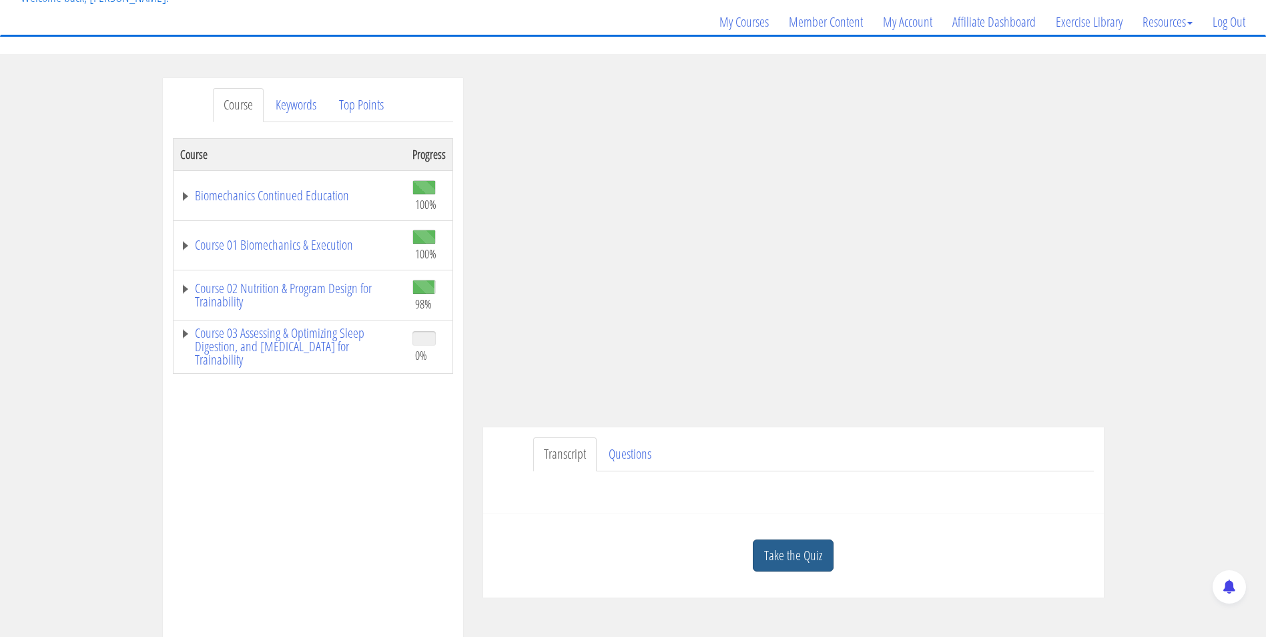
click at [792, 552] on link "Take the Quiz" at bounding box center [793, 555] width 81 height 33
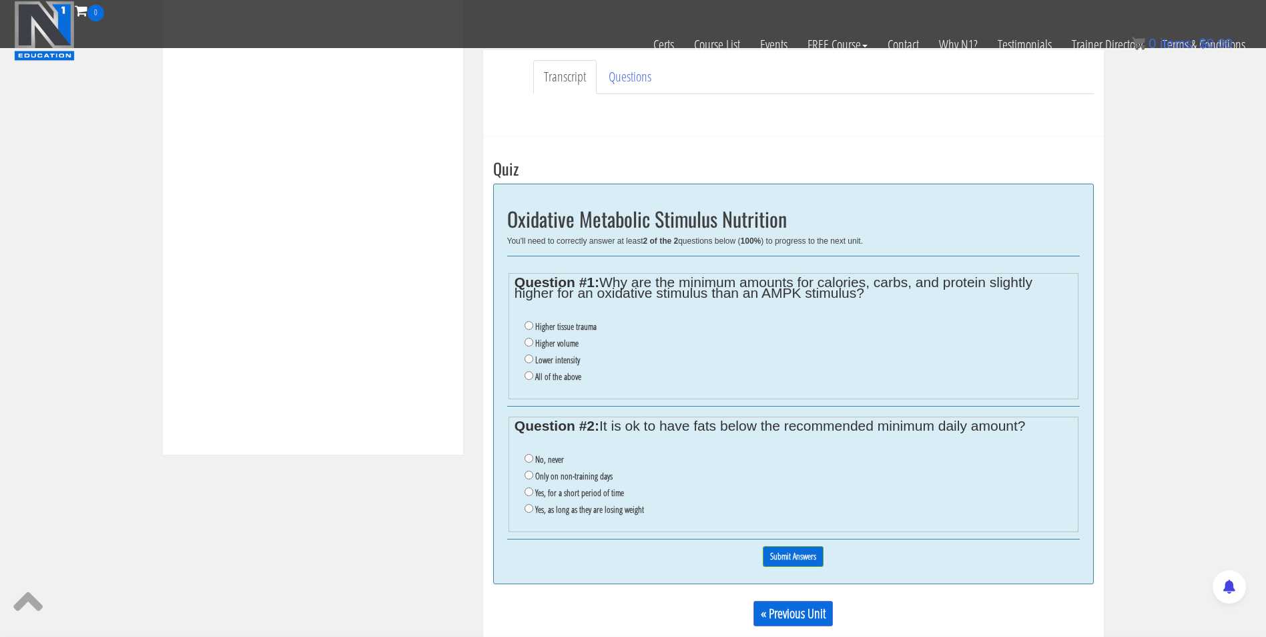
scroll to position [389, 0]
click at [551, 337] on li "Higher volume" at bounding box center [798, 344] width 547 height 17
click at [529, 343] on input "Higher volume" at bounding box center [529, 342] width 9 height 9
radio input "true"
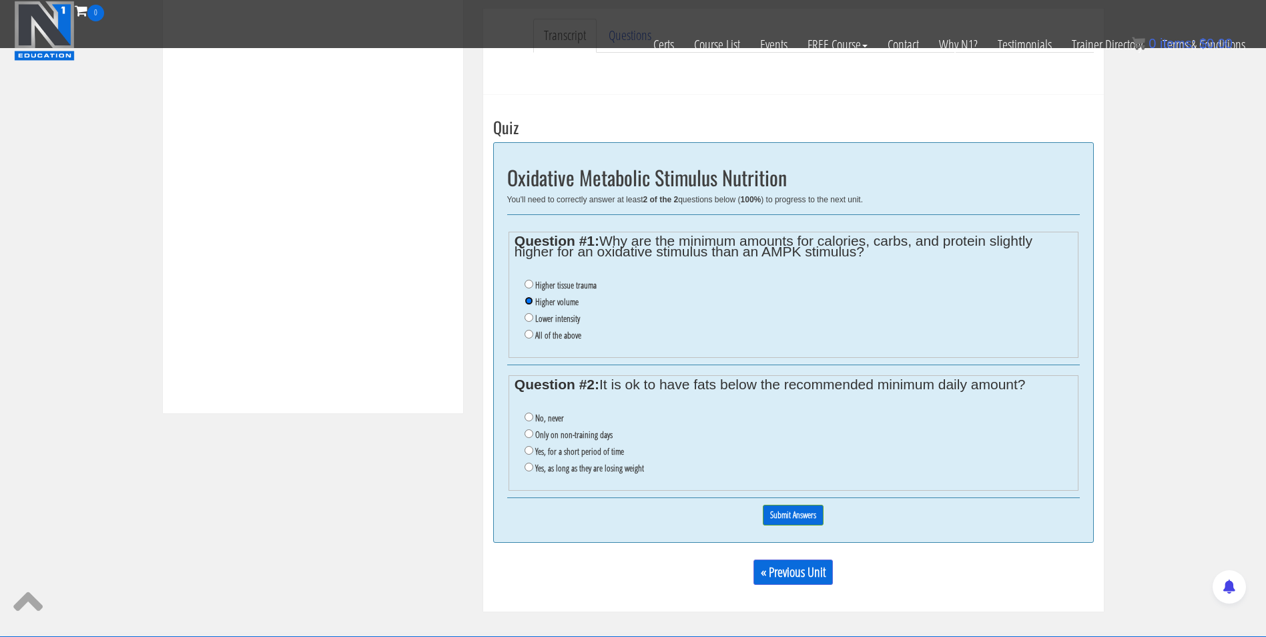
scroll to position [432, 0]
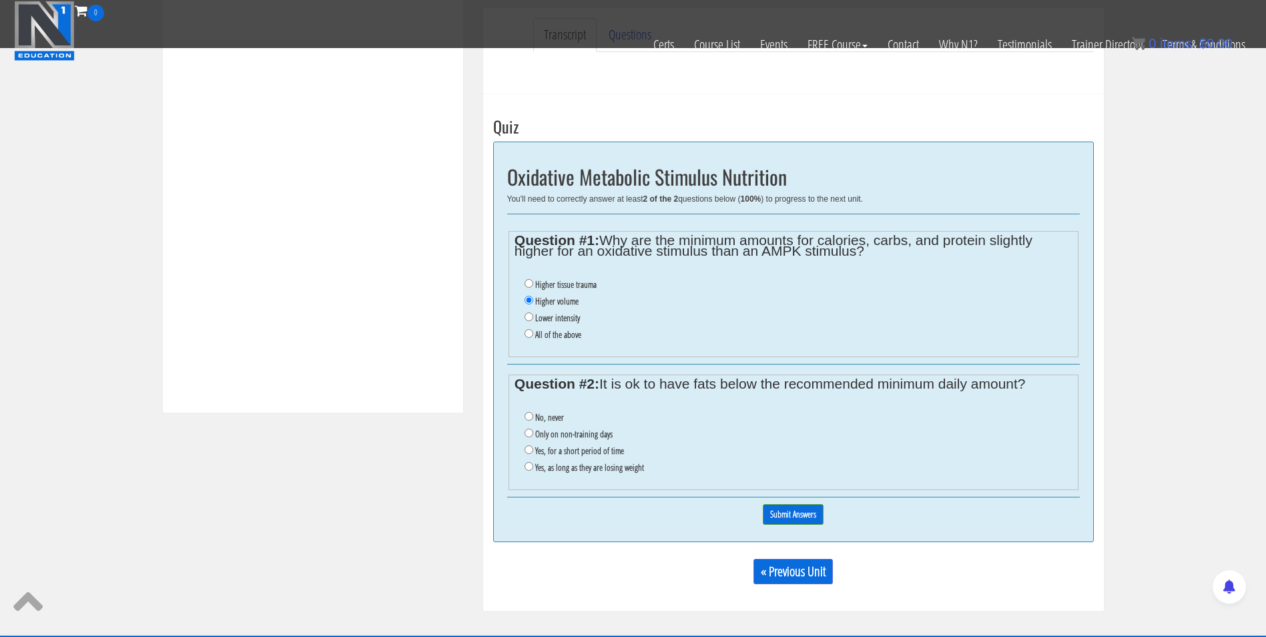
click at [531, 457] on li "Yes, for a short period of time" at bounding box center [798, 450] width 547 height 17
click at [529, 449] on input "Yes, for a short period of time" at bounding box center [529, 449] width 9 height 9
radio input "true"
click at [789, 515] on input "Submit Answers" at bounding box center [793, 514] width 61 height 21
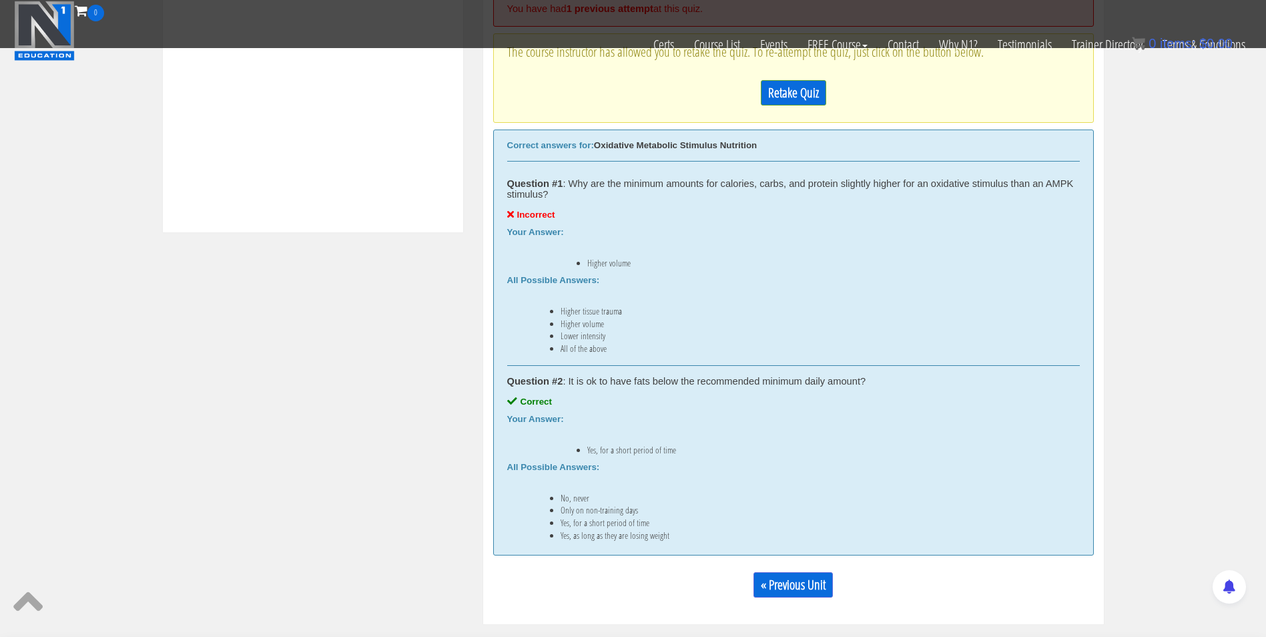
scroll to position [520, 0]
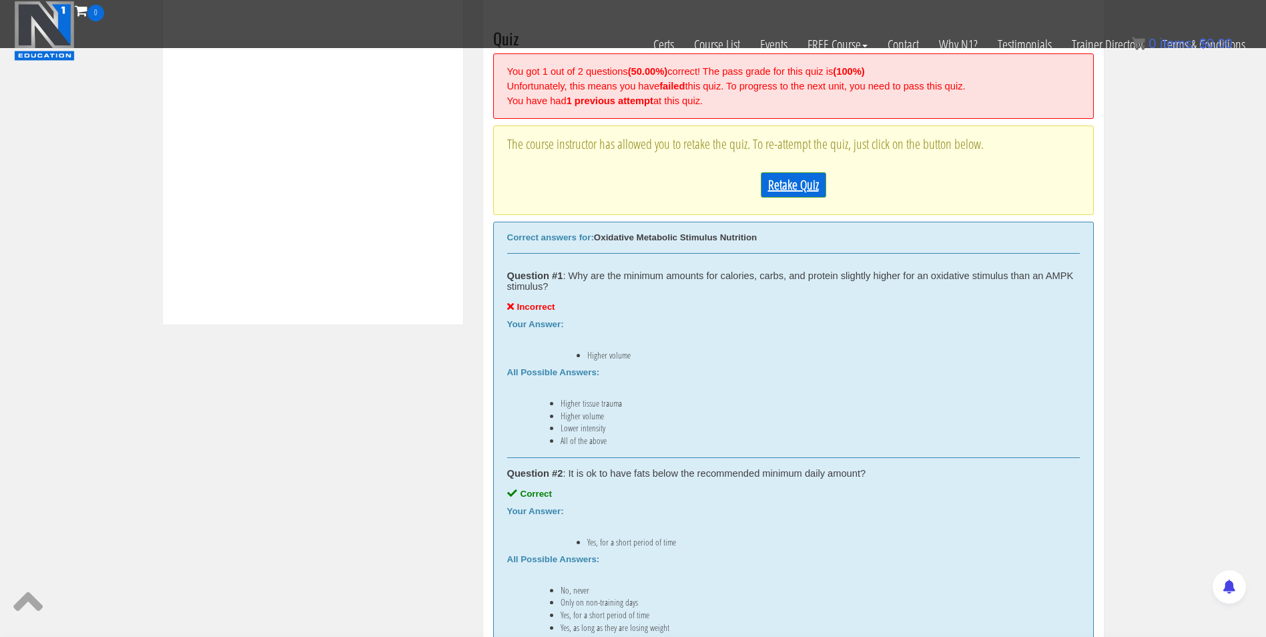
click at [787, 192] on link "Retake Quiz" at bounding box center [793, 184] width 65 height 25
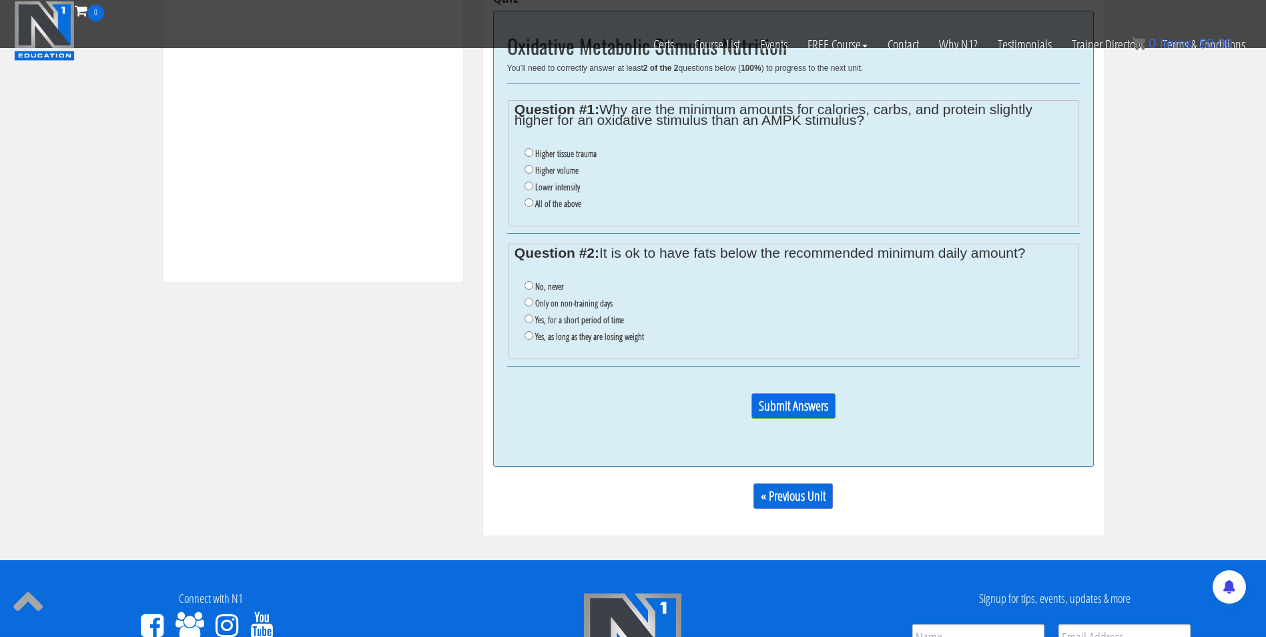
scroll to position [562, 0]
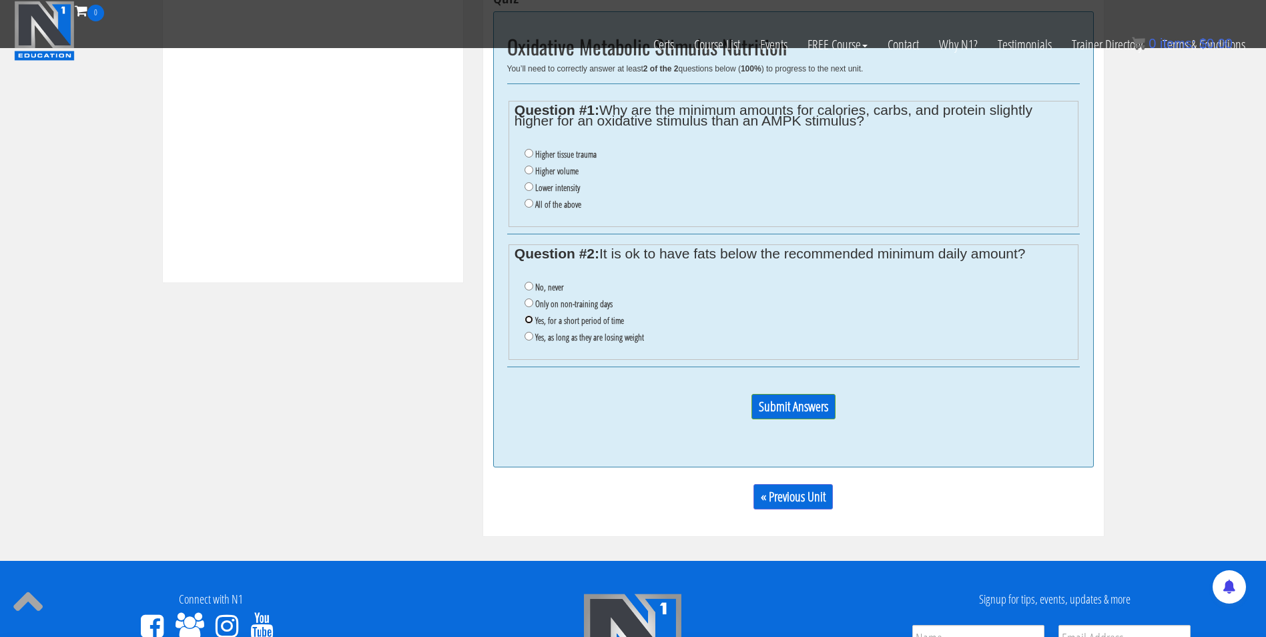
click at [531, 320] on input "Yes, for a short period of time" at bounding box center [529, 319] width 9 height 9
radio input "true"
click at [527, 200] on input "All of the above" at bounding box center [529, 203] width 9 height 9
radio input "true"
click at [791, 404] on input "Submit Answers" at bounding box center [793, 406] width 84 height 25
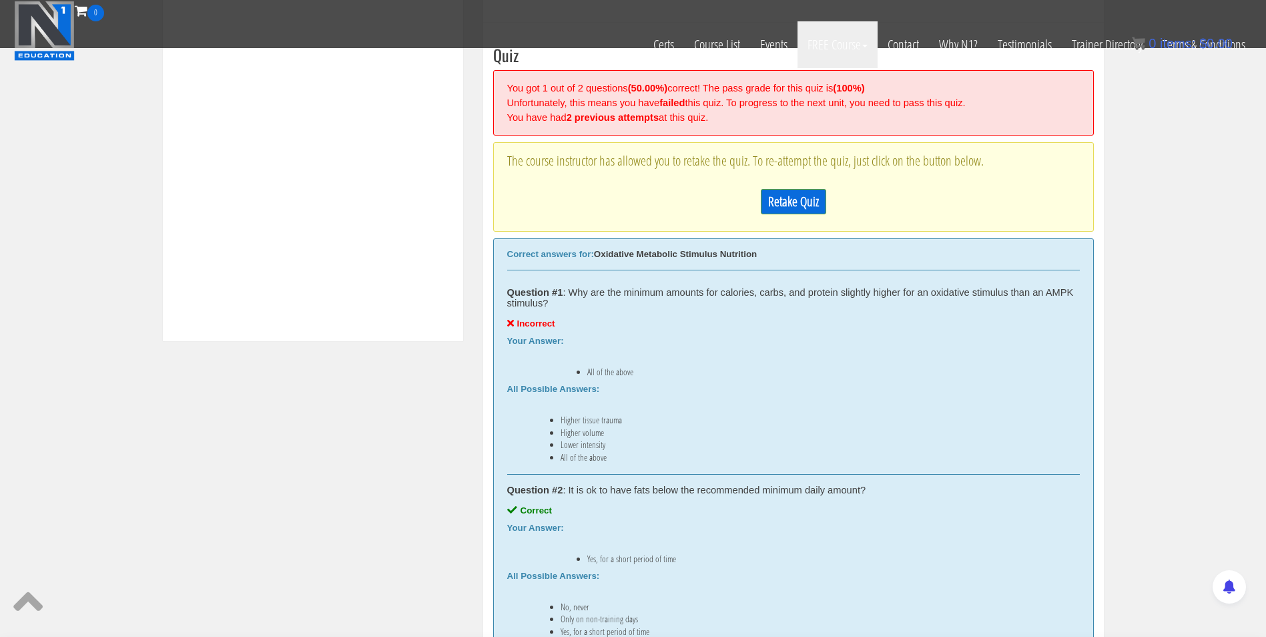
scroll to position [502, 0]
click at [793, 205] on link "Retake Quiz" at bounding box center [793, 202] width 65 height 25
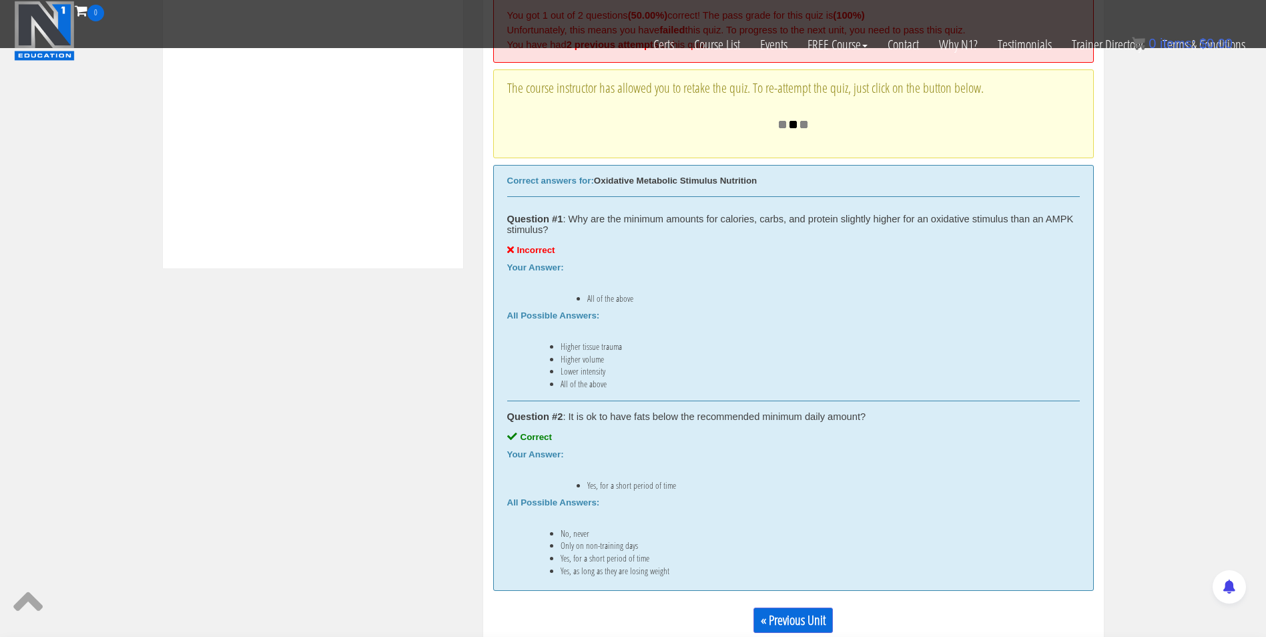
scroll to position [575, 0]
click at [610, 432] on div "Correct" at bounding box center [793, 437] width 573 height 11
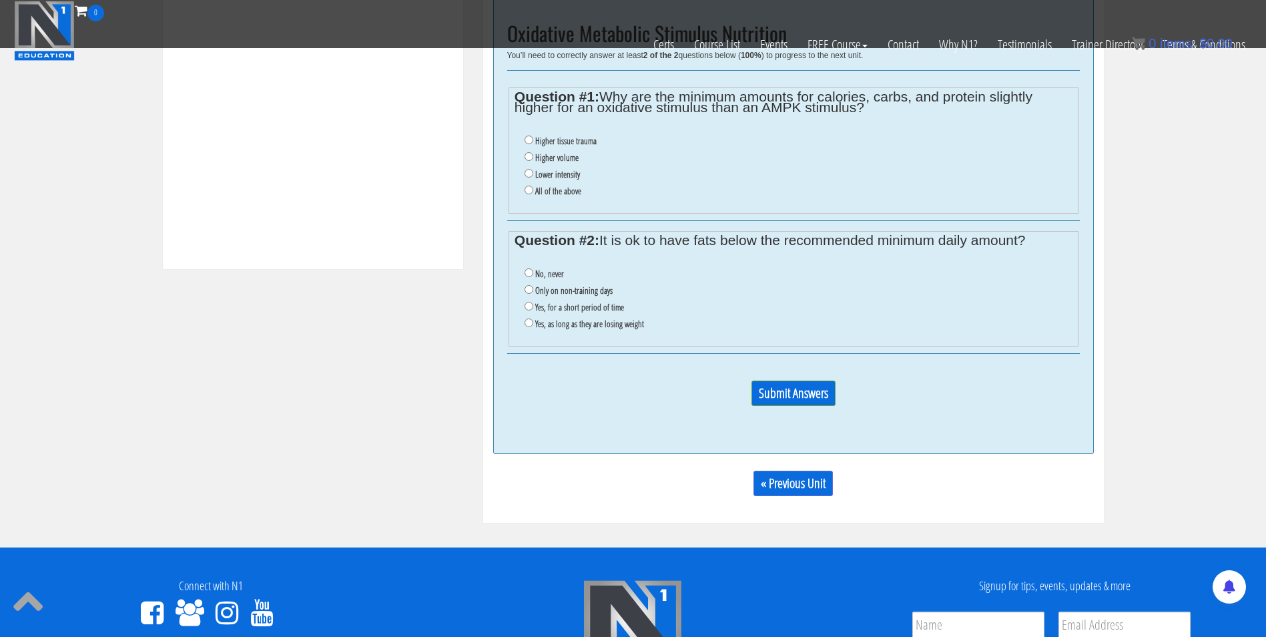
scroll to position [516, 0]
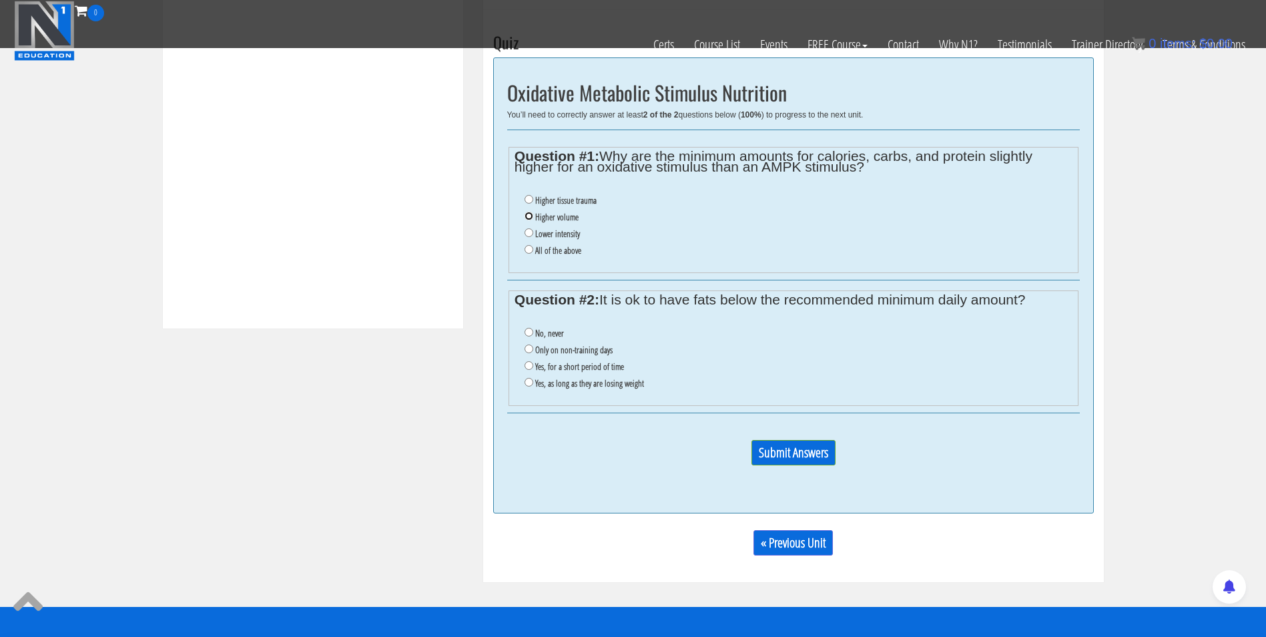
click at [529, 218] on input "Higher volume" at bounding box center [529, 216] width 9 height 9
radio input "true"
click at [529, 362] on input "Yes, for a short period of time" at bounding box center [529, 365] width 9 height 9
radio input "true"
click at [790, 452] on input "Submit Answers" at bounding box center [793, 452] width 84 height 25
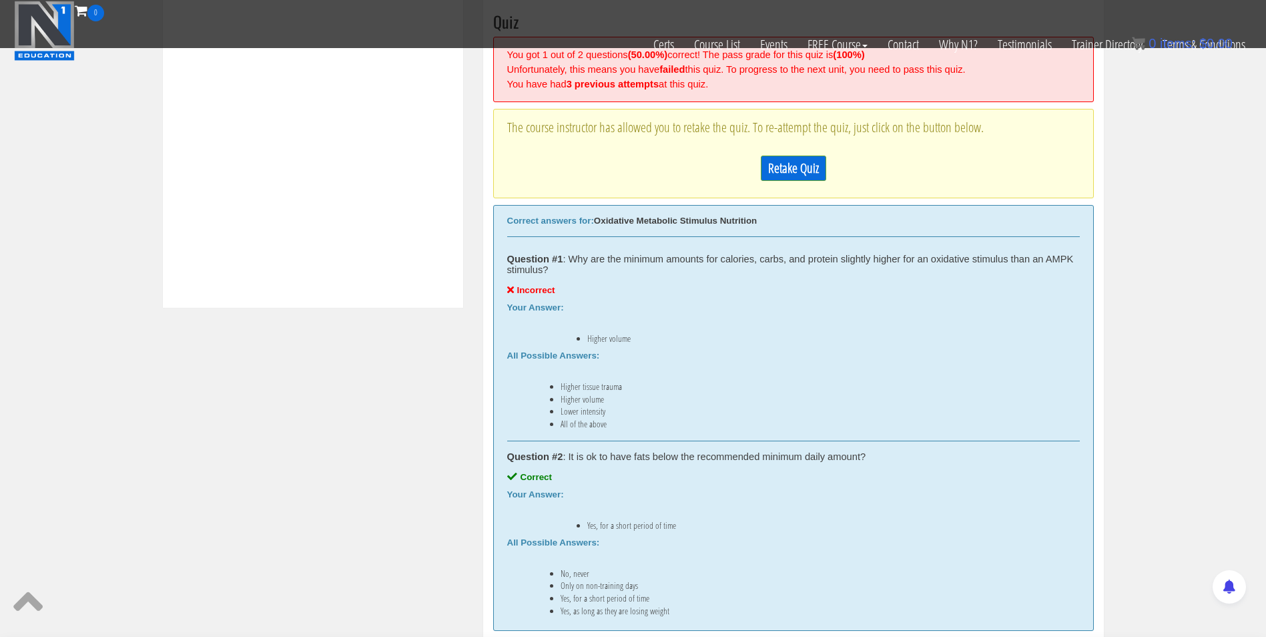
scroll to position [537, 0]
click at [783, 178] on link "Retake Quiz" at bounding box center [793, 167] width 65 height 25
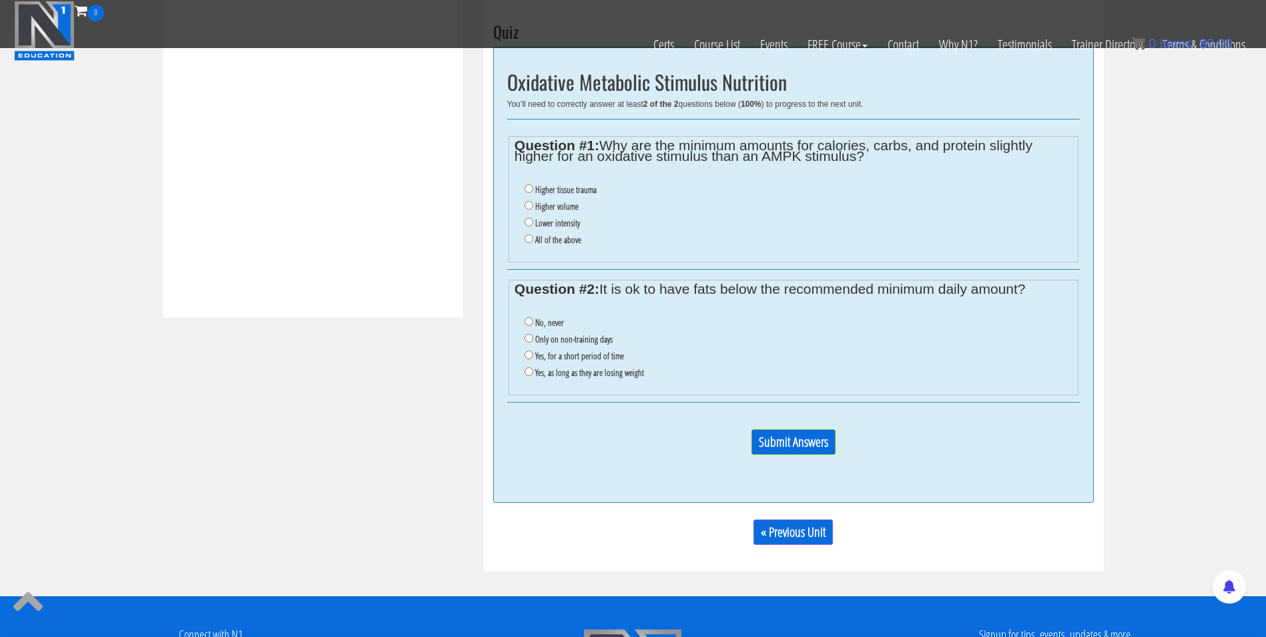
scroll to position [526, 0]
click at [527, 225] on input "Lower intensity" at bounding box center [529, 222] width 9 height 9
radio input "true"
click at [527, 356] on input "Yes, for a short period of time" at bounding box center [529, 355] width 9 height 9
radio input "true"
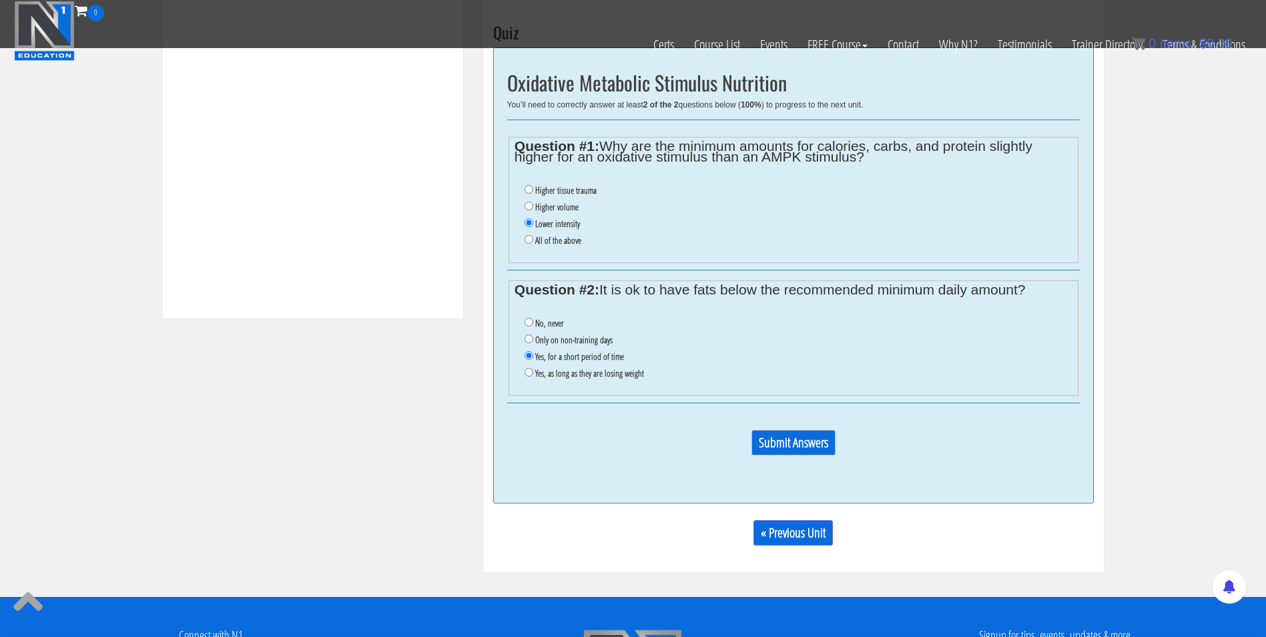
click at [766, 436] on input "Submit Answers" at bounding box center [793, 442] width 84 height 25
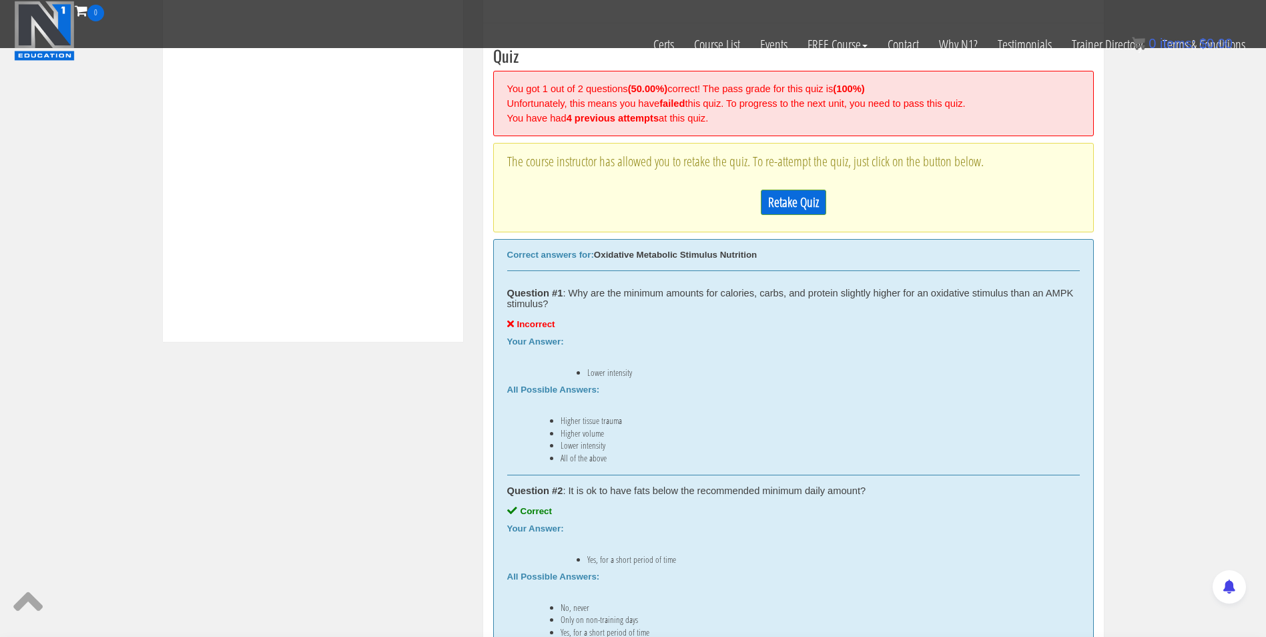
scroll to position [507, 0]
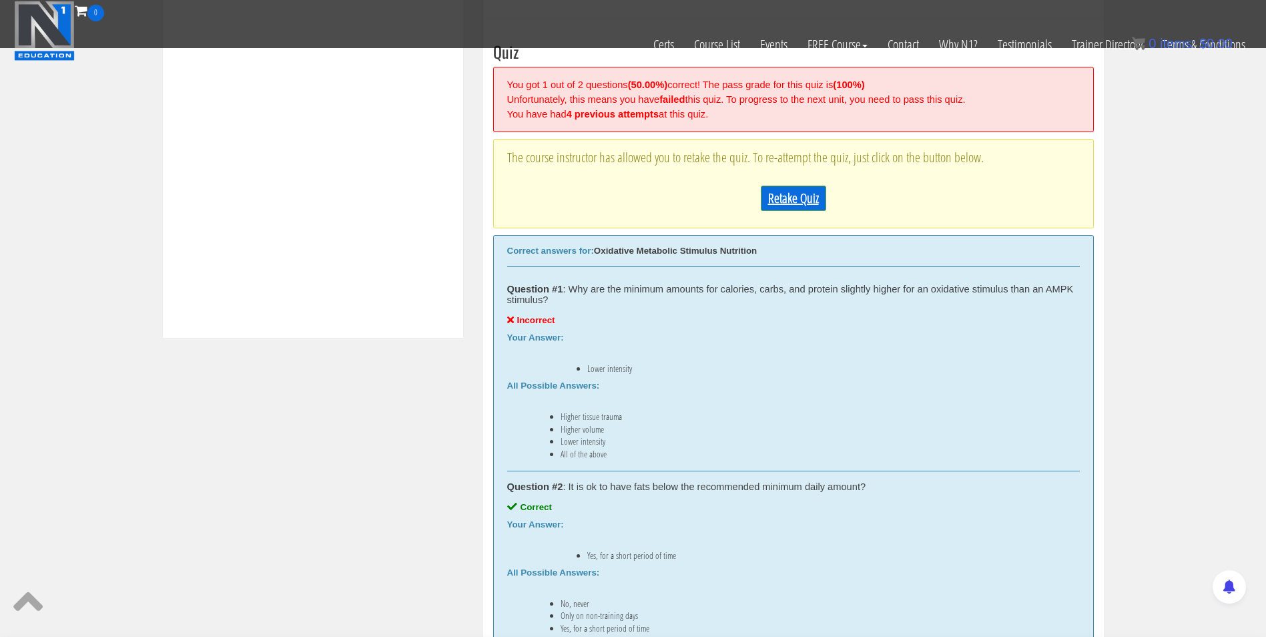
click at [792, 202] on link "Retake Quiz" at bounding box center [793, 198] width 65 height 25
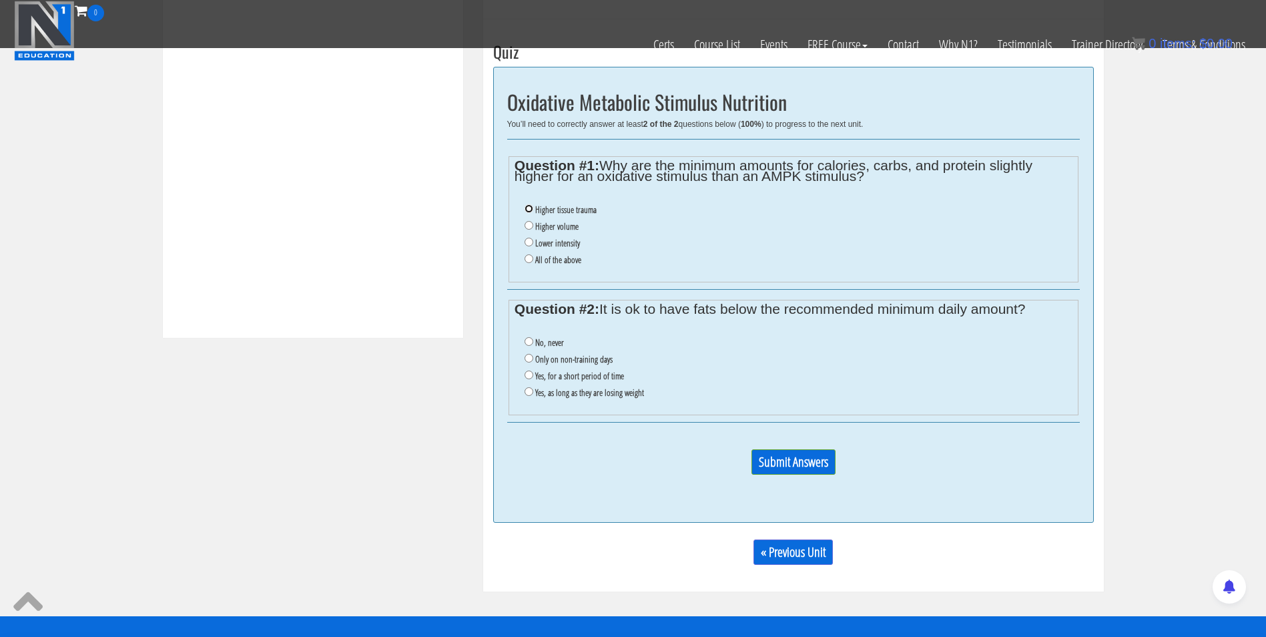
click at [528, 209] on input "Higher tissue trauma" at bounding box center [529, 208] width 9 height 9
radio input "true"
click at [531, 373] on input "Yes, for a short period of time" at bounding box center [529, 374] width 9 height 9
radio input "true"
click at [804, 466] on input "Submit Answers" at bounding box center [793, 461] width 84 height 25
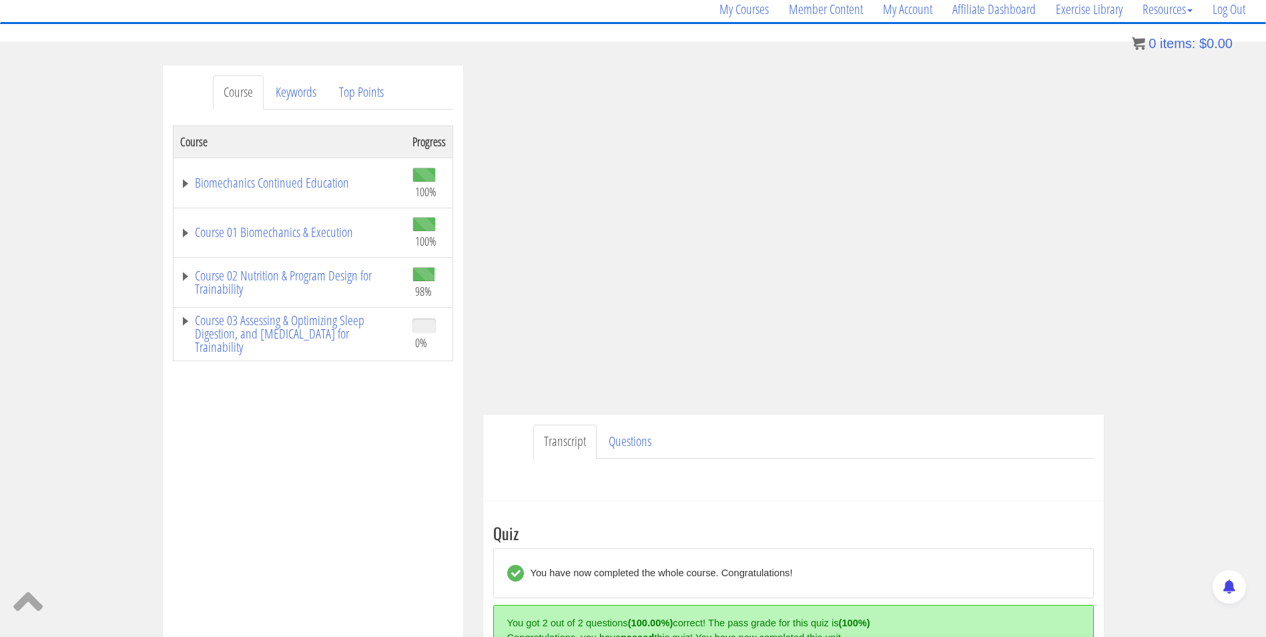
scroll to position [113, 0]
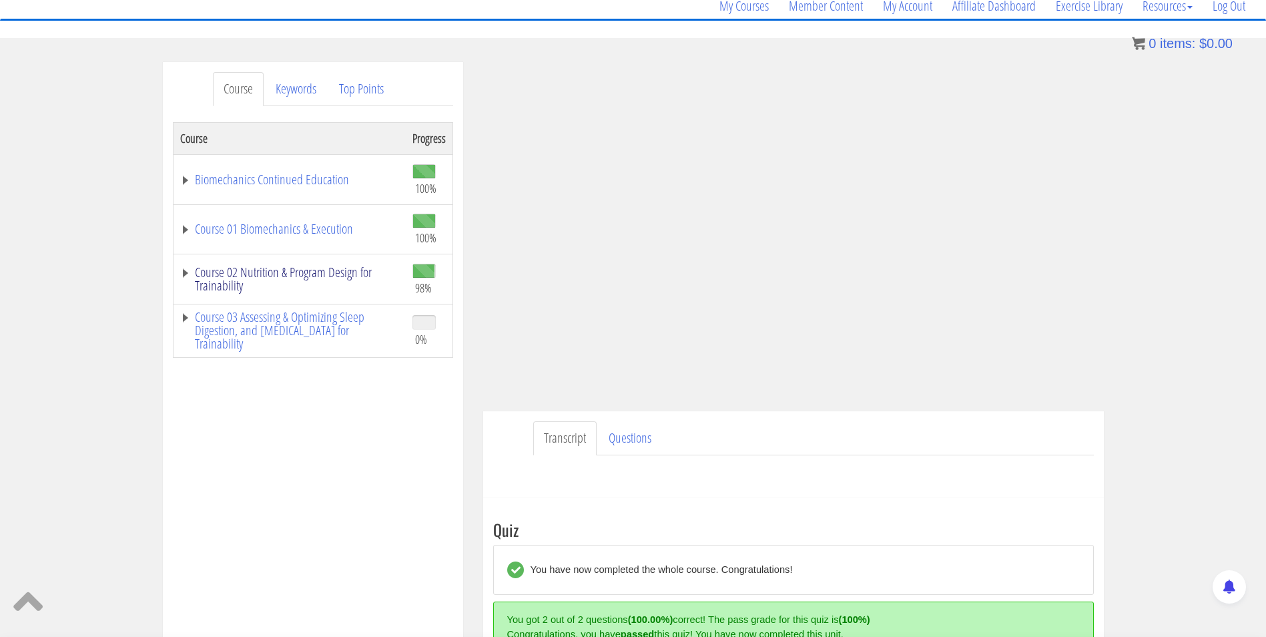
click at [355, 272] on link "Course 02 Nutrition & Program Design for Trainability" at bounding box center [289, 279] width 219 height 27
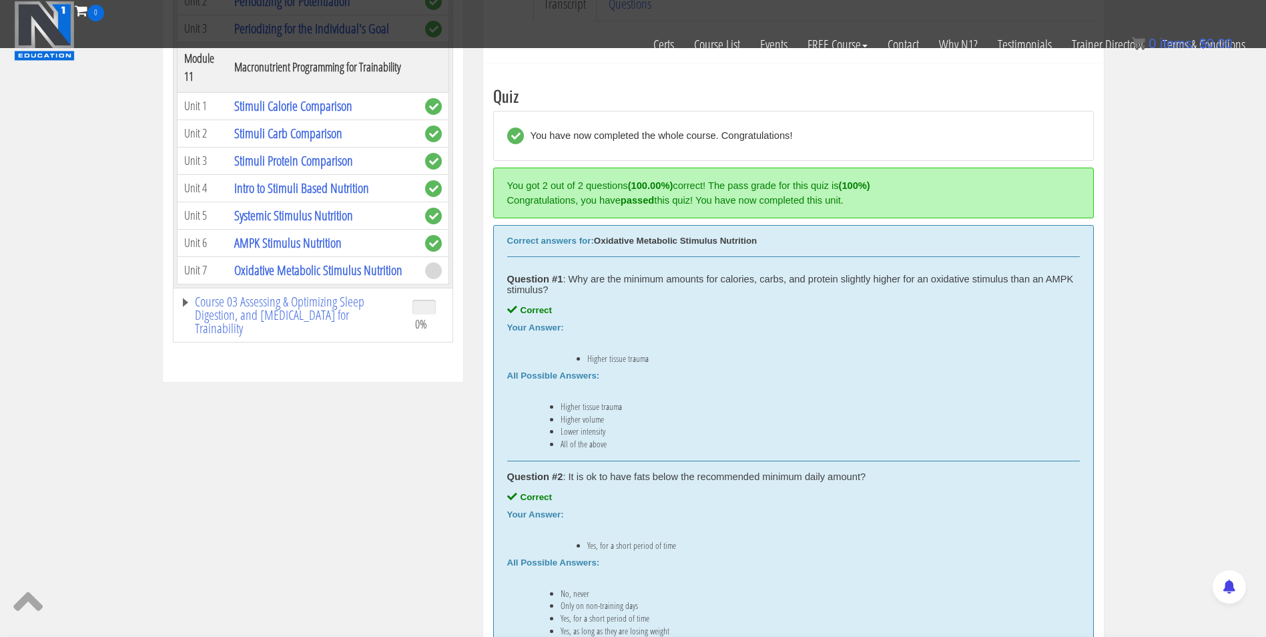
scroll to position [444, 0]
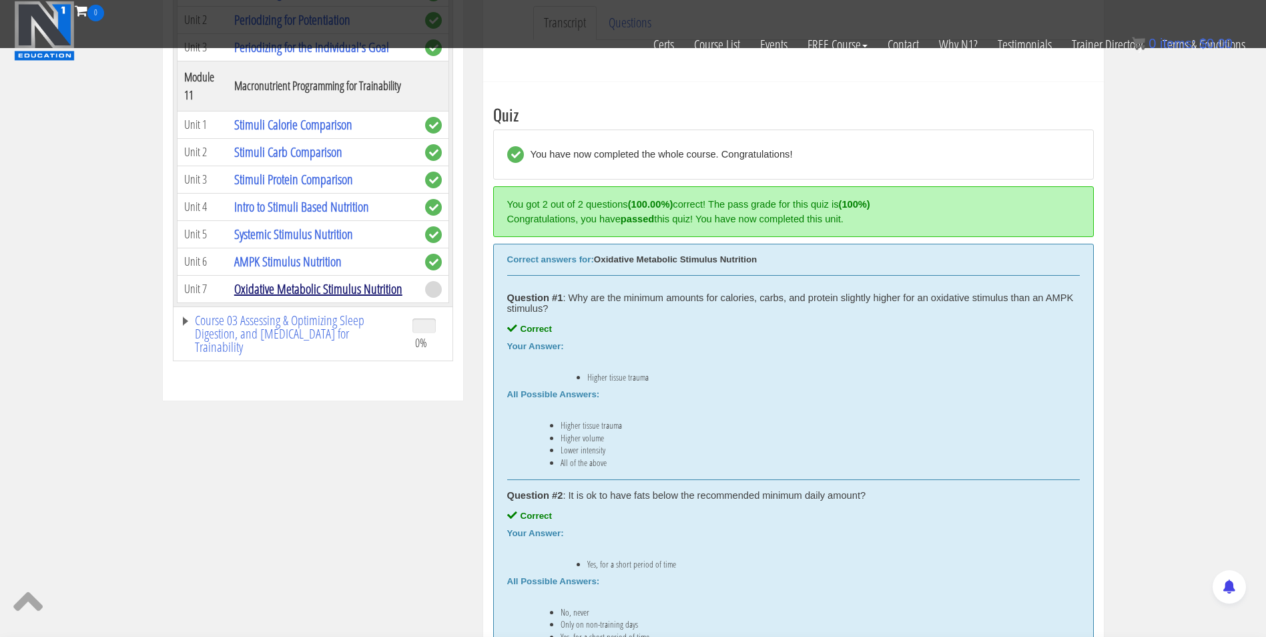
click at [307, 280] on link "Oxidative Metabolic Stimulus Nutrition" at bounding box center [318, 289] width 168 height 18
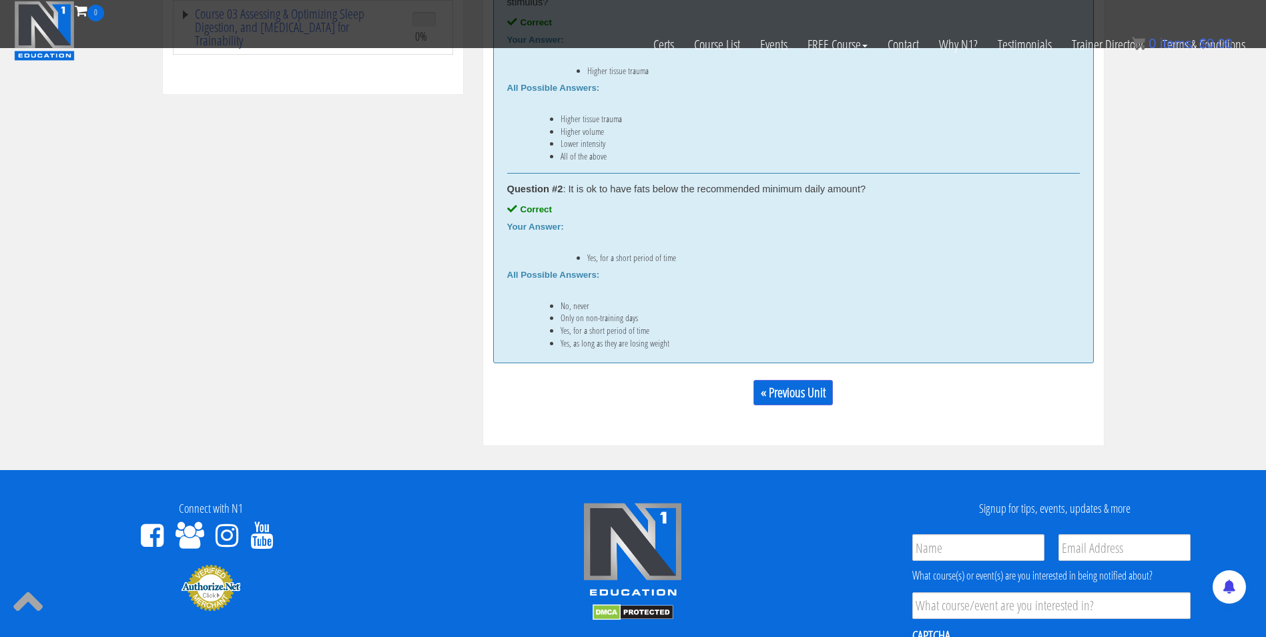
scroll to position [843, 0]
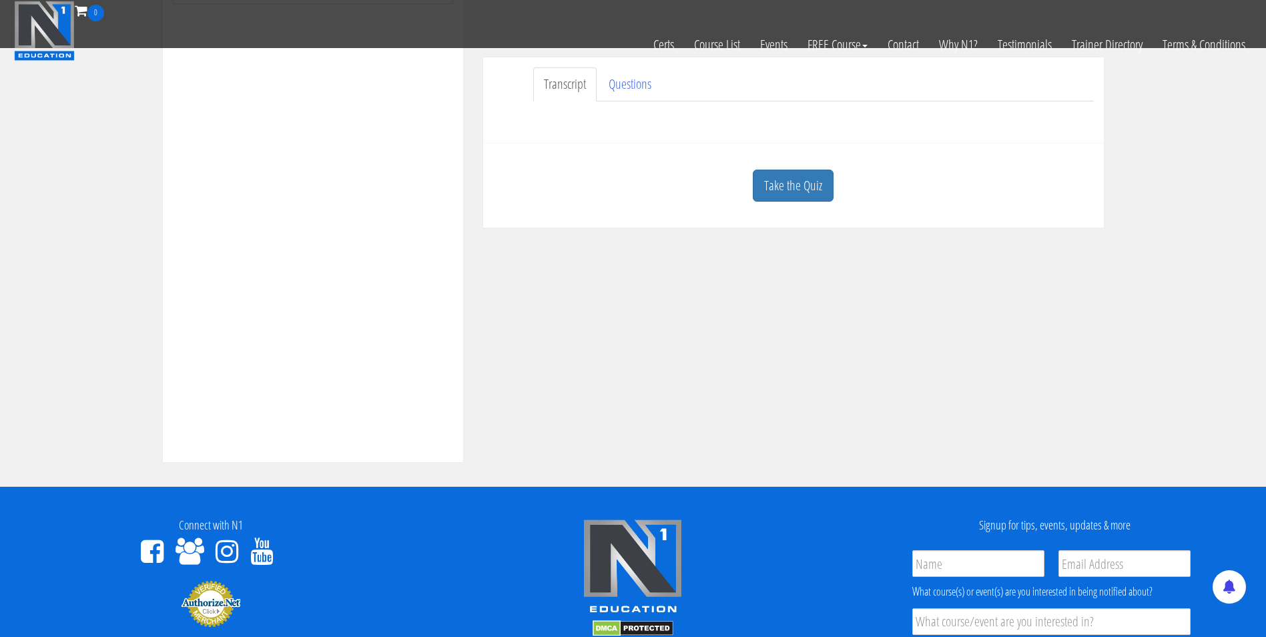
scroll to position [375, 0]
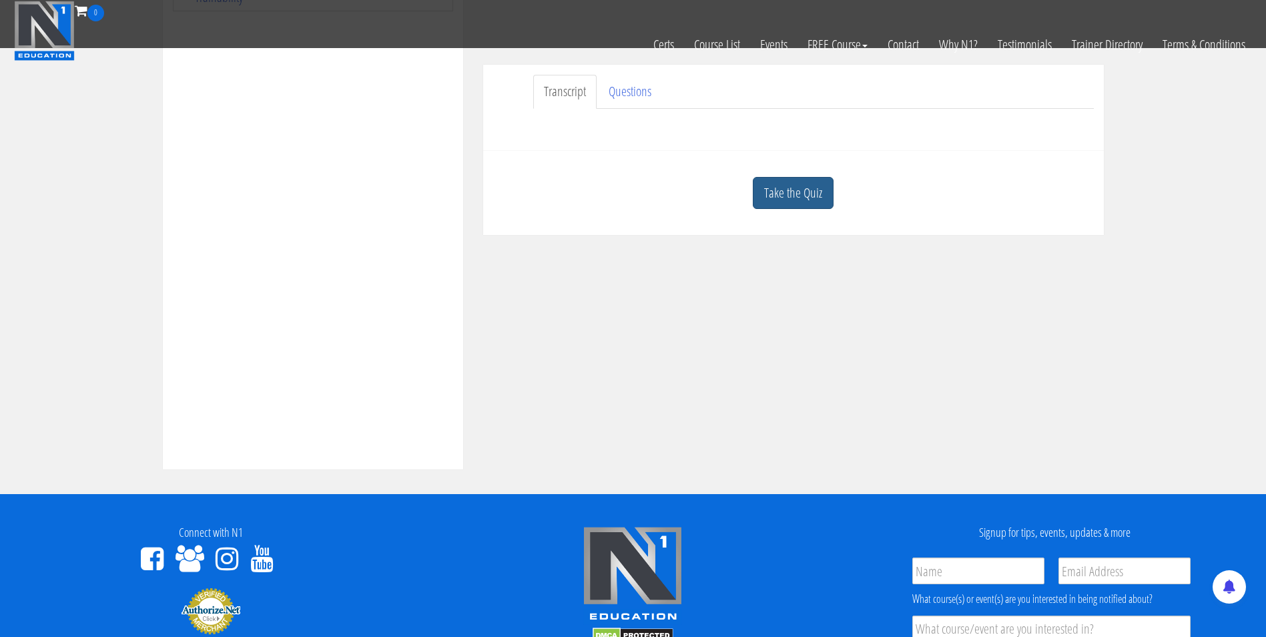
click at [797, 199] on link "Take the Quiz" at bounding box center [793, 193] width 81 height 33
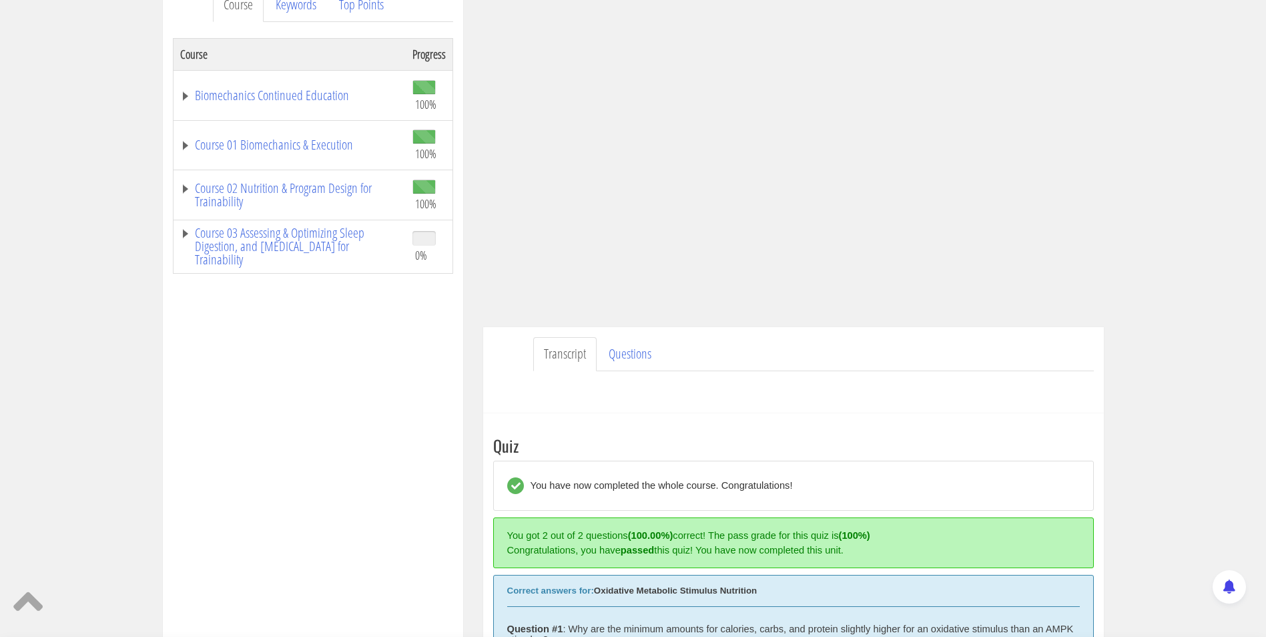
scroll to position [90, 0]
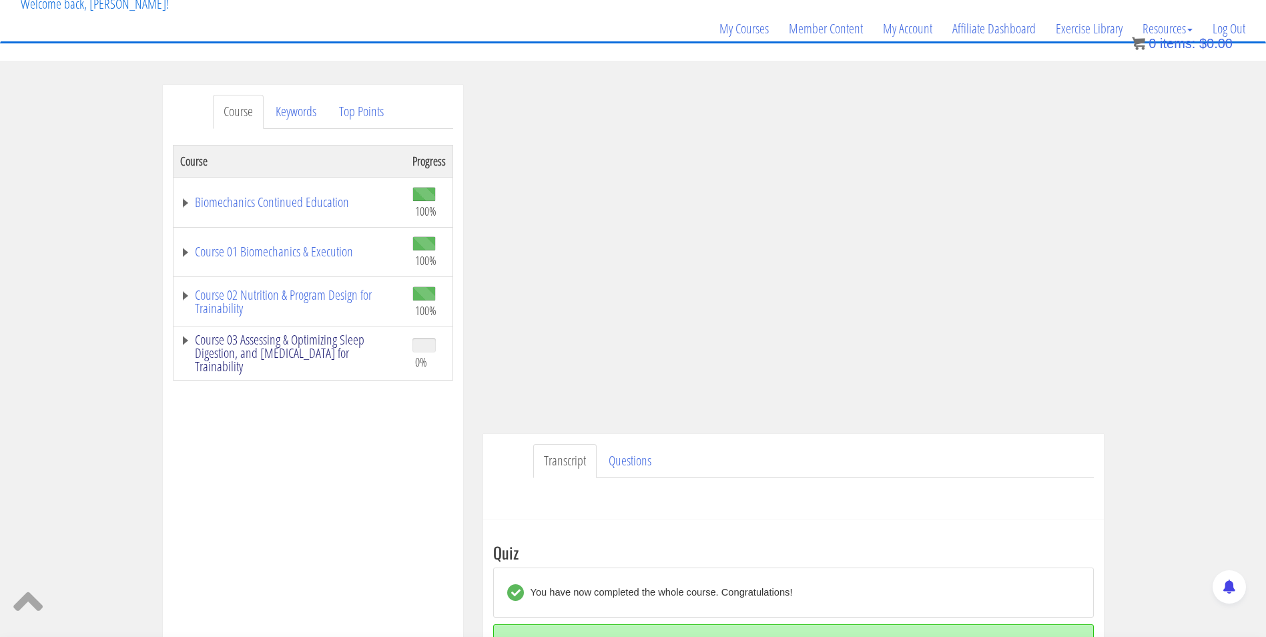
click at [286, 362] on link "Course 03 Assessing & Optimizing Sleep Digestion, and [MEDICAL_DATA] for Traina…" at bounding box center [289, 353] width 219 height 40
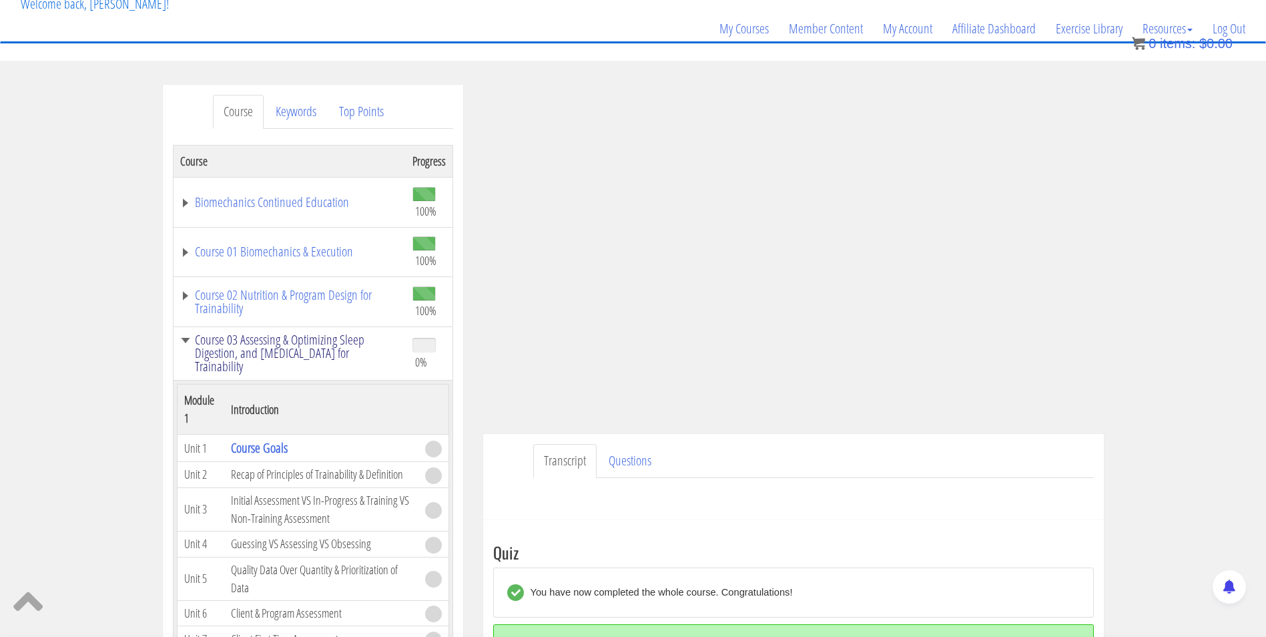
click at [256, 349] on link "Course 03 Assessing & Optimizing Sleep Digestion, and [MEDICAL_DATA] for Traina…" at bounding box center [289, 353] width 219 height 40
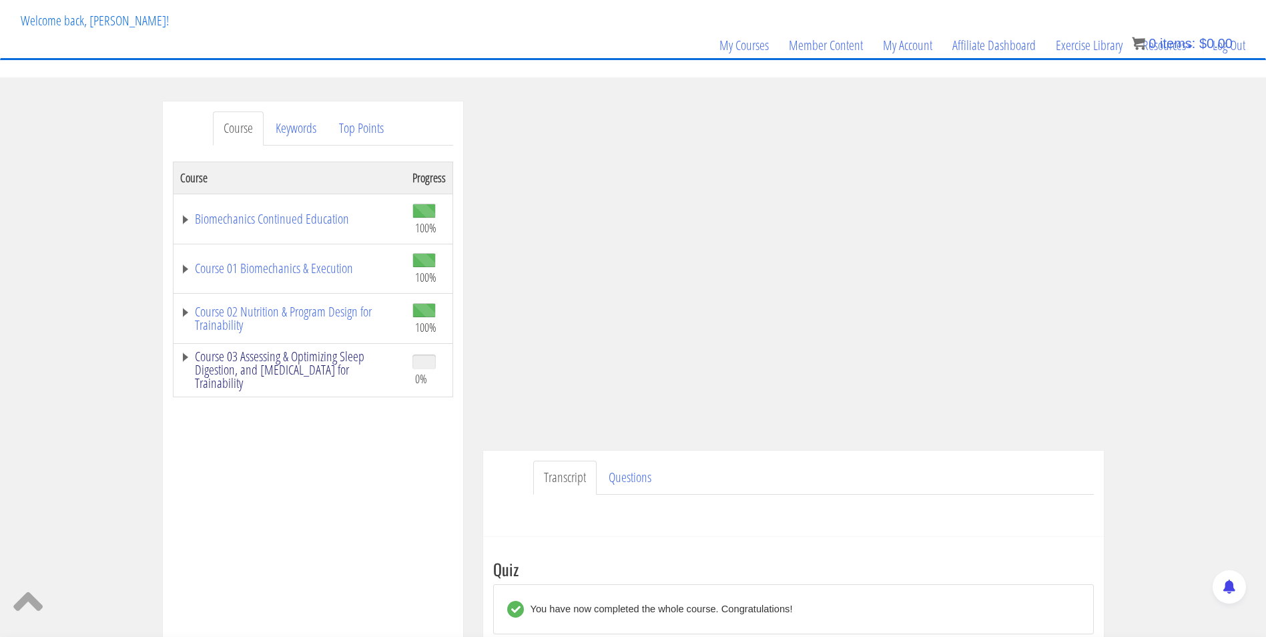
scroll to position [43, 0]
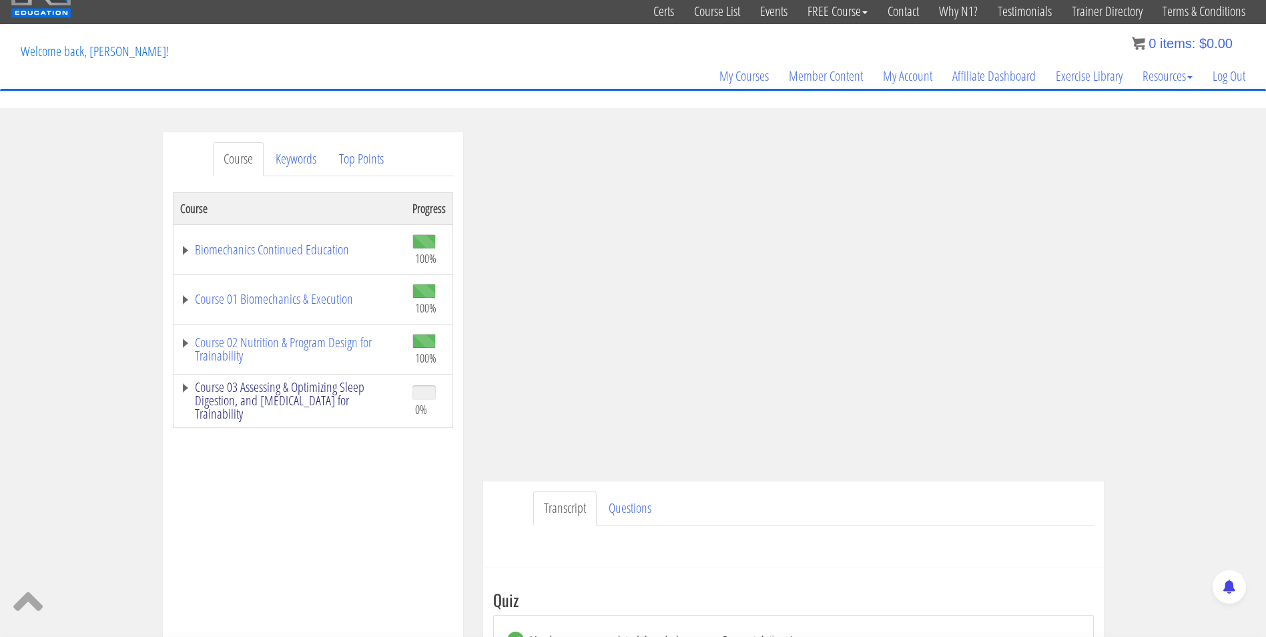
click at [311, 394] on link "Course 03 Assessing & Optimizing Sleep Digestion, and [MEDICAL_DATA] for Traina…" at bounding box center [289, 400] width 219 height 40
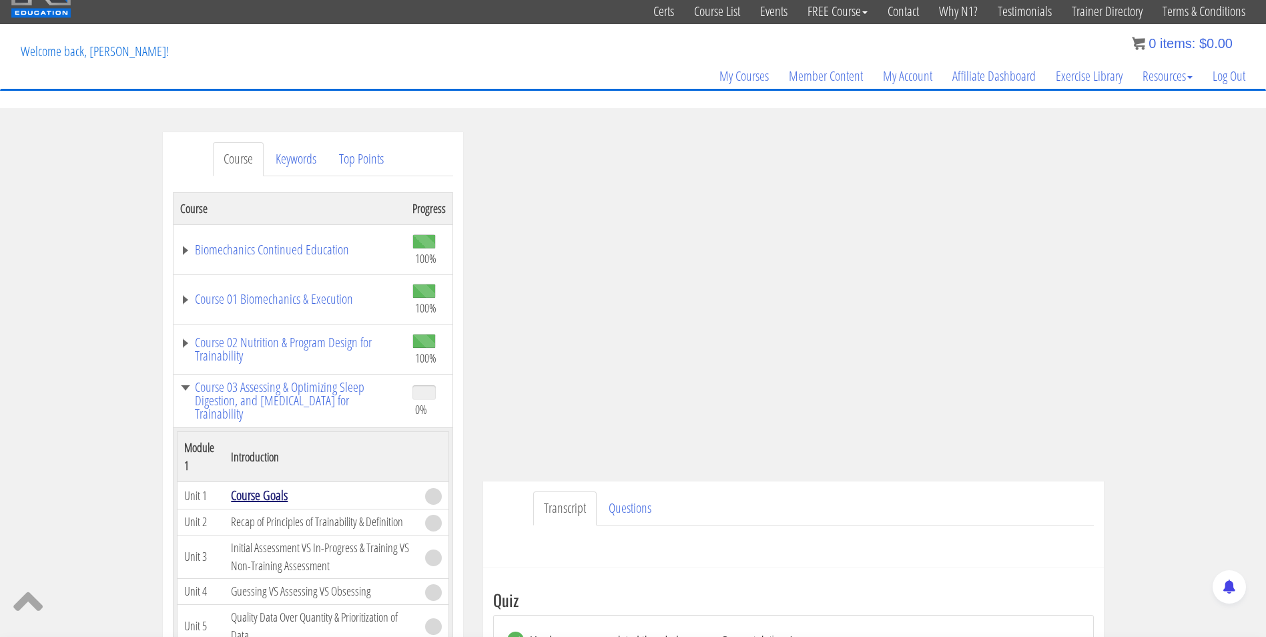
click at [262, 500] on link "Course Goals" at bounding box center [259, 495] width 57 height 18
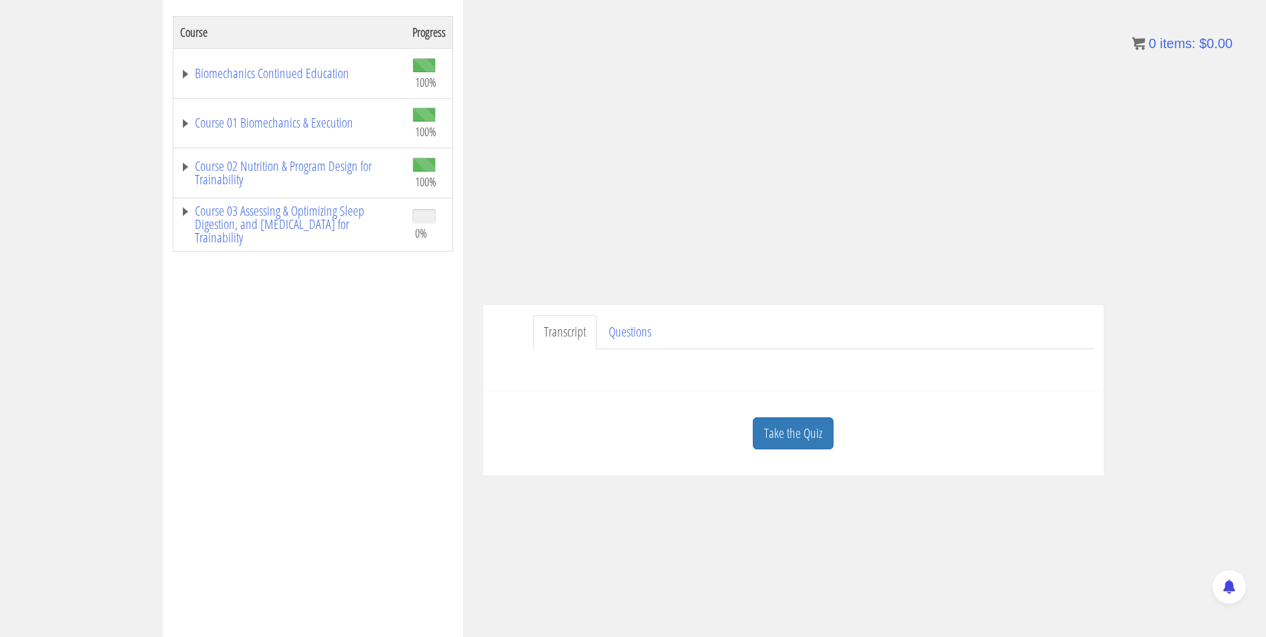
scroll to position [220, 0]
click at [777, 433] on link "Take the Quiz" at bounding box center [793, 432] width 81 height 33
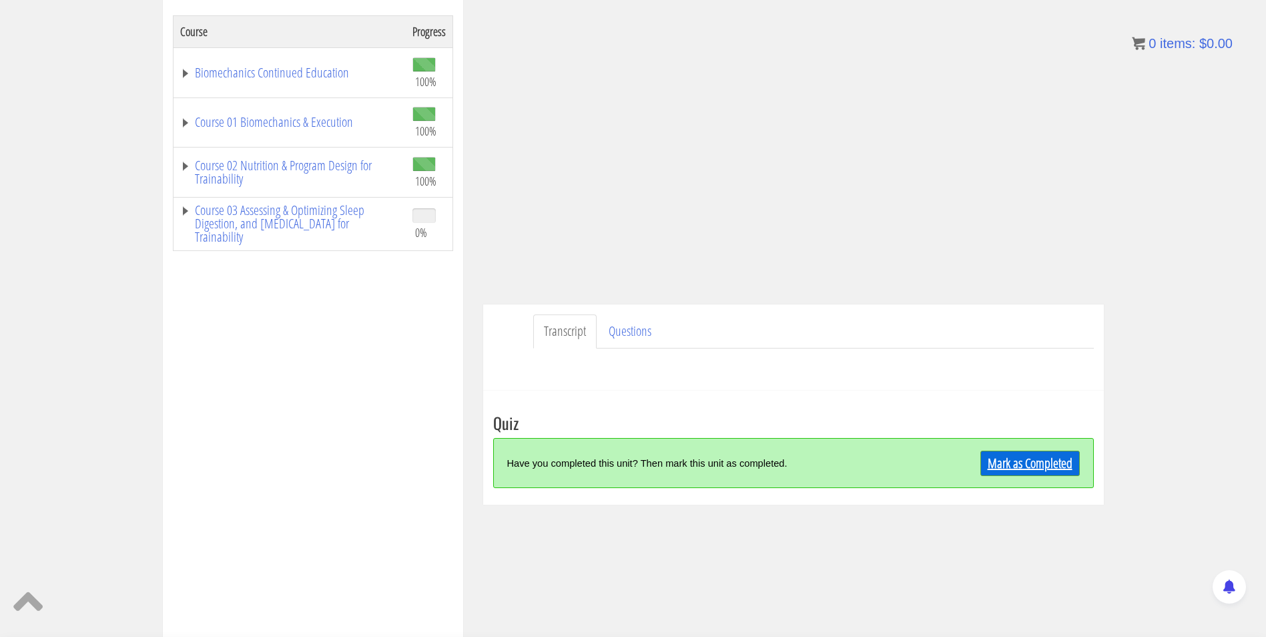
click at [1002, 469] on link "Mark as Completed" at bounding box center [1029, 462] width 99 height 25
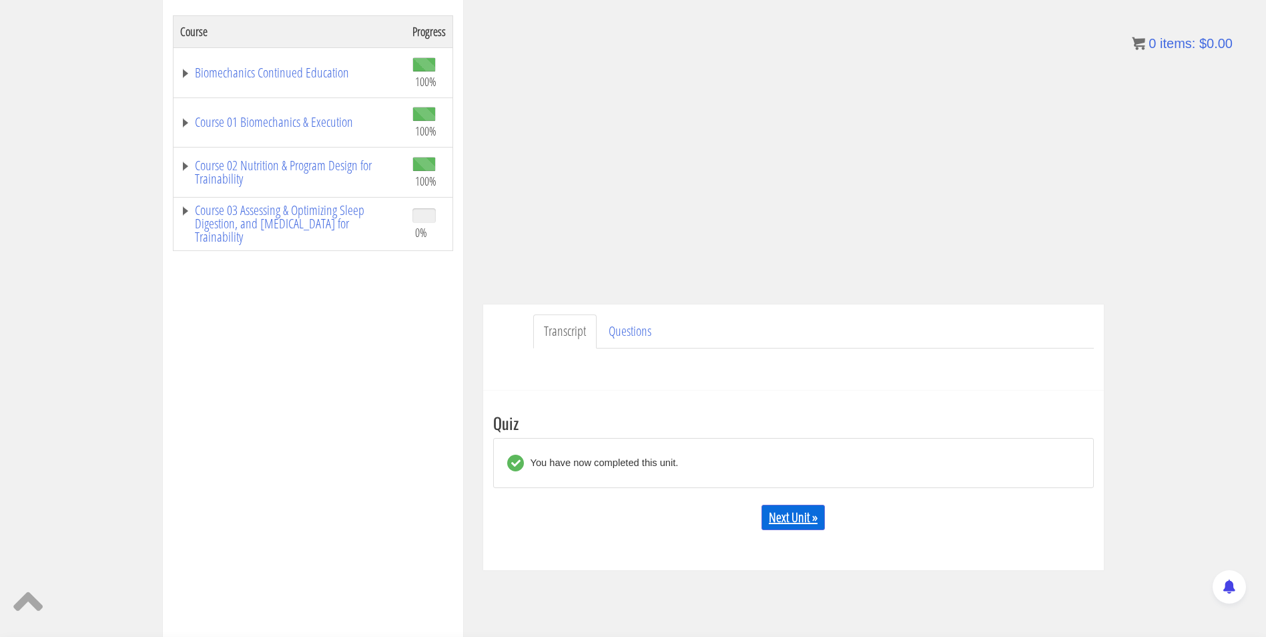
click at [776, 511] on link "Next Unit »" at bounding box center [792, 517] width 63 height 25
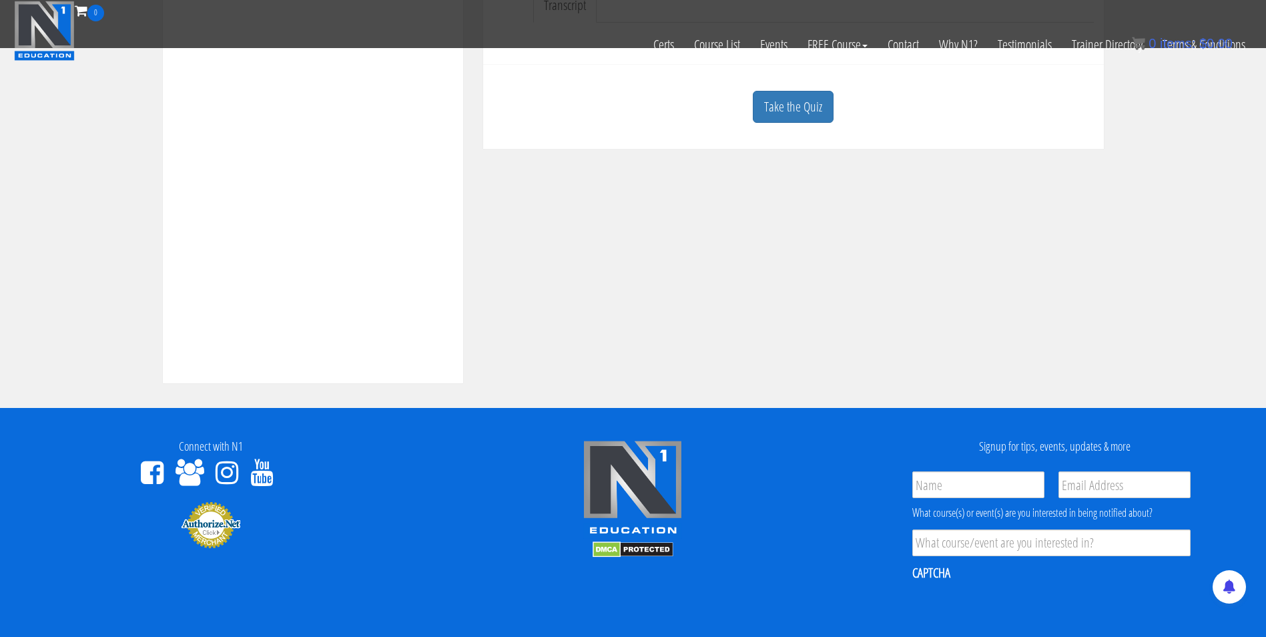
scroll to position [462, 0]
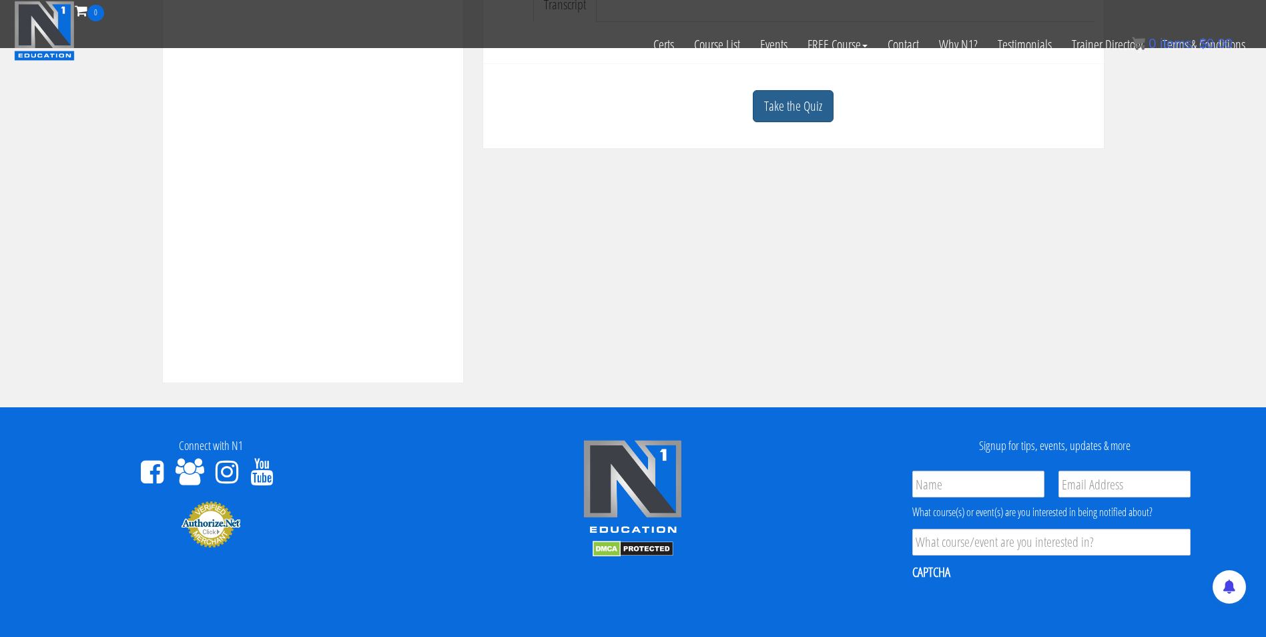
click at [783, 99] on link "Take the Quiz" at bounding box center [793, 106] width 81 height 33
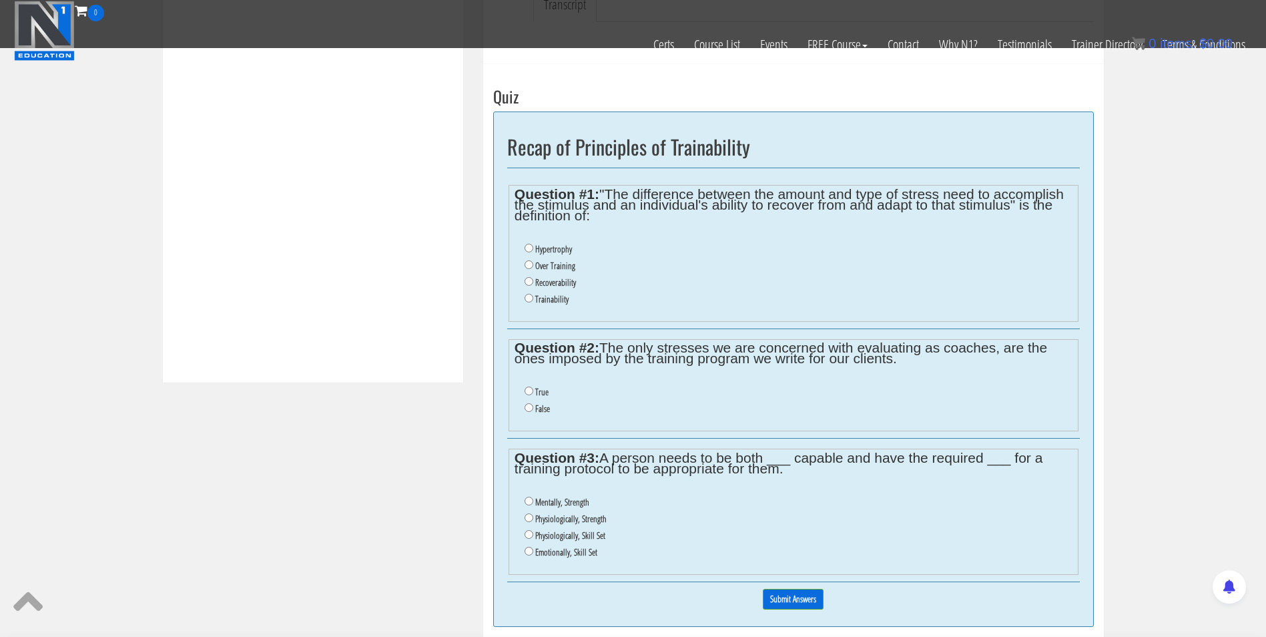
click at [554, 300] on label "Trainability" at bounding box center [551, 299] width 33 height 11
click at [533, 300] on input "Trainability" at bounding box center [529, 298] width 9 height 9
radio input "true"
click at [541, 408] on label "False" at bounding box center [542, 408] width 15 height 11
click at [533, 408] on input "False" at bounding box center [529, 407] width 9 height 9
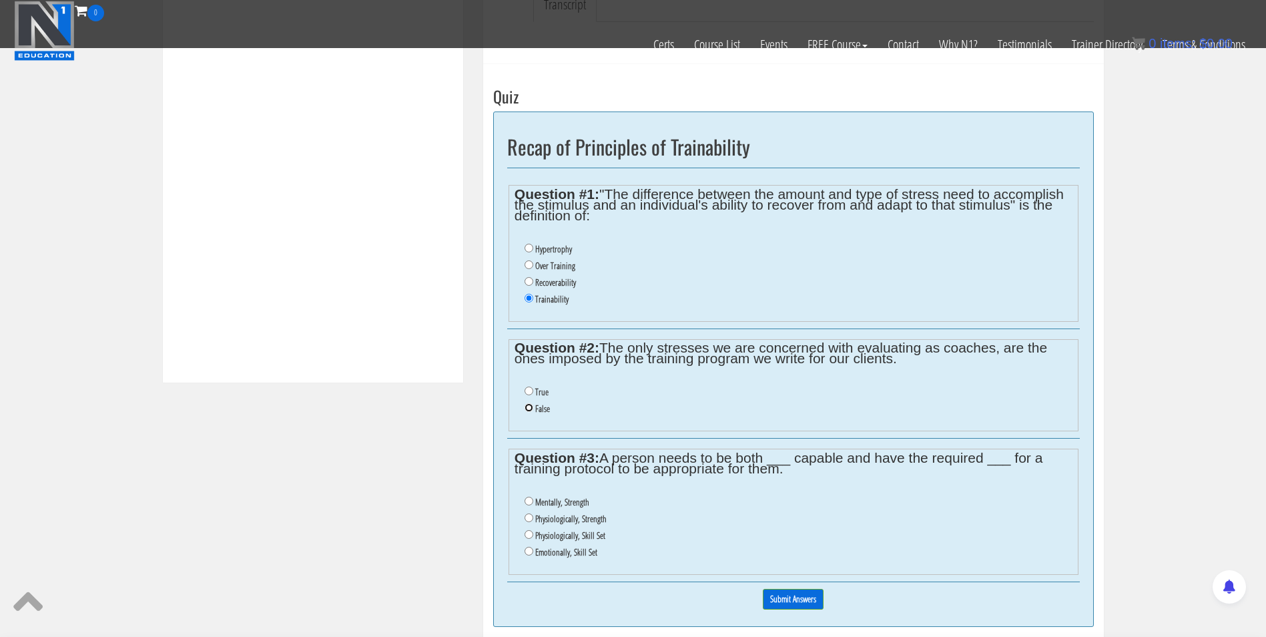
radio input "true"
click at [523, 531] on ul "Mentally, Strength Physiologically, Strength Physiologically, Skill Set Emotion…" at bounding box center [793, 527] width 557 height 80
click at [530, 539] on input "Physiologically, Skill Set" at bounding box center [529, 534] width 9 height 9
radio input "true"
click at [771, 595] on input "Submit Answers" at bounding box center [793, 599] width 61 height 21
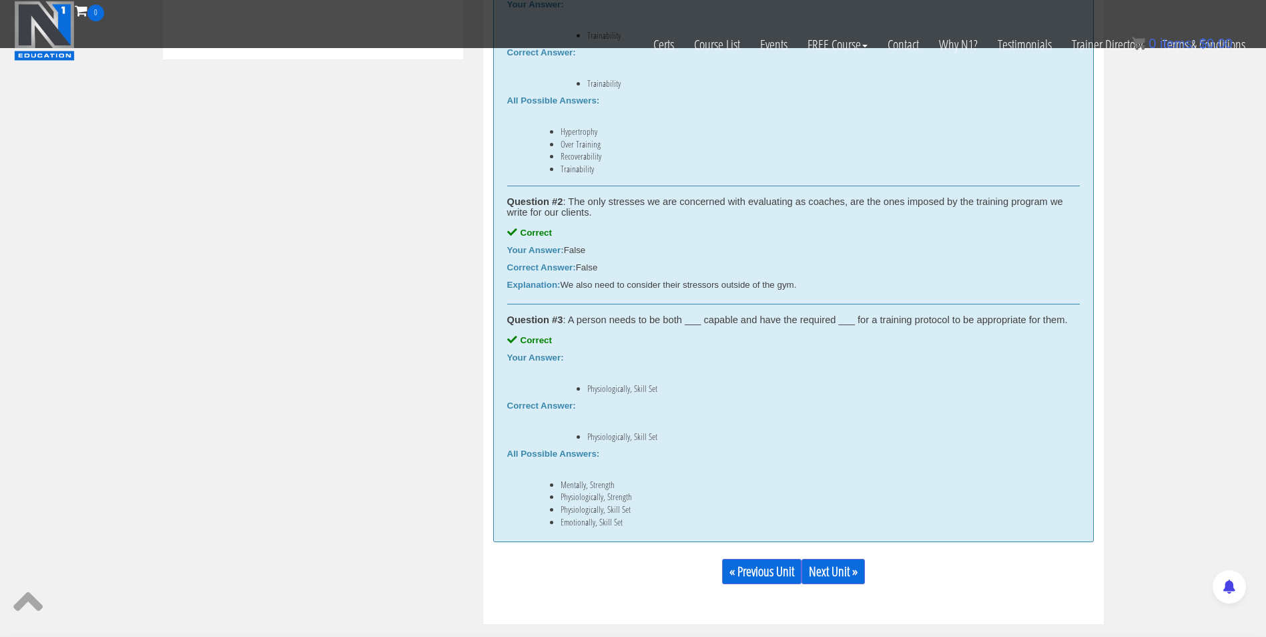
scroll to position [811, 0]
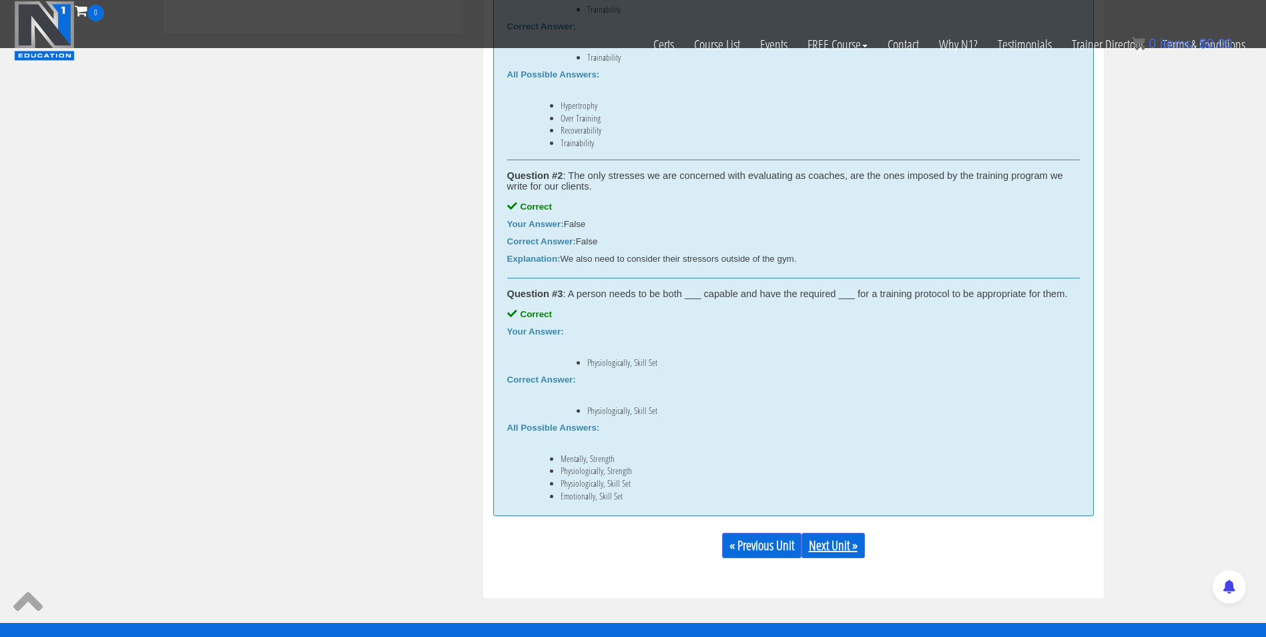
click at [826, 547] on link "Next Unit »" at bounding box center [833, 545] width 63 height 25
